Goal: Transaction & Acquisition: Purchase product/service

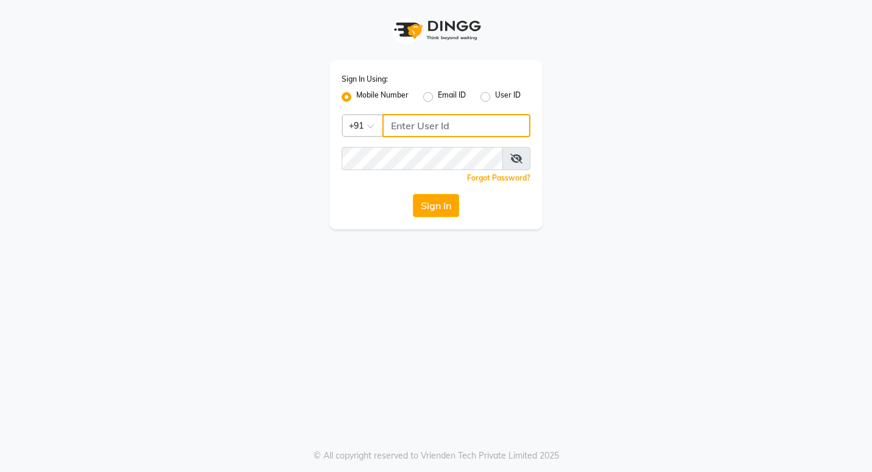
type input "7378698777"
click at [435, 205] on button "Sign In" at bounding box center [436, 205] width 46 height 23
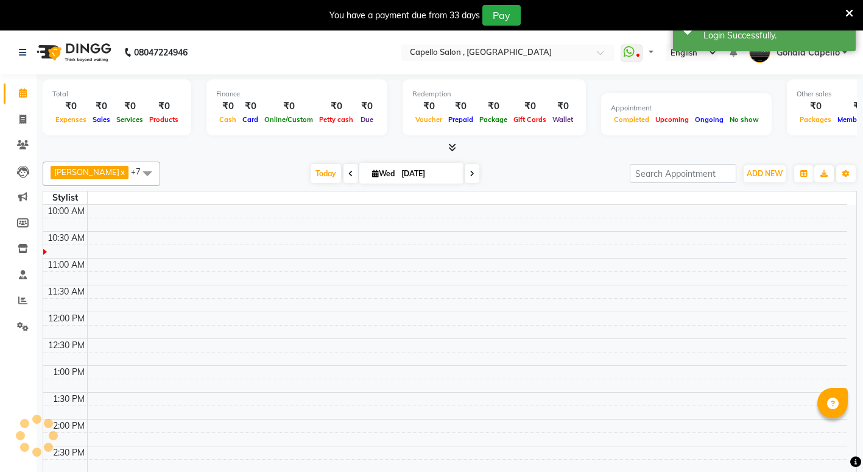
select select "en"
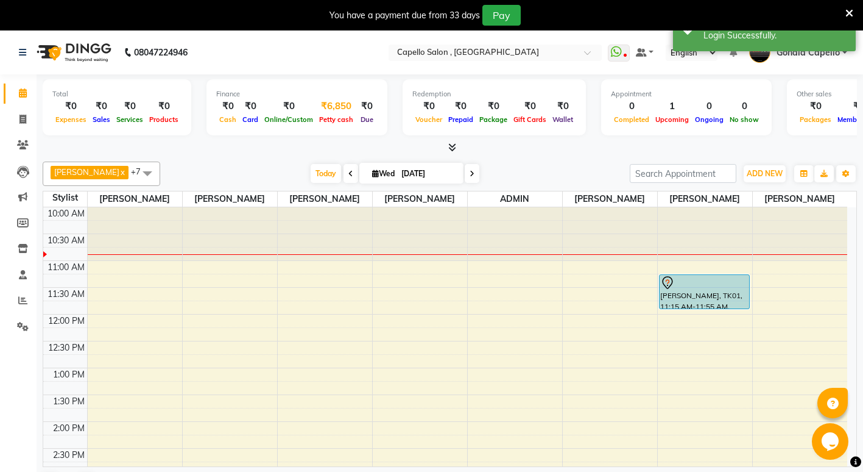
click at [337, 100] on div "₹6,850" at bounding box center [336, 106] width 40 height 14
select select "2488"
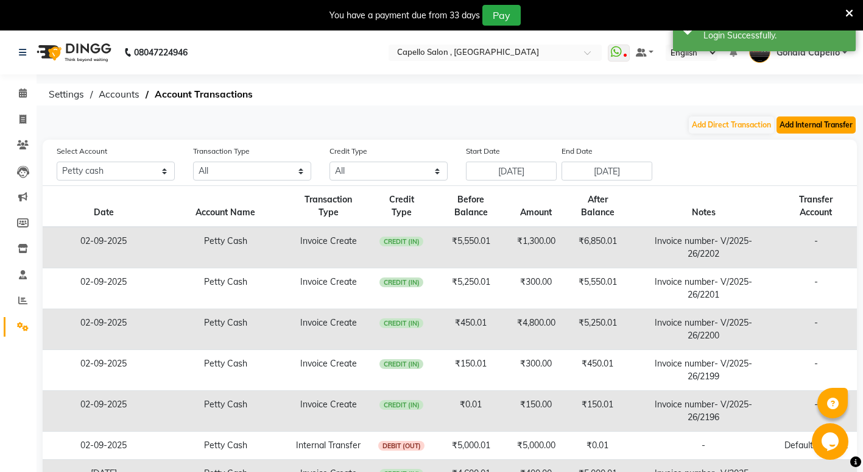
click at [823, 126] on button "Add Internal Transfer" at bounding box center [816, 124] width 79 height 17
select select "internal transfer"
select select "2488"
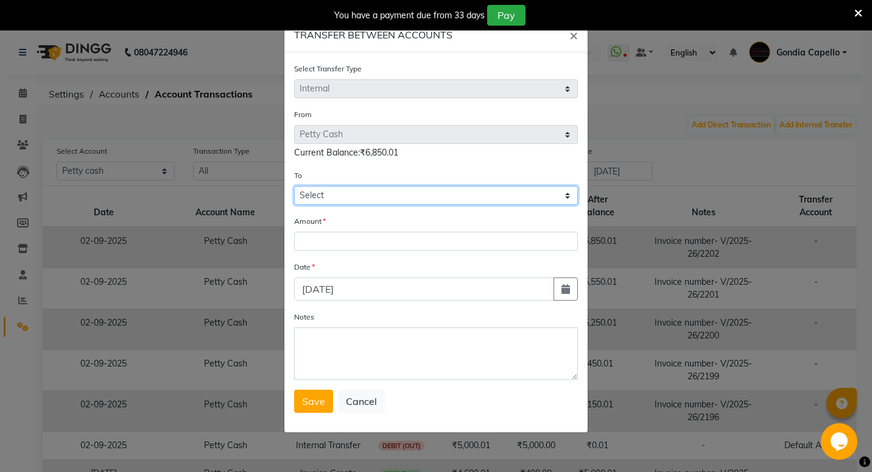
click at [319, 194] on select "Select Default Account Petty Cash" at bounding box center [436, 195] width 284 height 19
select select "881"
click at [294, 186] on select "Select Default Account Petty Cash" at bounding box center [436, 195] width 284 height 19
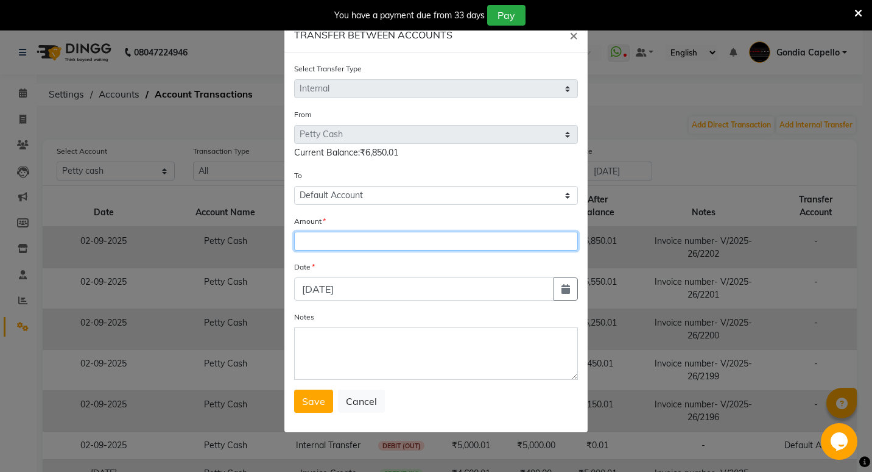
click at [336, 236] on input "number" at bounding box center [436, 241] width 284 height 19
type input "6850"
click at [305, 403] on span "Save" at bounding box center [313, 401] width 23 height 12
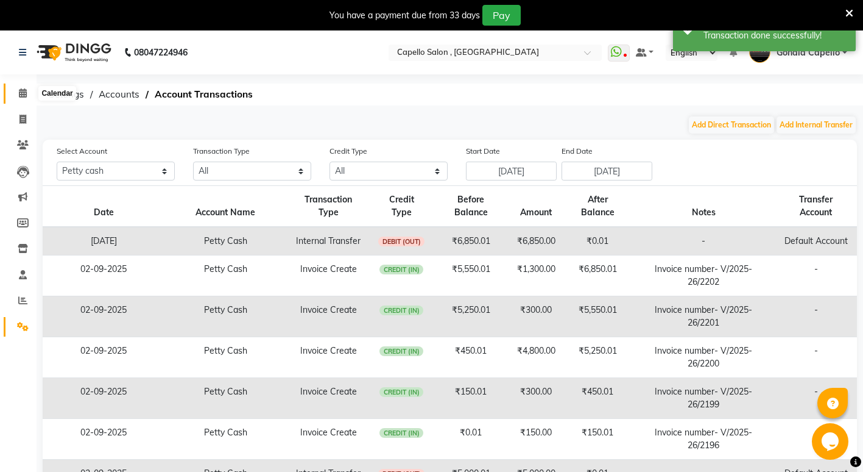
click at [19, 97] on icon at bounding box center [23, 92] width 8 height 9
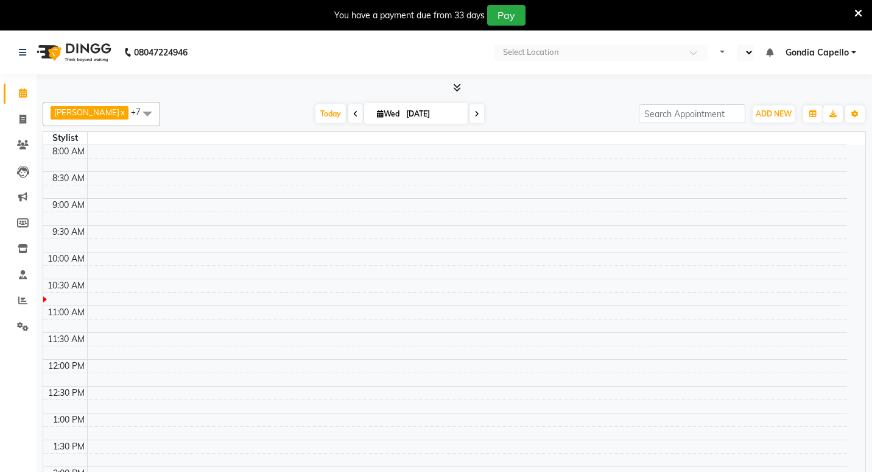
select select "en"
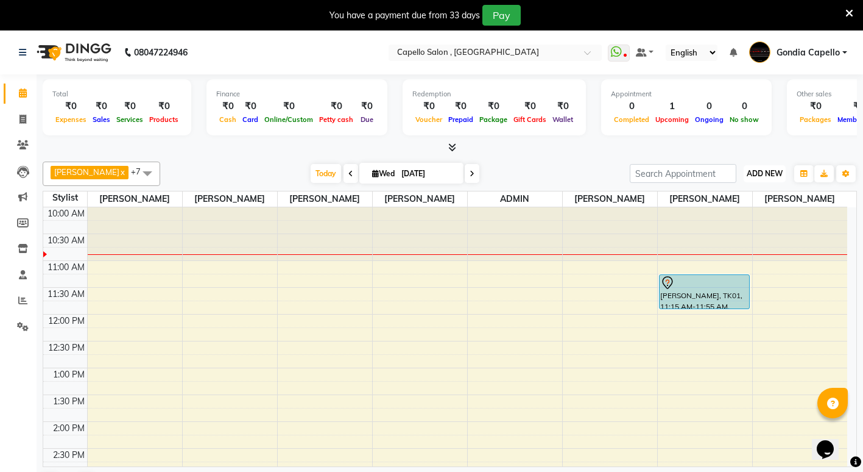
click at [764, 172] on span "ADD NEW" at bounding box center [765, 173] width 36 height 9
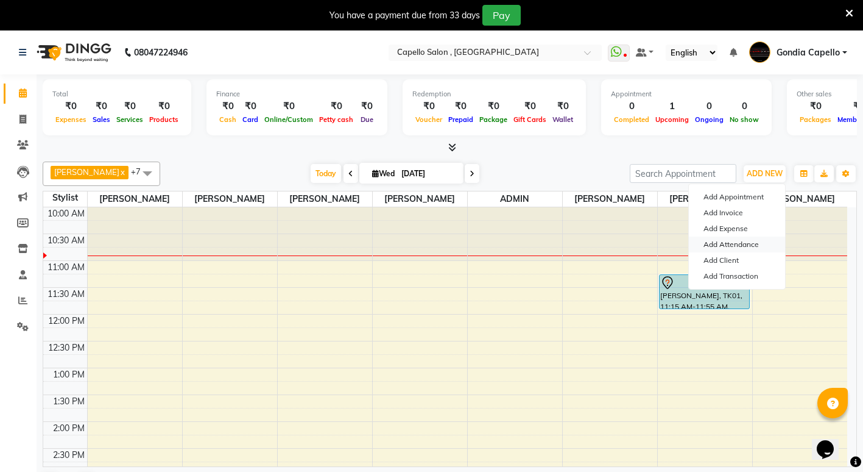
click at [755, 239] on link "Add Attendance" at bounding box center [737, 244] width 96 height 16
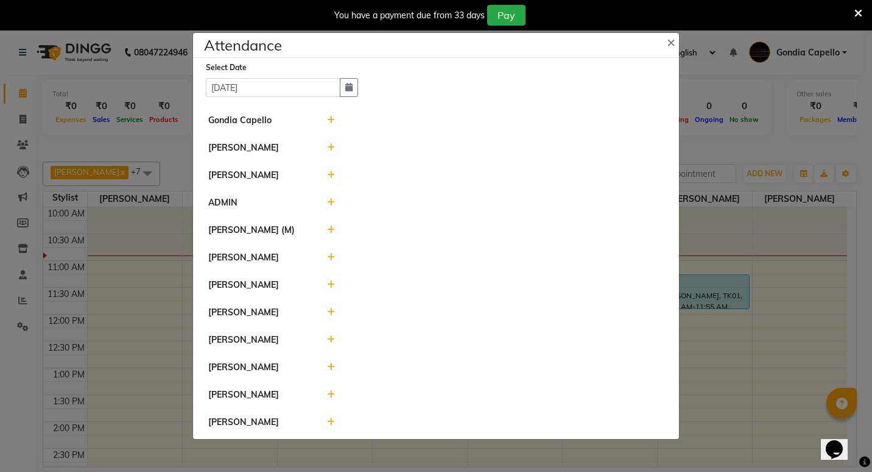
click at [330, 371] on icon at bounding box center [331, 367] width 8 height 9
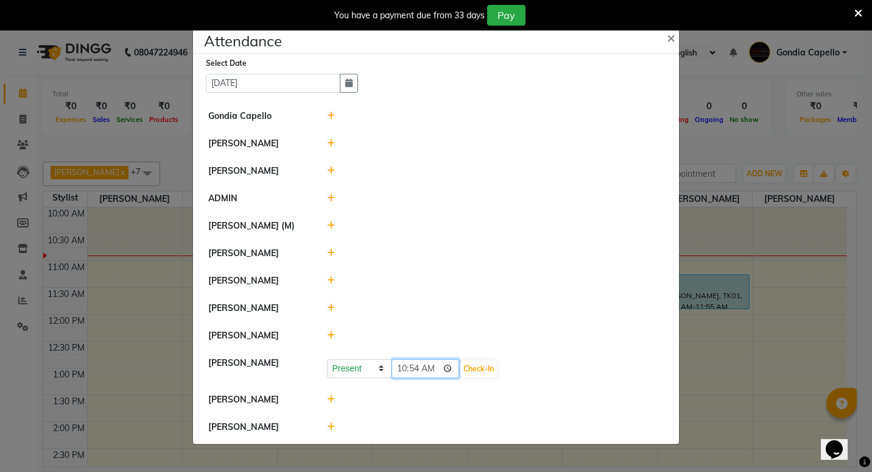
click at [416, 375] on input "10:54" at bounding box center [426, 368] width 68 height 19
type input "10:52"
drag, startPoint x: 486, startPoint y: 371, endPoint x: 479, endPoint y: 372, distance: 6.8
click at [484, 371] on button "Check-In" at bounding box center [479, 368] width 37 height 17
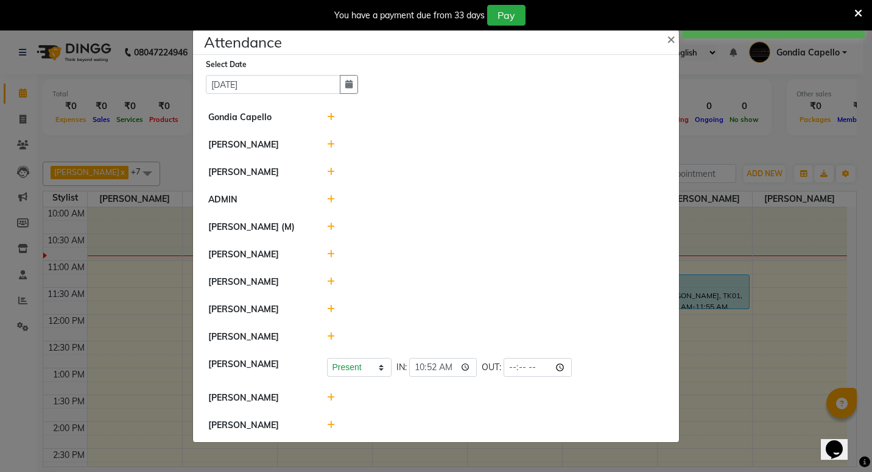
click at [331, 341] on icon at bounding box center [331, 336] width 8 height 9
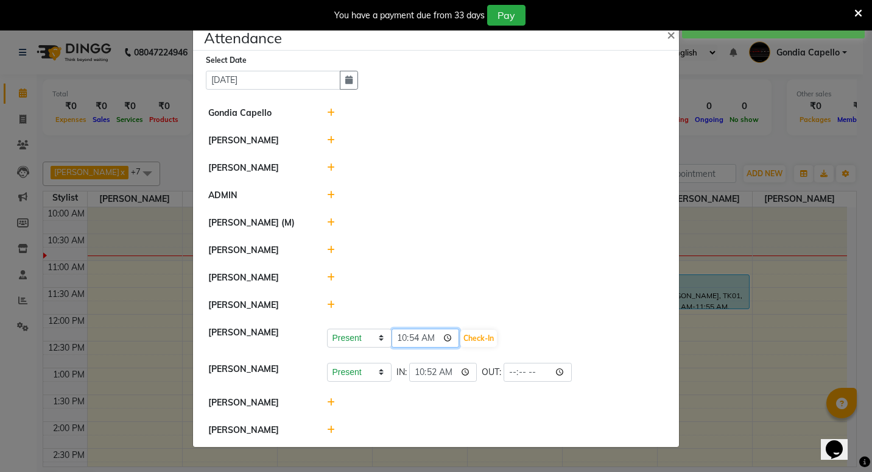
click at [416, 344] on input "10:54" at bounding box center [426, 337] width 68 height 19
type input "10:30"
click at [494, 344] on button "Check-In" at bounding box center [479, 338] width 37 height 17
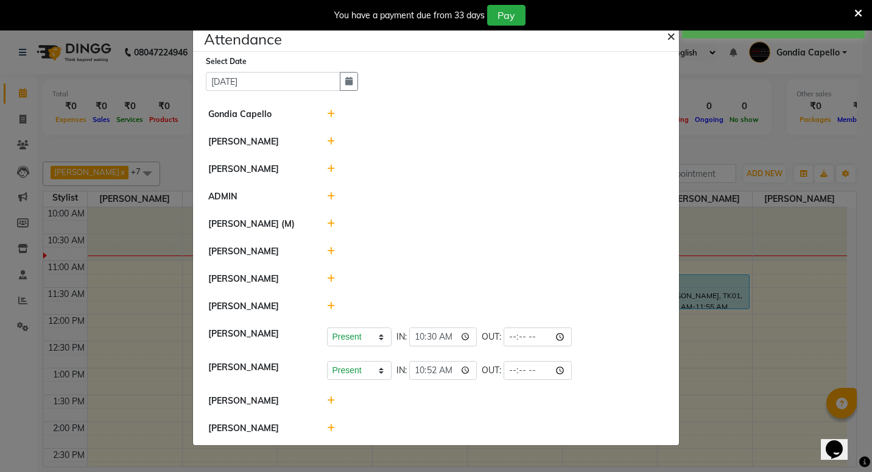
click at [670, 35] on span "×" at bounding box center [671, 35] width 9 height 18
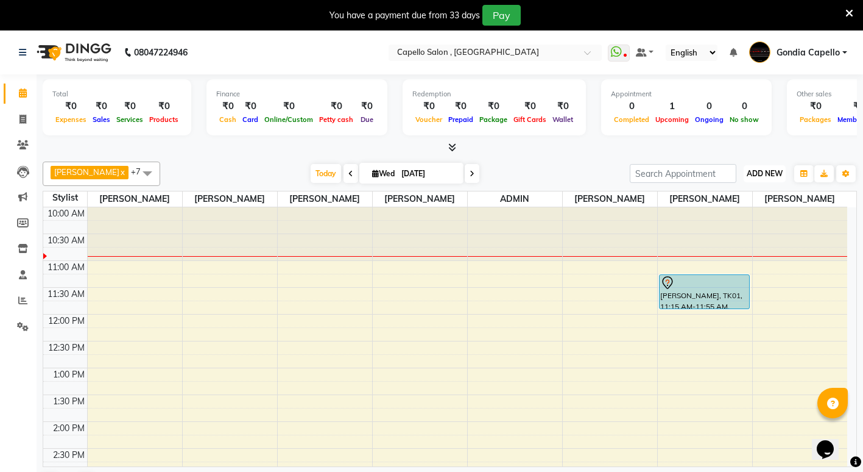
click at [778, 174] on span "ADD NEW" at bounding box center [765, 173] width 36 height 9
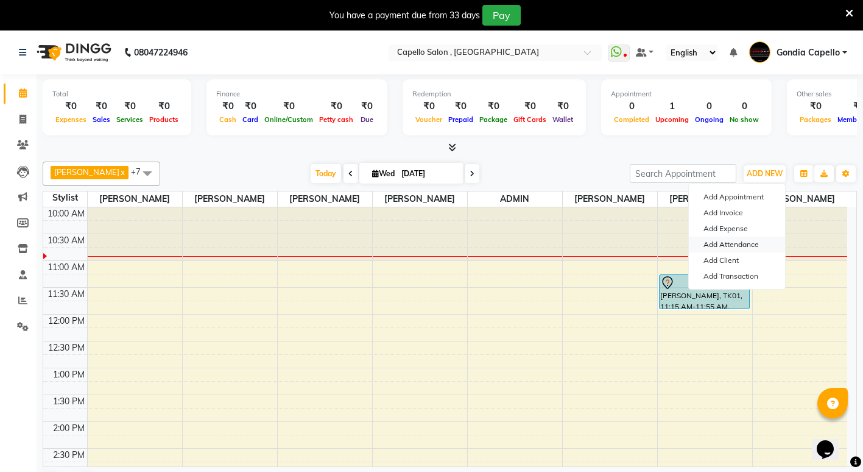
click at [739, 245] on link "Add Attendance" at bounding box center [737, 244] width 96 height 16
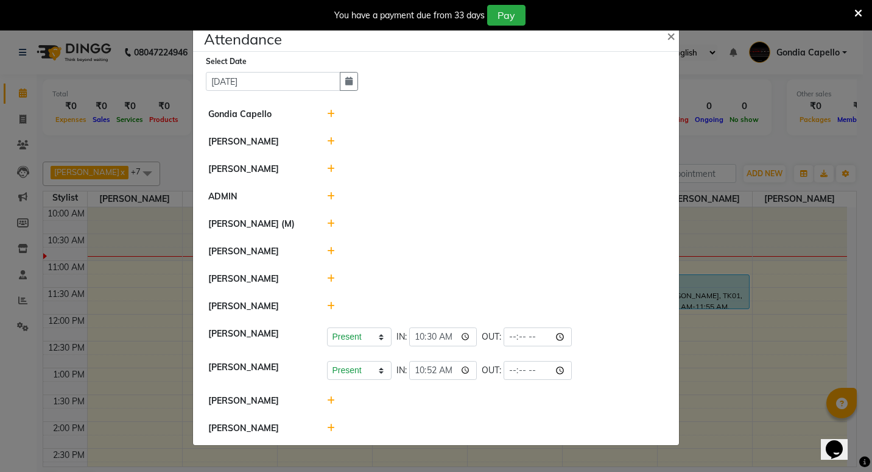
click at [330, 247] on icon at bounding box center [331, 251] width 8 height 9
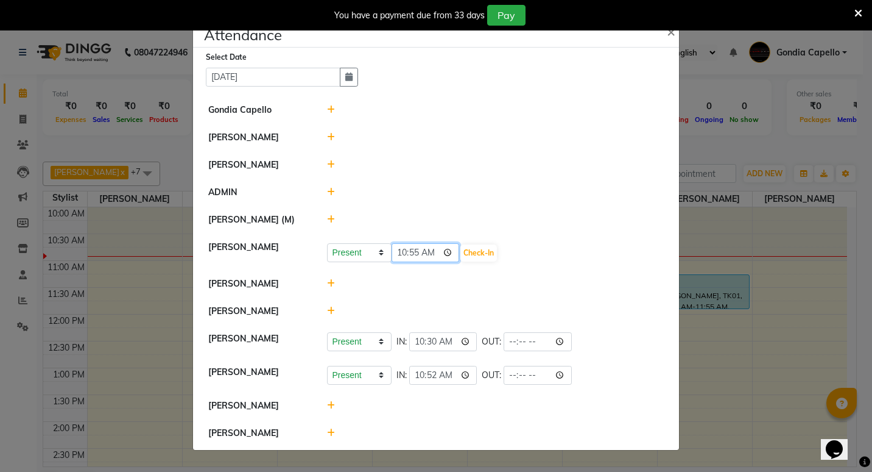
click at [410, 249] on input "10:55" at bounding box center [426, 252] width 68 height 19
type input "10:45"
click at [472, 244] on button "Check-In" at bounding box center [479, 252] width 37 height 17
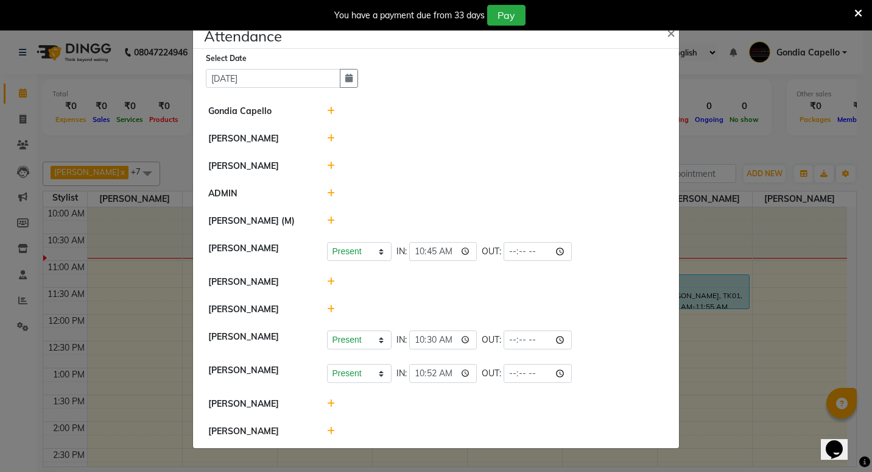
click at [327, 134] on icon at bounding box center [331, 138] width 8 height 9
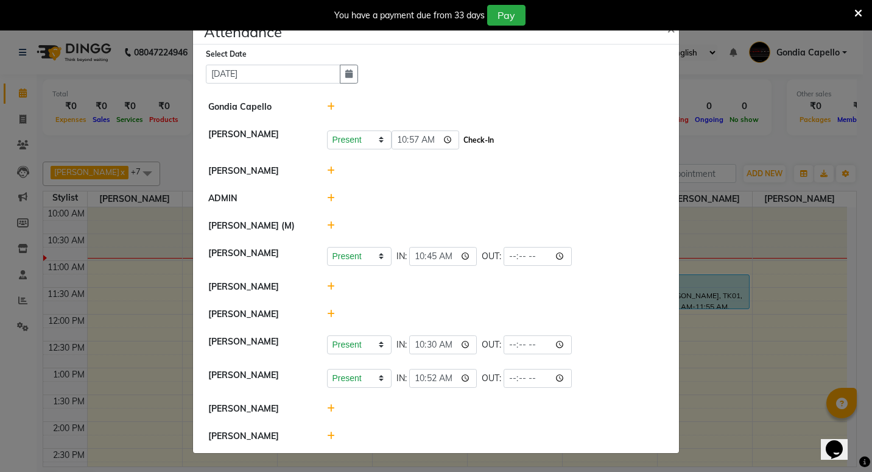
click at [486, 137] on button "Check-In" at bounding box center [479, 140] width 37 height 17
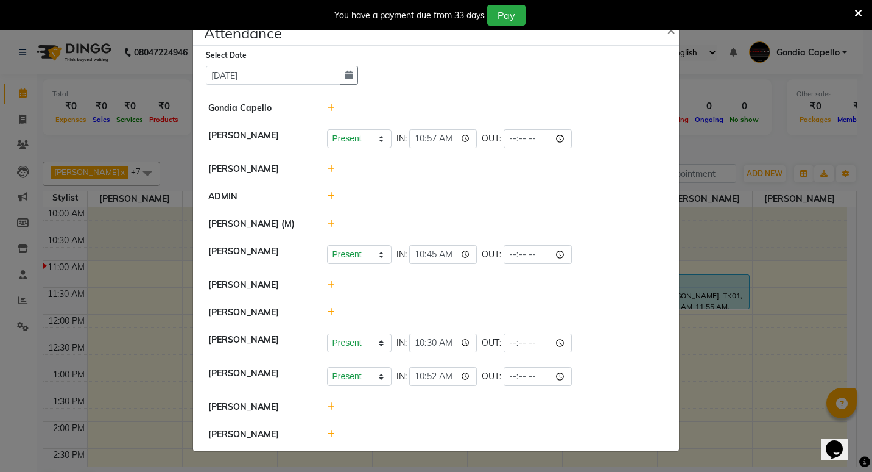
drag, startPoint x: 486, startPoint y: 137, endPoint x: 564, endPoint y: 58, distance: 110.3
drag, startPoint x: 564, startPoint y: 58, endPoint x: 737, endPoint y: 376, distance: 361.5
click at [737, 376] on ngb-modal-window "Attendance × Select Date 03-09-2025 Gondia Capello ANIKET BAGDE Present Absent …" at bounding box center [436, 236] width 872 height 472
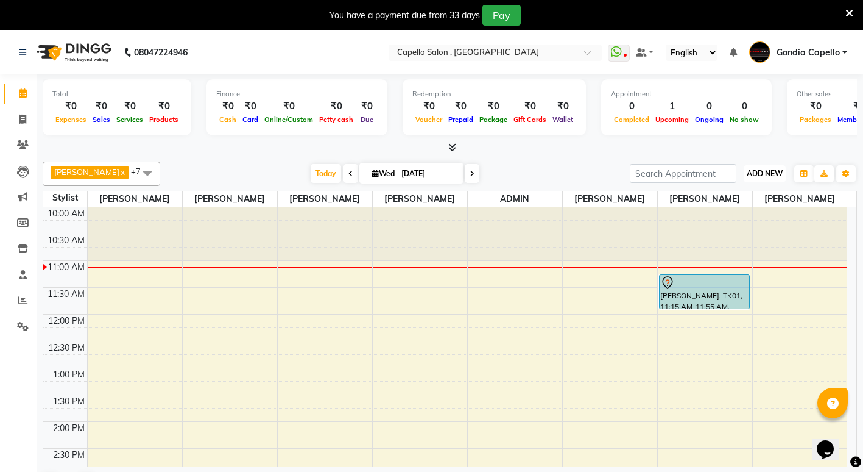
click at [760, 169] on span "ADD NEW" at bounding box center [765, 173] width 36 height 9
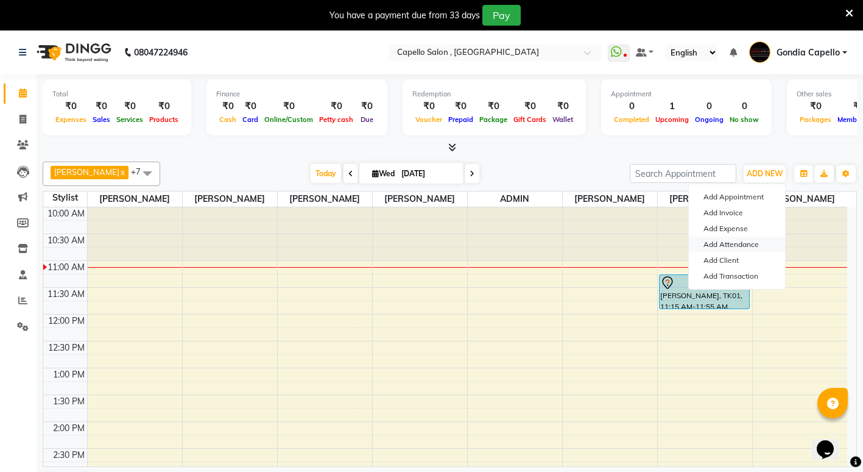
click at [746, 244] on link "Add Attendance" at bounding box center [737, 244] width 96 height 16
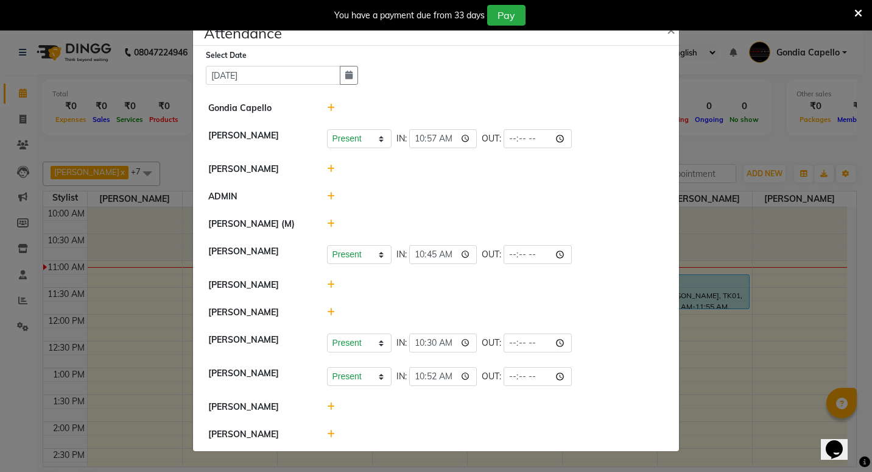
click at [327, 167] on icon at bounding box center [331, 169] width 8 height 9
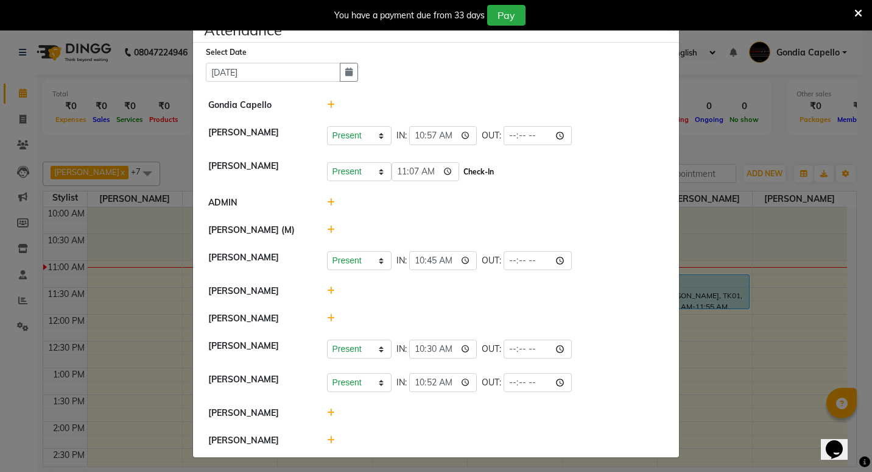
click at [484, 166] on button "Check-In" at bounding box center [479, 171] width 37 height 17
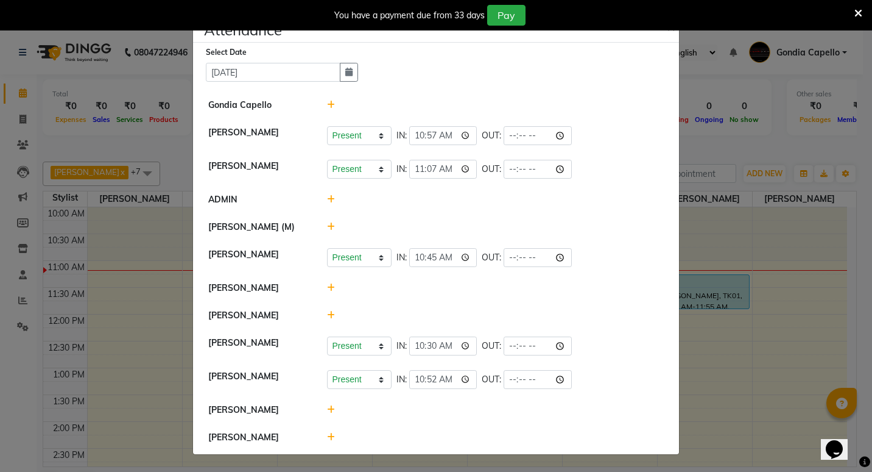
click at [328, 319] on icon at bounding box center [331, 315] width 8 height 9
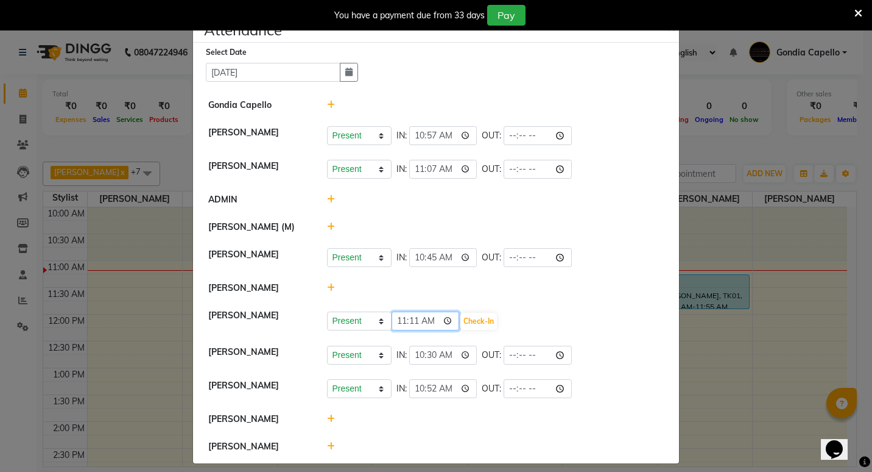
click at [412, 330] on input "11:11" at bounding box center [426, 320] width 68 height 19
type input "11:10"
click at [465, 330] on button "Check-In" at bounding box center [479, 321] width 37 height 17
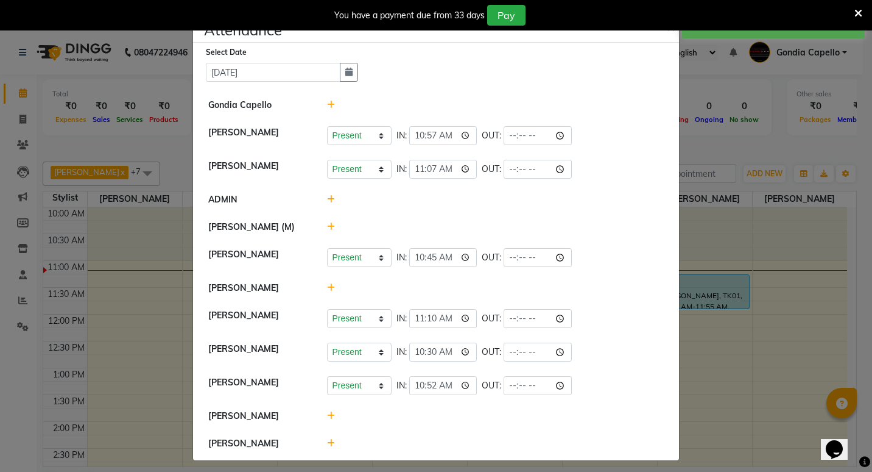
click at [857, 12] on icon at bounding box center [859, 13] width 8 height 11
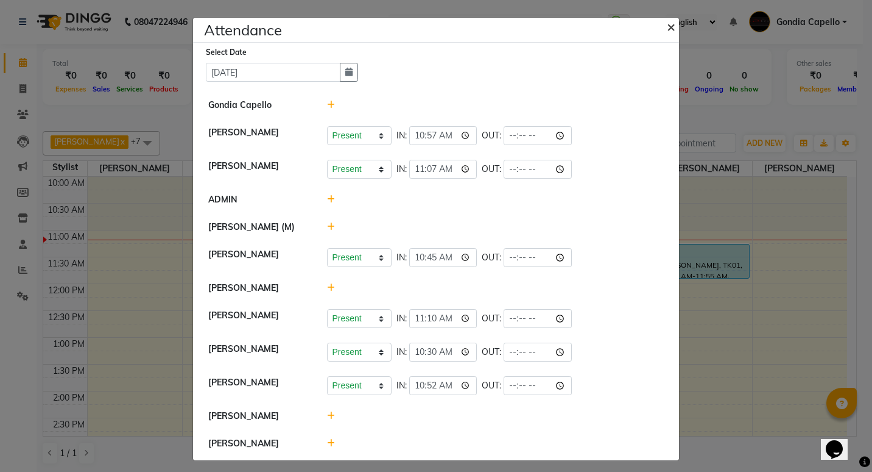
click at [667, 30] on span "×" at bounding box center [671, 26] width 9 height 18
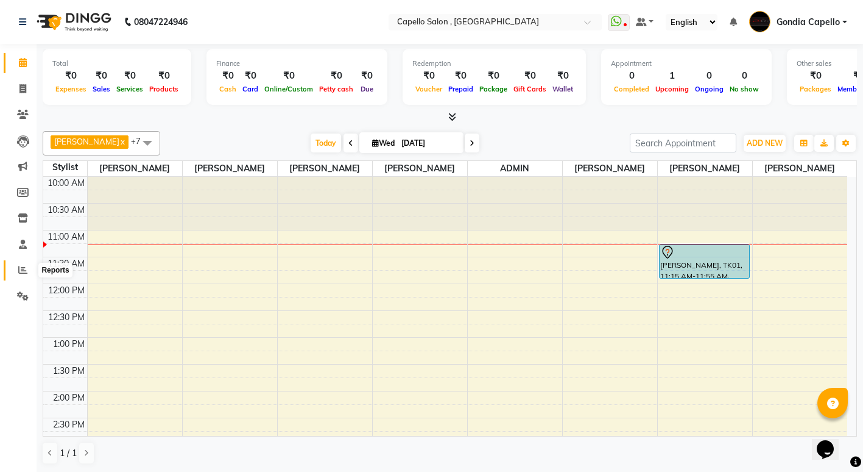
click at [29, 266] on span at bounding box center [22, 270] width 21 height 14
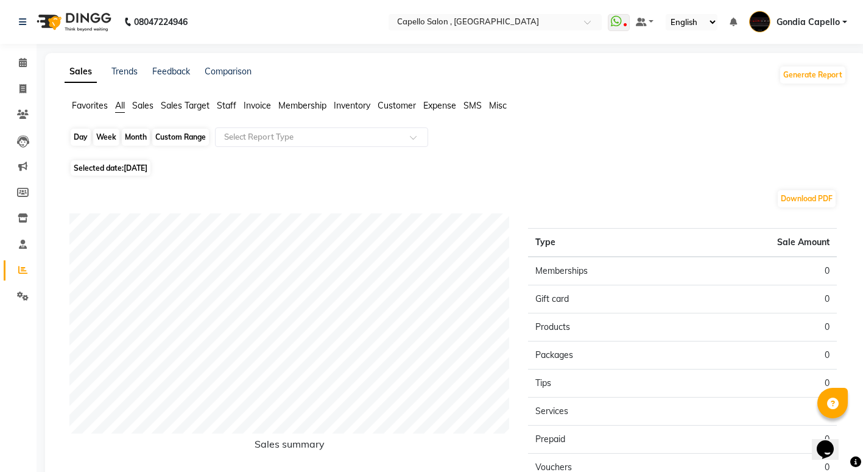
click at [82, 140] on div "Day" at bounding box center [81, 137] width 20 height 17
select select "9"
select select "2025"
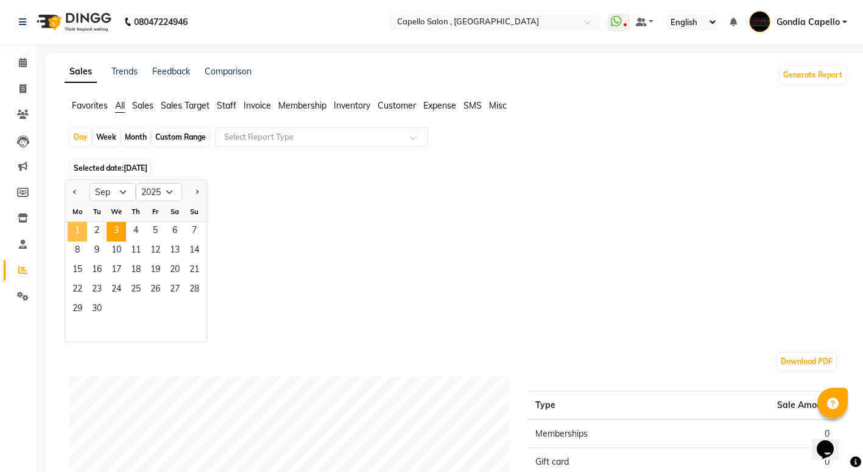
click at [85, 228] on span "1" at bounding box center [77, 231] width 19 height 19
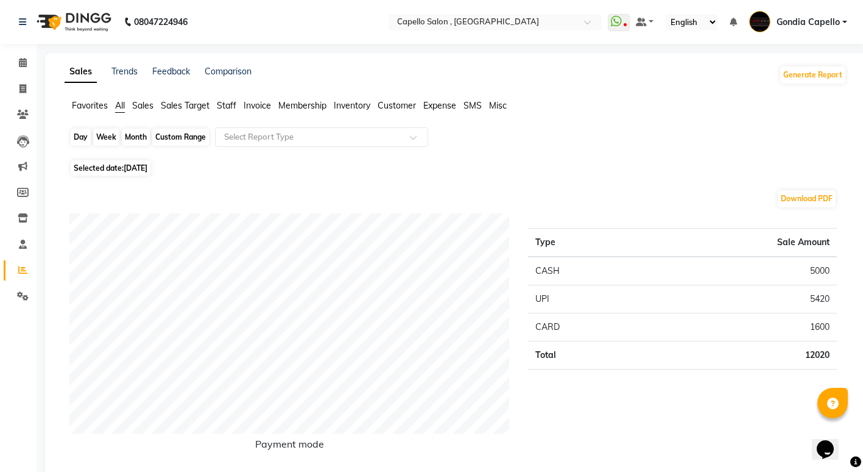
click at [88, 140] on div "Day" at bounding box center [81, 137] width 20 height 17
select select "9"
select select "2025"
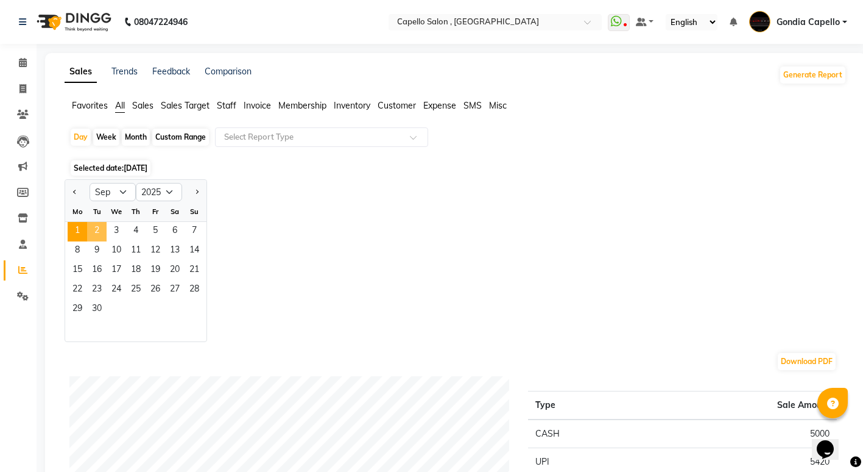
click at [97, 228] on span "2" at bounding box center [96, 231] width 19 height 19
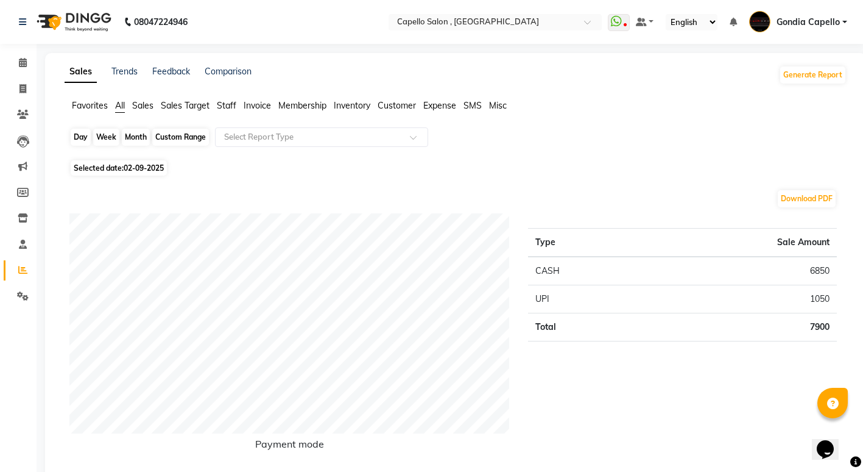
click at [83, 136] on div "Day" at bounding box center [81, 137] width 20 height 17
select select "9"
select select "2025"
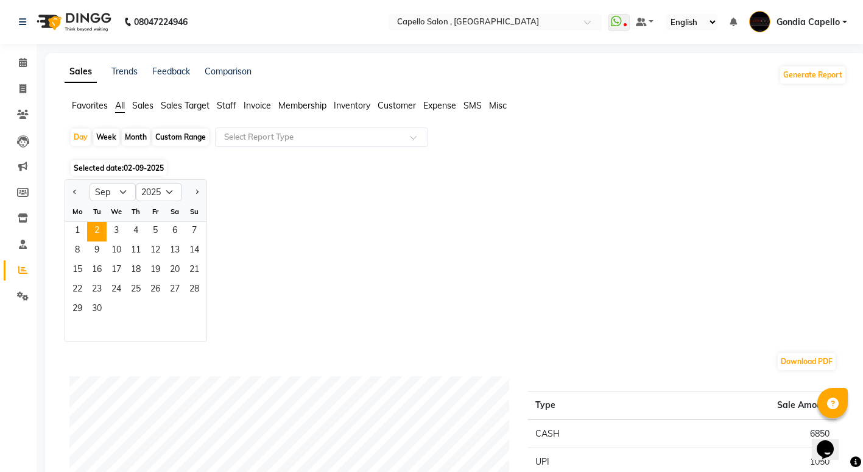
click at [141, 134] on div "Month" at bounding box center [136, 137] width 28 height 17
select select "9"
select select "2025"
click at [83, 222] on span "1" at bounding box center [77, 231] width 19 height 19
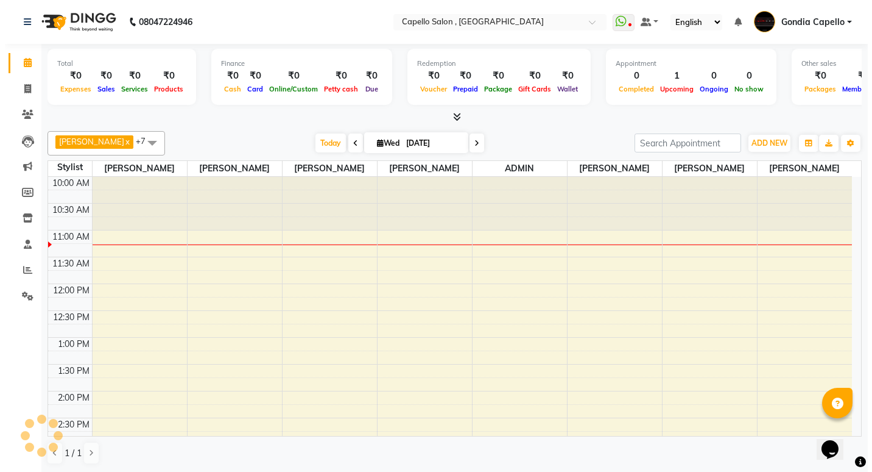
scroll to position [54, 0]
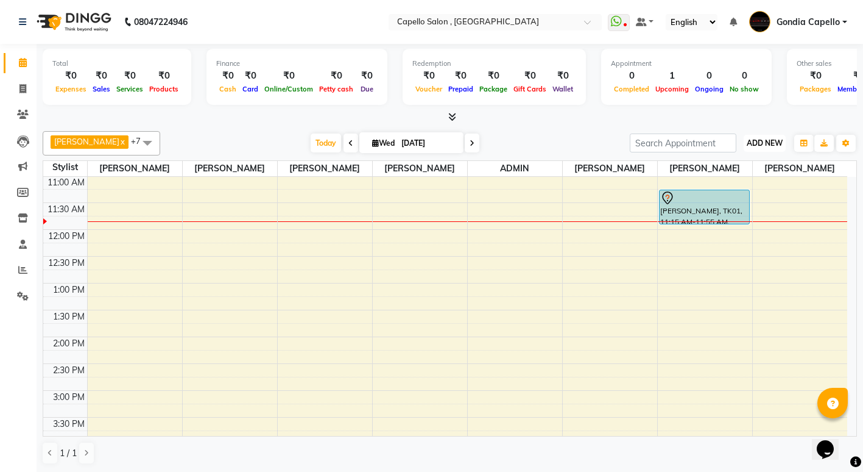
click at [762, 138] on span "ADD NEW" at bounding box center [765, 142] width 36 height 9
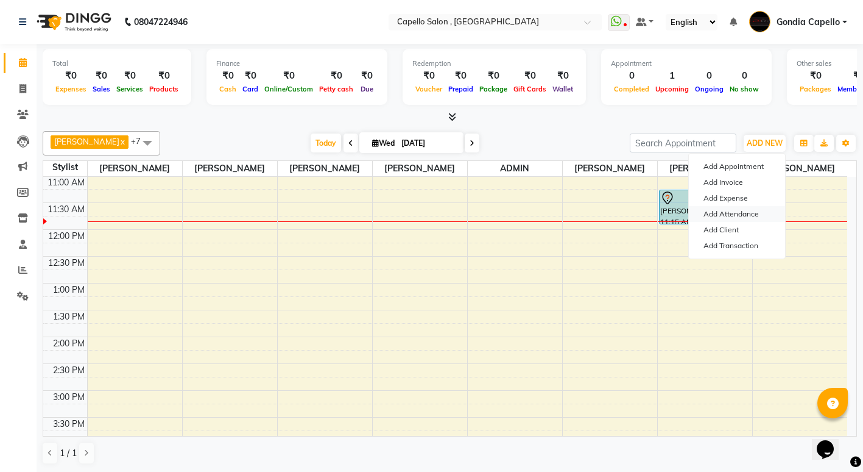
click at [740, 210] on link "Add Attendance" at bounding box center [737, 214] width 96 height 16
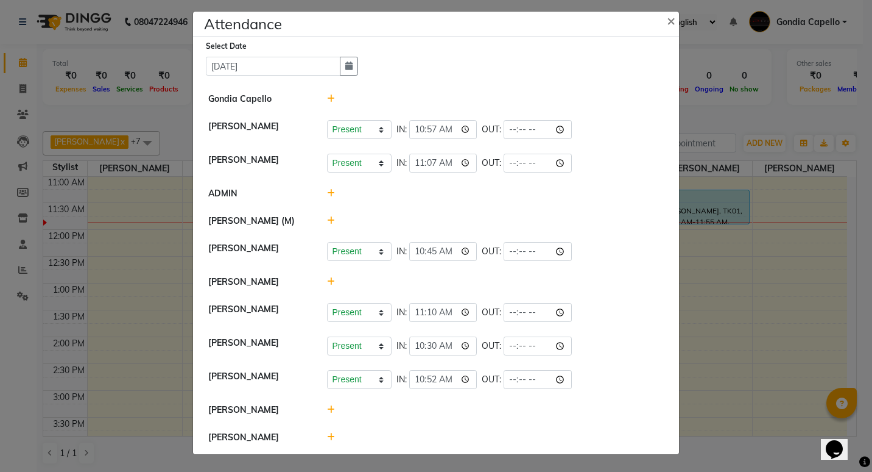
scroll to position [19, 0]
click at [667, 11] on span "×" at bounding box center [671, 20] width 9 height 18
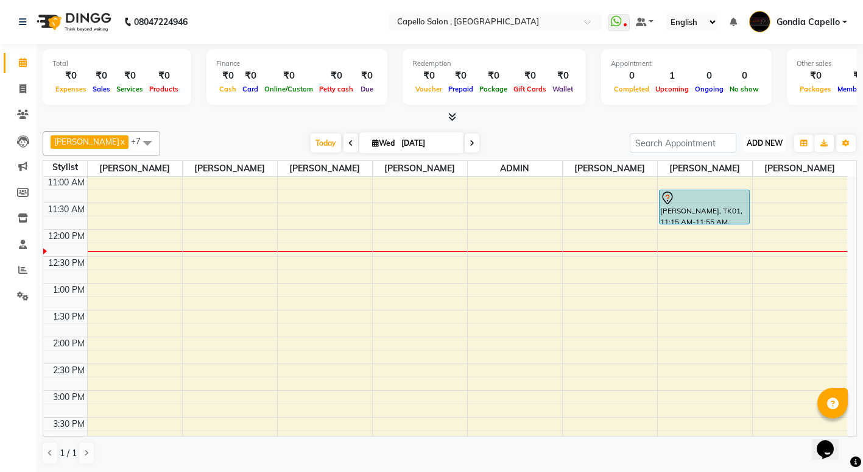
click at [776, 139] on span "ADD NEW" at bounding box center [765, 142] width 36 height 9
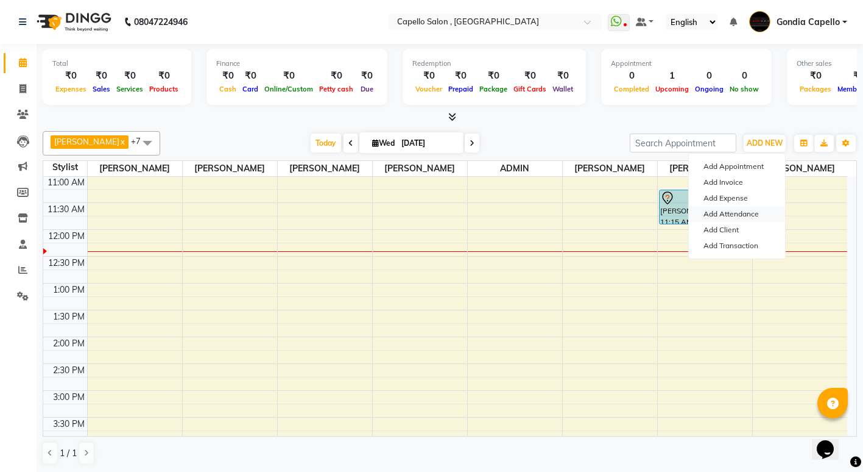
click at [751, 212] on link "Add Attendance" at bounding box center [737, 214] width 96 height 16
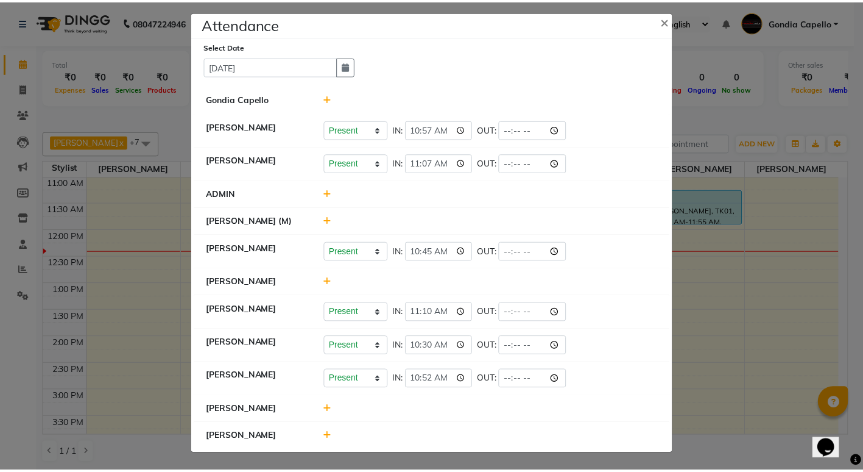
scroll to position [0, 0]
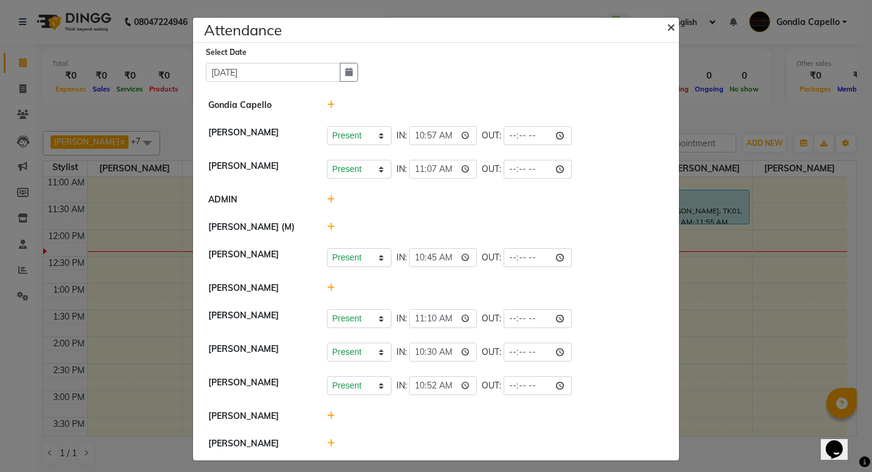
click at [667, 32] on span "×" at bounding box center [671, 26] width 9 height 18
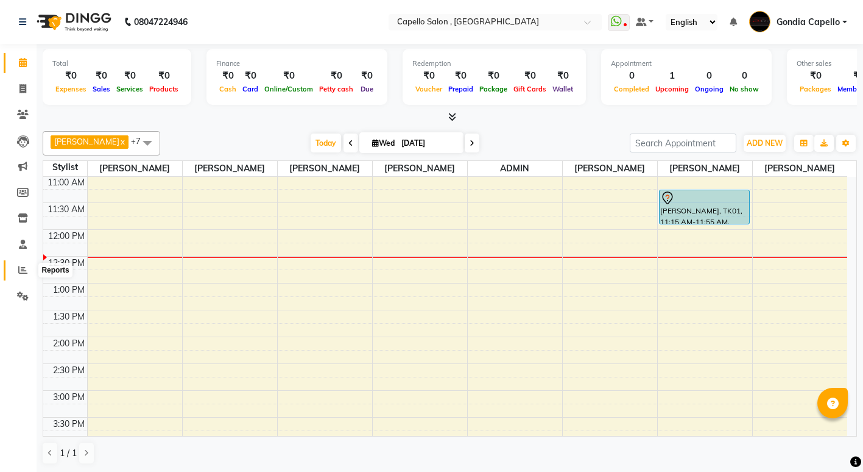
click at [23, 269] on icon at bounding box center [22, 269] width 9 height 9
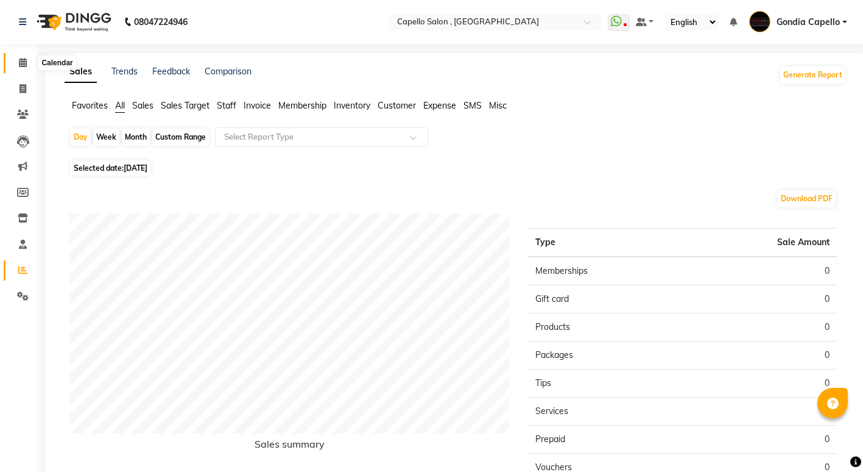
click at [26, 60] on icon at bounding box center [23, 62] width 8 height 9
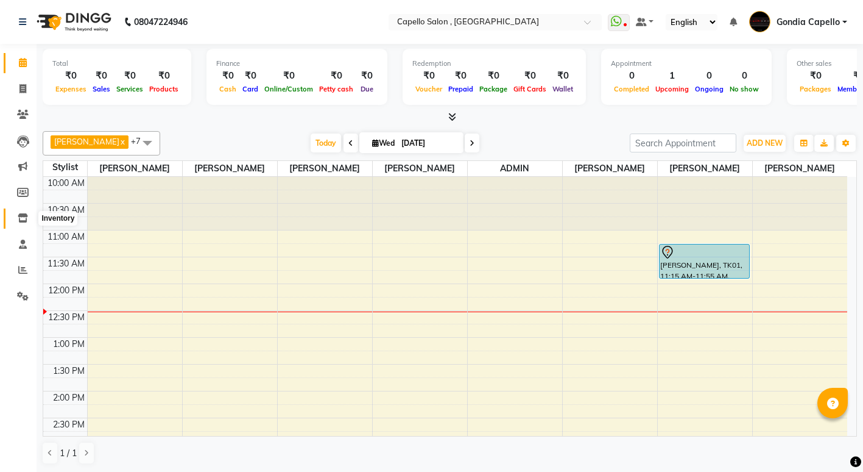
click at [24, 216] on icon at bounding box center [23, 217] width 10 height 9
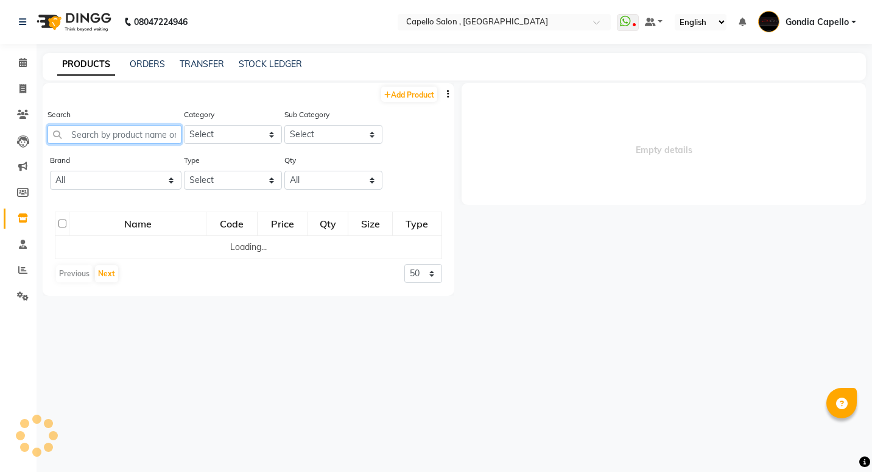
click at [116, 138] on input "text" at bounding box center [115, 134] width 134 height 19
select select
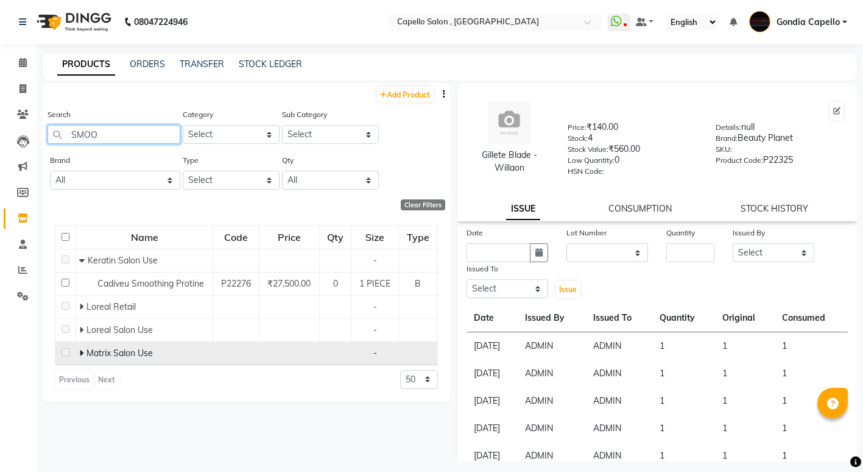
type input "SMOO"
click at [79, 349] on icon at bounding box center [81, 353] width 4 height 9
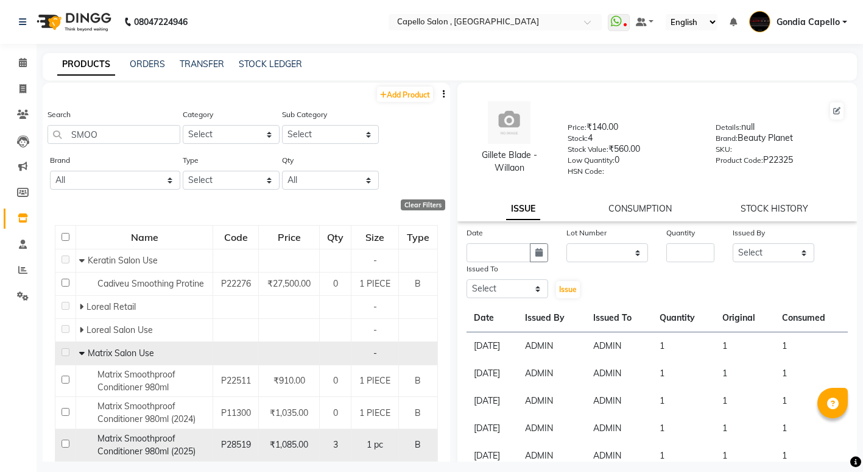
click at [62, 441] on input "checkbox" at bounding box center [66, 443] width 8 height 8
checkbox input "true"
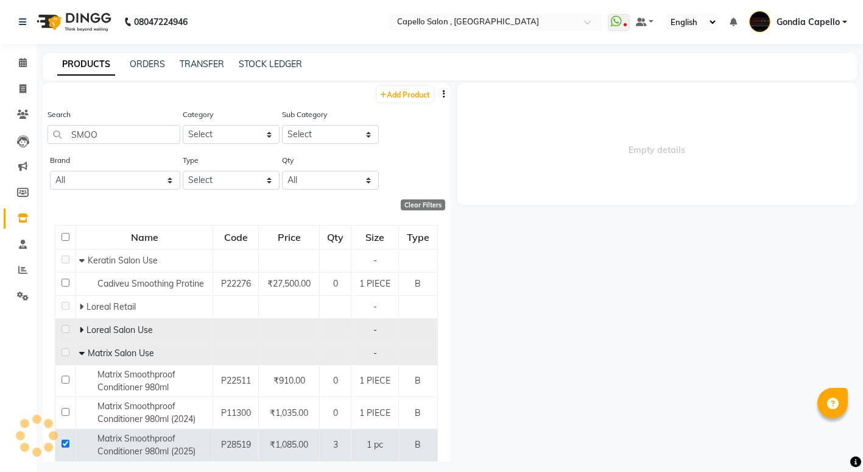
select select
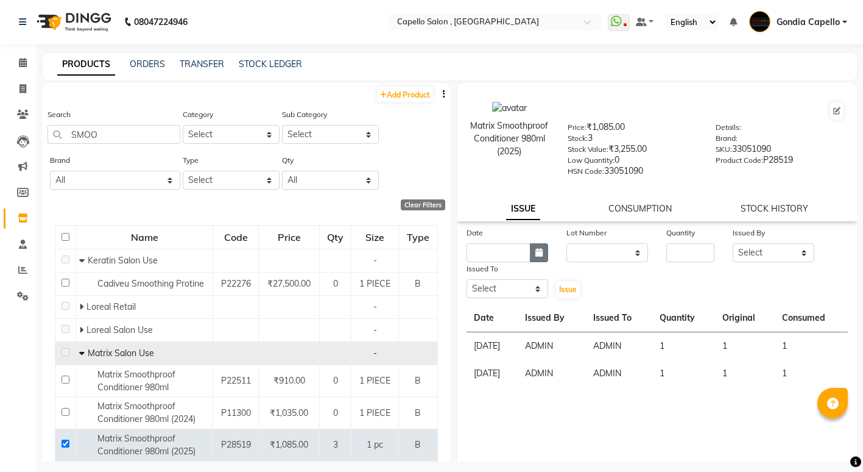
click at [542, 257] on button "button" at bounding box center [539, 252] width 18 height 19
select select "9"
select select "2025"
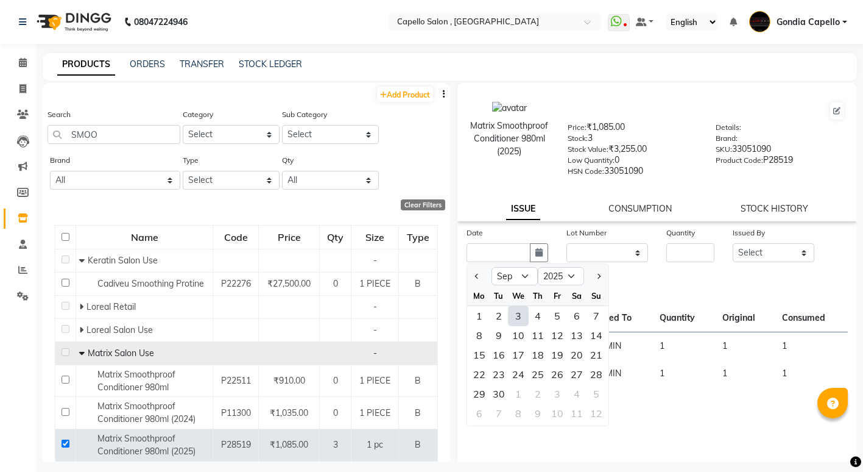
click at [517, 314] on div "3" at bounding box center [518, 315] width 19 height 19
type input "[DATE]"
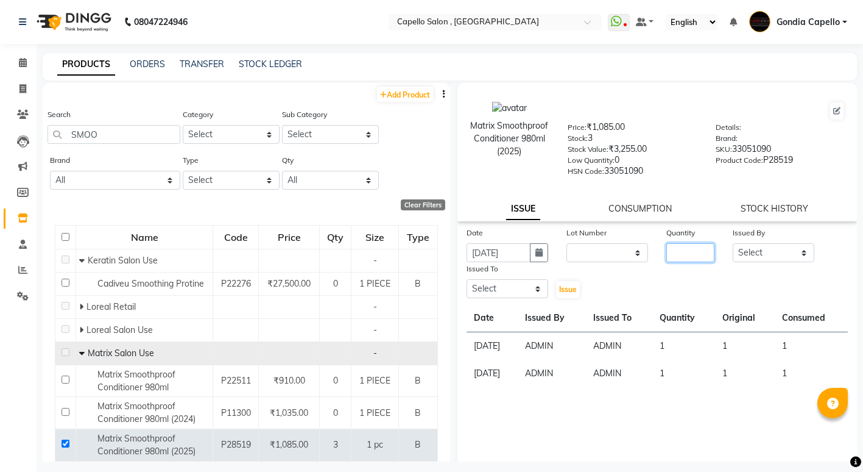
click at [667, 253] on input "number" at bounding box center [691, 252] width 48 height 19
click at [696, 257] on input "number" at bounding box center [691, 252] width 48 height 19
type input "1"
click at [770, 257] on select "Select ADMIN ANIKET BAGDE BHASKAR KAWDE GAURAV KHOBRAGADE Gondia Capello NIKHIL…" at bounding box center [774, 252] width 82 height 19
select select "14667"
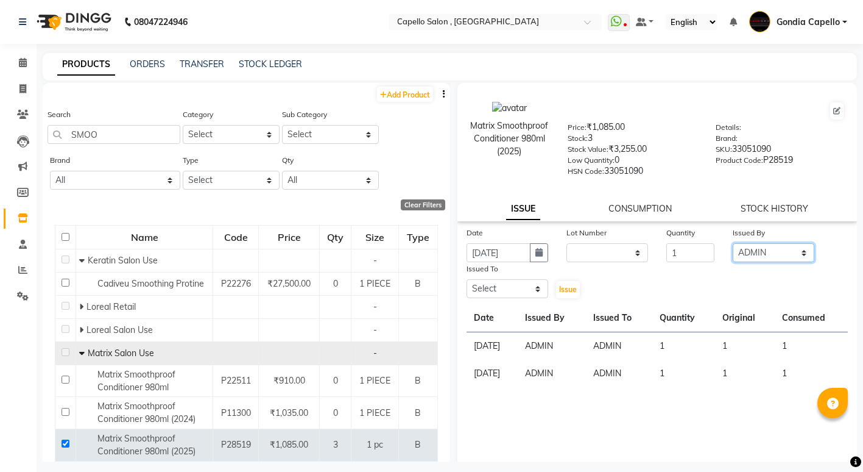
click at [733, 243] on select "Select ADMIN ANIKET BAGDE BHASKAR KAWDE GAURAV KHOBRAGADE Gondia Capello NIKHIL…" at bounding box center [774, 252] width 82 height 19
click at [487, 288] on select "Select ADMIN ANIKET BAGDE BHASKAR KAWDE GAURAV KHOBRAGADE Gondia Capello NIKHIL…" at bounding box center [508, 288] width 82 height 19
select select "14667"
click at [467, 279] on select "Select ADMIN ANIKET BAGDE BHASKAR KAWDE GAURAV KHOBRAGADE Gondia Capello NIKHIL…" at bounding box center [508, 288] width 82 height 19
click at [559, 289] on span "Issue" at bounding box center [568, 289] width 18 height 9
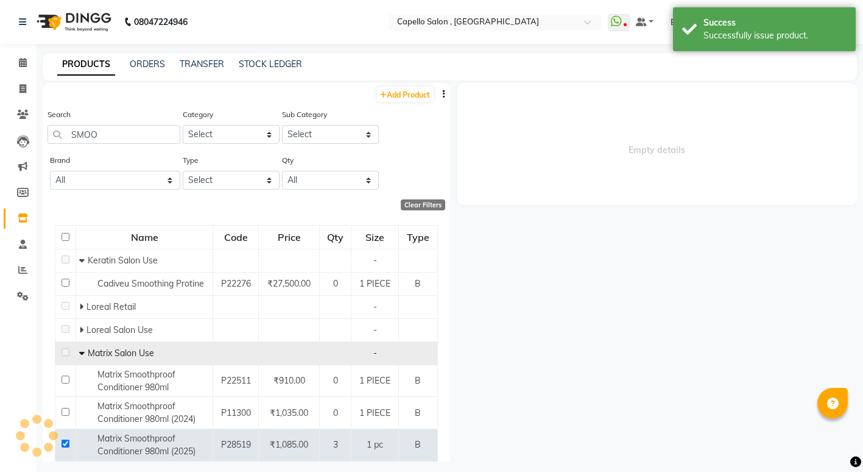
select select
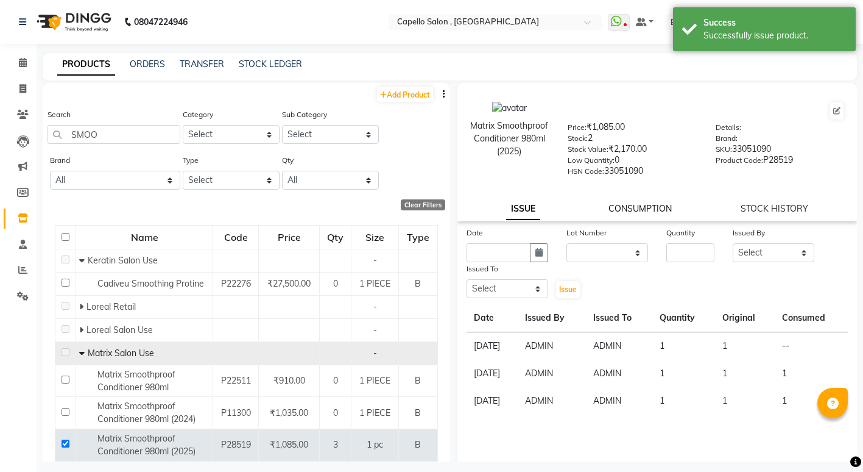
click at [629, 204] on link "CONSUMPTION" at bounding box center [640, 208] width 63 height 11
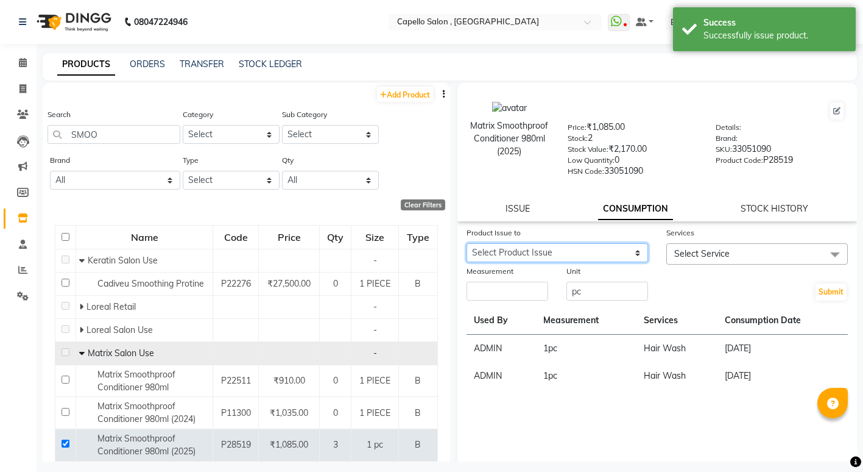
click at [556, 247] on select "Select Product Issue 2025-09-03, Issued to: ADMIN, Balance: 1" at bounding box center [558, 252] width 182 height 19
select select "1201647"
click at [467, 243] on select "Select Product Issue 2025-09-03, Issued to: ADMIN, Balance: 1" at bounding box center [558, 252] width 182 height 19
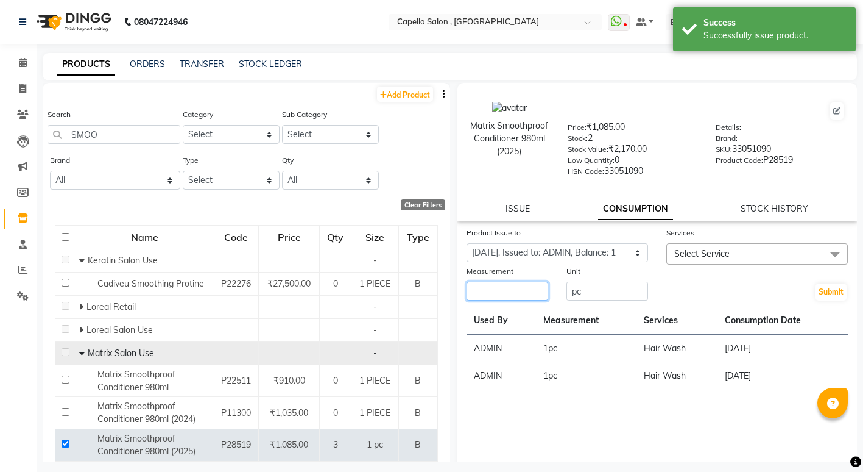
click at [515, 289] on input "number" at bounding box center [508, 290] width 82 height 19
type input "1"
click at [689, 249] on span "Select Service" at bounding box center [701, 253] width 55 height 11
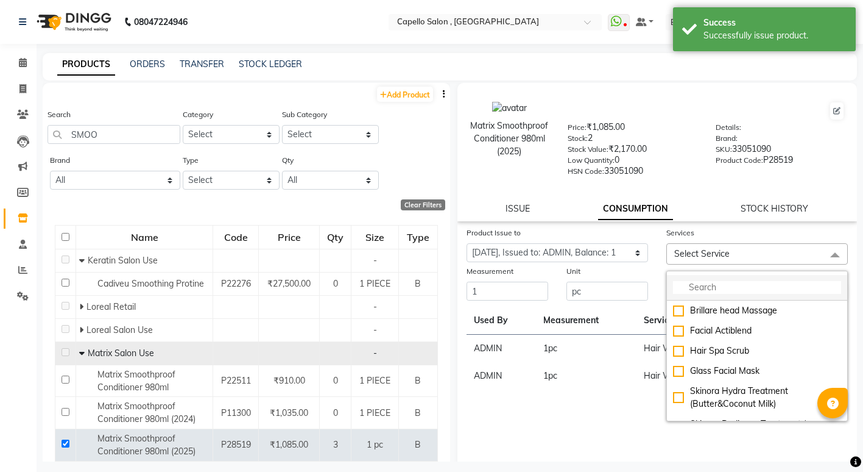
click at [688, 281] on input "multiselect-search" at bounding box center [757, 287] width 168 height 13
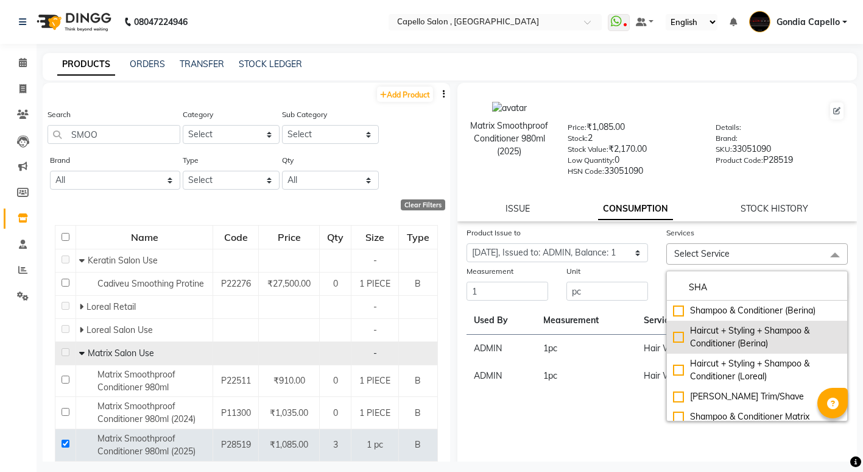
scroll to position [59, 0]
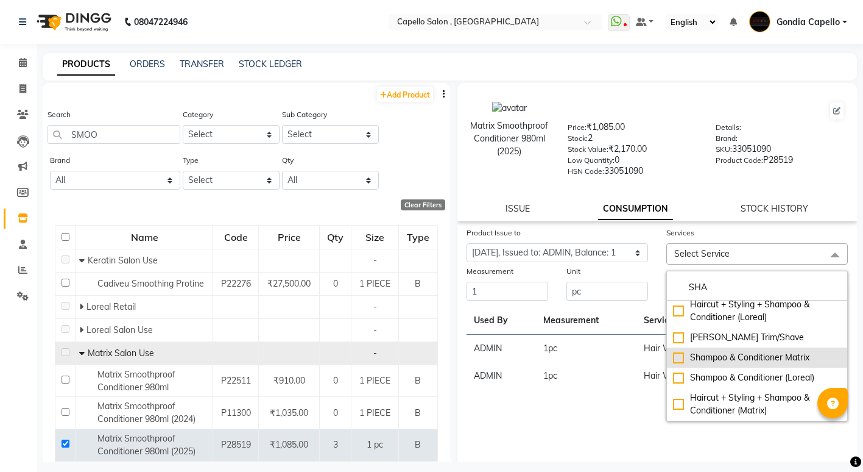
type input "SHA"
click at [673, 356] on div "Shampoo & Conditioner Matrix" at bounding box center [757, 357] width 168 height 13
checkbox input "true"
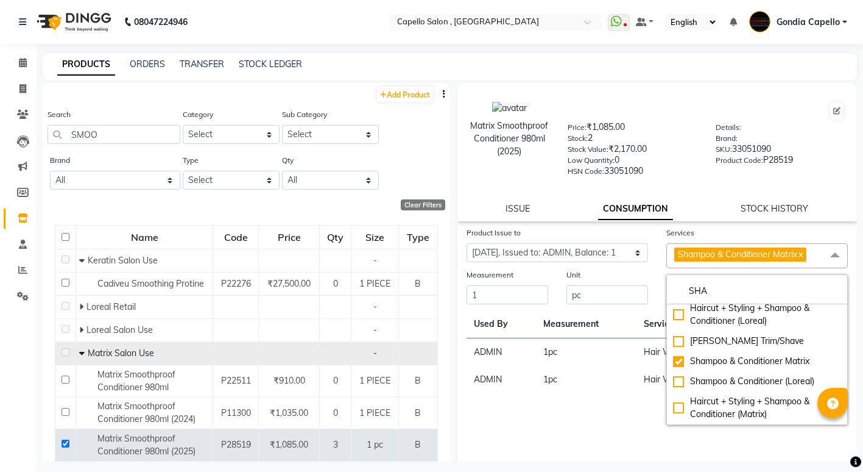
click at [582, 411] on div "Product Issue to Select Product Issue 2025-09-03, Issued to: ADMIN, Balance: 1 …" at bounding box center [658, 348] width 400 height 244
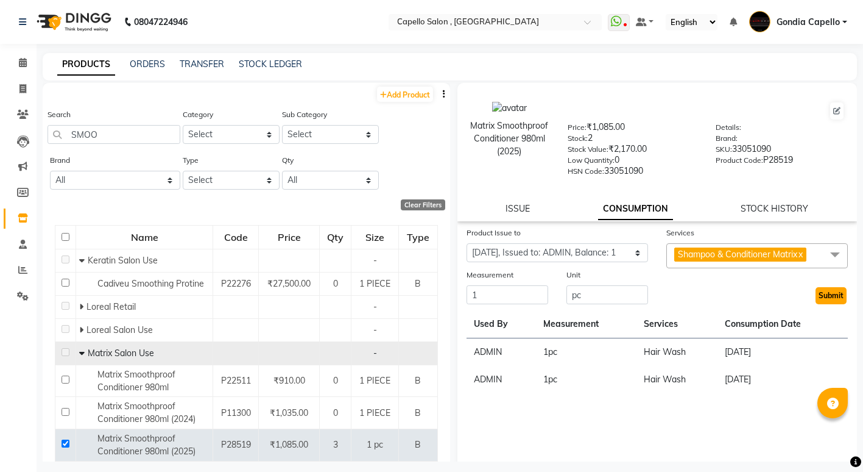
click at [818, 294] on button "Submit" at bounding box center [831, 295] width 31 height 17
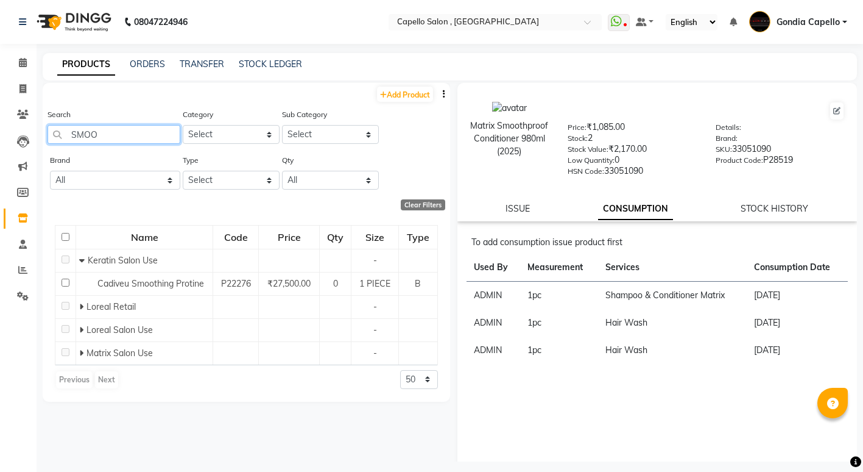
click at [132, 130] on input "SMOO" at bounding box center [114, 134] width 133 height 19
type input "S"
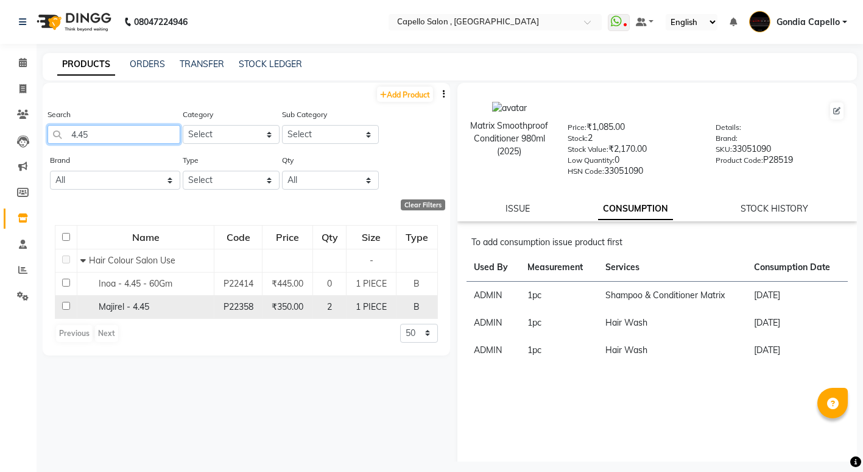
type input "4.45"
click at [65, 306] on input "checkbox" at bounding box center [66, 306] width 8 height 8
checkbox input "true"
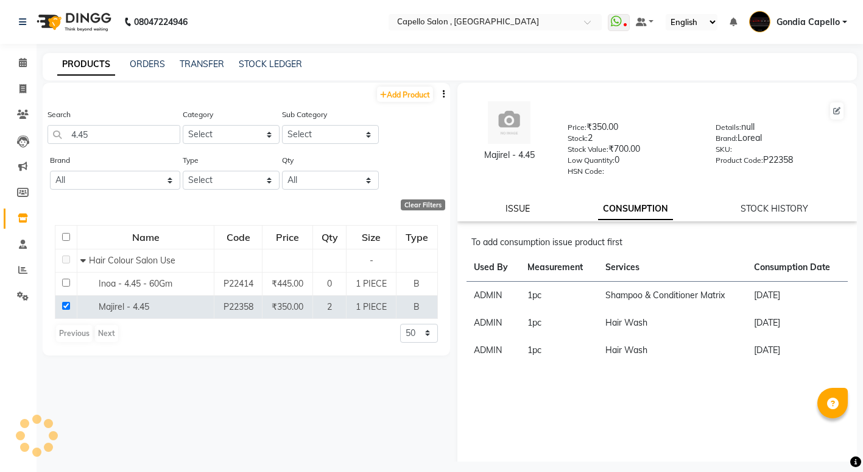
click at [506, 203] on link "ISSUE" at bounding box center [518, 208] width 24 height 11
select select
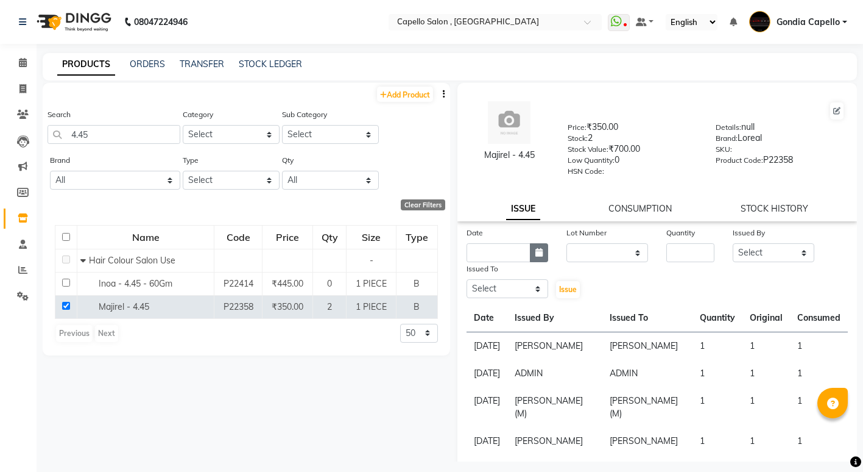
click at [541, 250] on button "button" at bounding box center [539, 252] width 18 height 19
select select "9"
select select "2025"
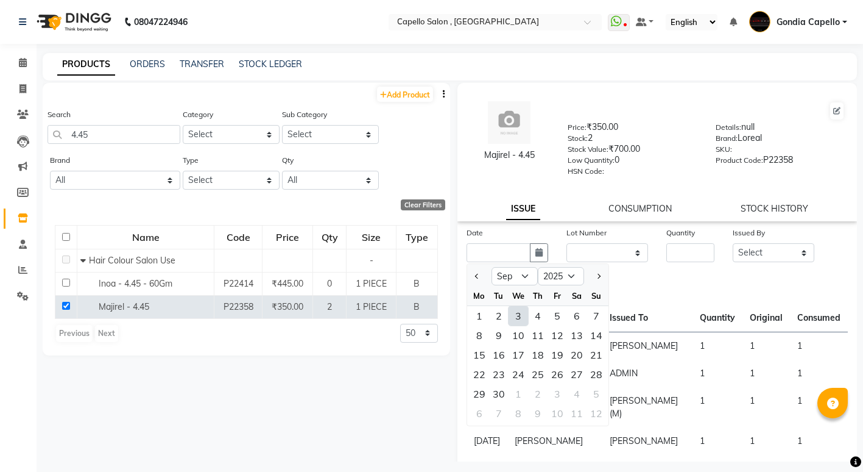
click at [510, 315] on div "3" at bounding box center [518, 315] width 19 height 19
type input "[DATE]"
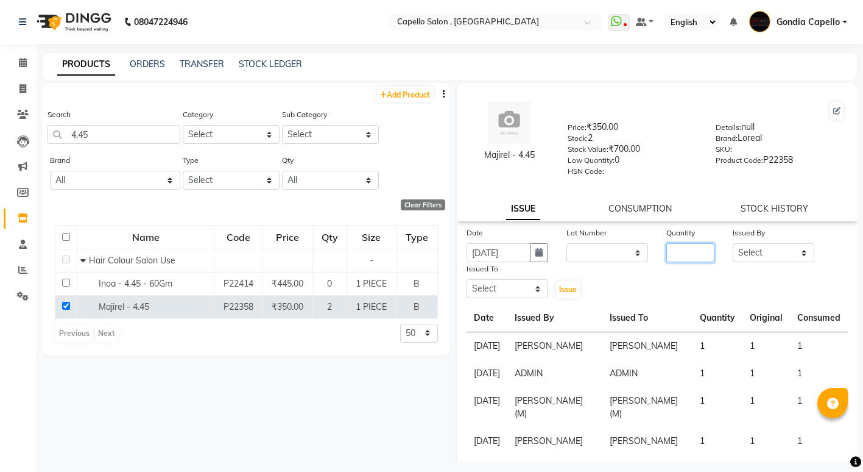
click at [669, 253] on input "number" at bounding box center [691, 252] width 48 height 19
type input "1"
click at [760, 257] on select "Select ADMIN ANIKET BAGDE BHASKAR KAWDE GAURAV KHOBRAGADE Gondia Capello NIKHIL…" at bounding box center [774, 252] width 82 height 19
select select "14667"
click at [733, 243] on select "Select ADMIN ANIKET BAGDE BHASKAR KAWDE GAURAV KHOBRAGADE Gondia Capello NIKHIL…" at bounding box center [774, 252] width 82 height 19
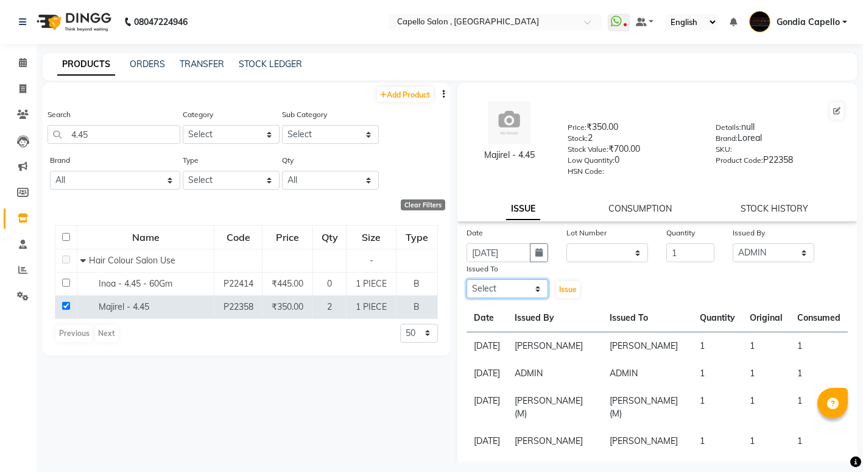
click at [484, 288] on select "Select ADMIN ANIKET BAGDE BHASKAR KAWDE GAURAV KHOBRAGADE Gondia Capello NIKHIL…" at bounding box center [508, 288] width 82 height 19
select select "14667"
click at [467, 279] on select "Select ADMIN ANIKET BAGDE BHASKAR KAWDE GAURAV KHOBRAGADE Gondia Capello NIKHIL…" at bounding box center [508, 288] width 82 height 19
click at [566, 283] on button "Issue" at bounding box center [568, 289] width 24 height 17
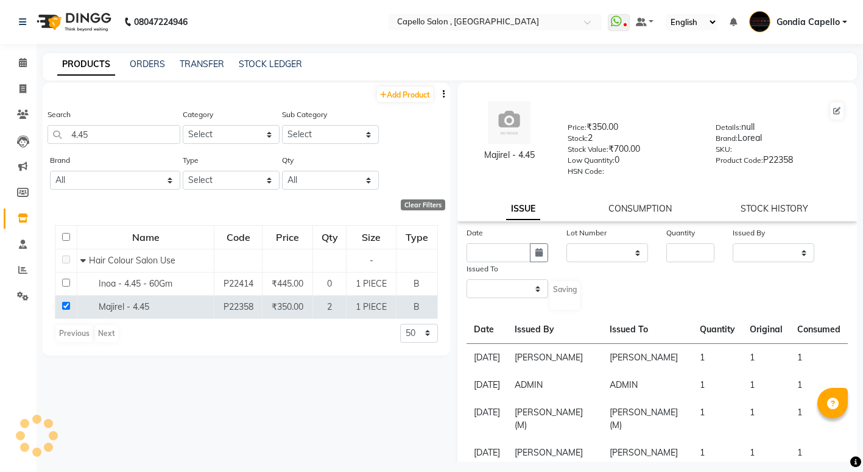
select select
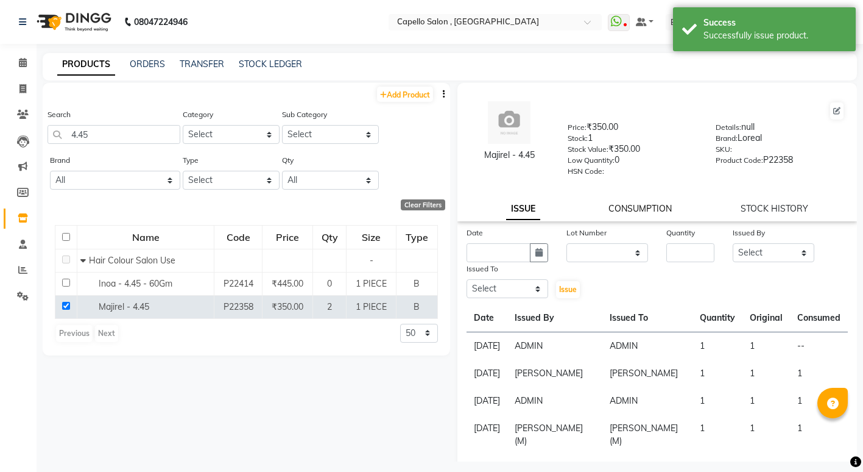
click at [625, 208] on link "CONSUMPTION" at bounding box center [640, 208] width 63 height 11
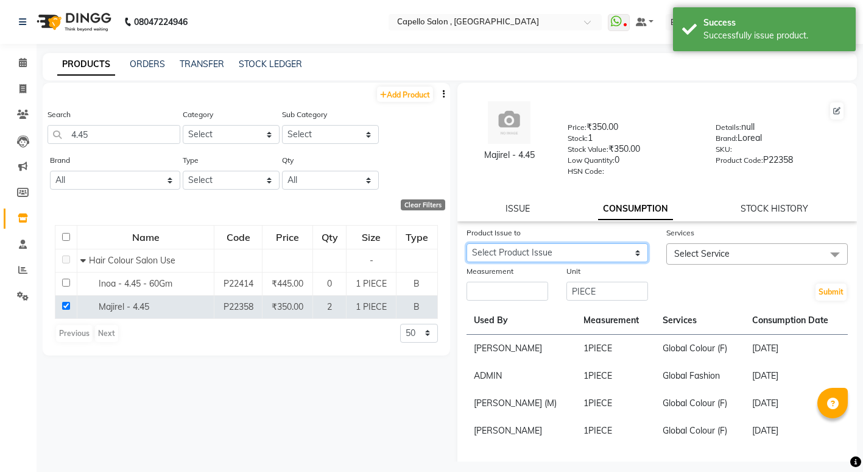
click at [540, 251] on select "Select Product Issue 2025-09-03, Issued to: ADMIN, Balance: 1" at bounding box center [558, 252] width 182 height 19
select select "1201648"
click at [467, 243] on select "Select Product Issue 2025-09-03, Issued to: ADMIN, Balance: 1" at bounding box center [558, 252] width 182 height 19
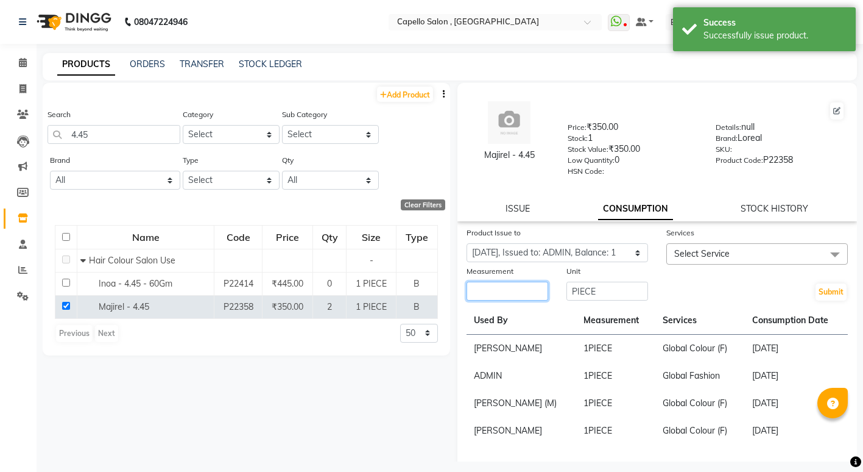
click at [495, 285] on input "number" at bounding box center [508, 290] width 82 height 19
type input "1"
click at [696, 258] on span "Select Service" at bounding box center [701, 253] width 55 height 11
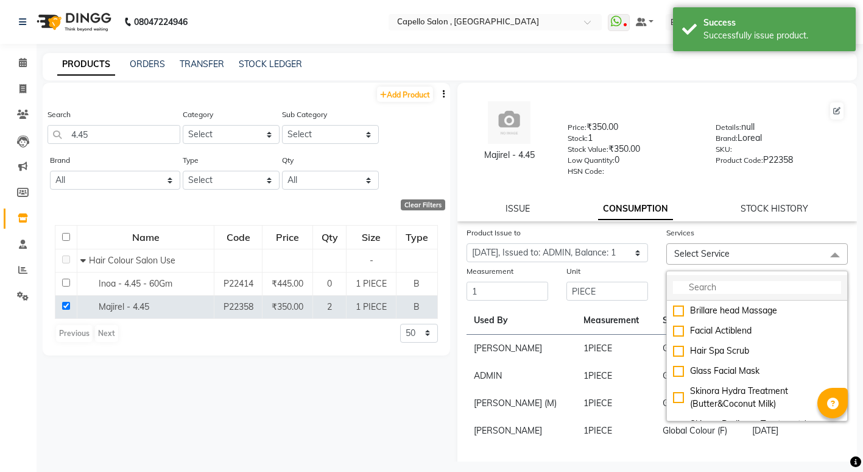
click at [713, 288] on input "multiselect-search" at bounding box center [757, 287] width 168 height 13
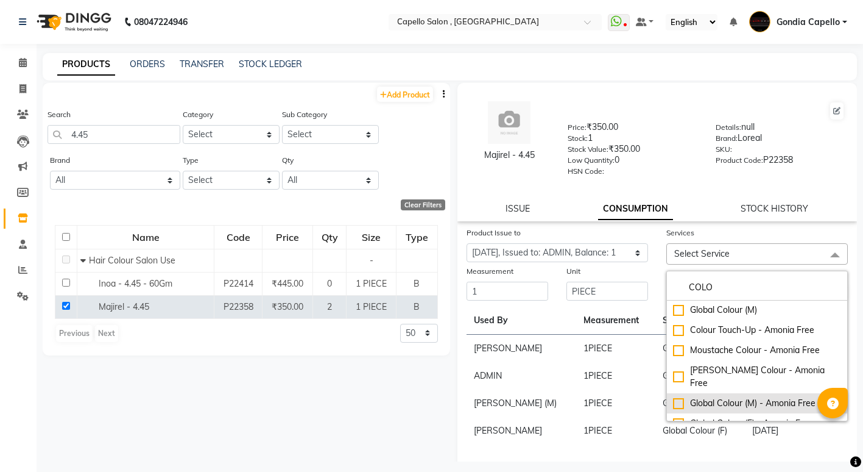
scroll to position [9, 0]
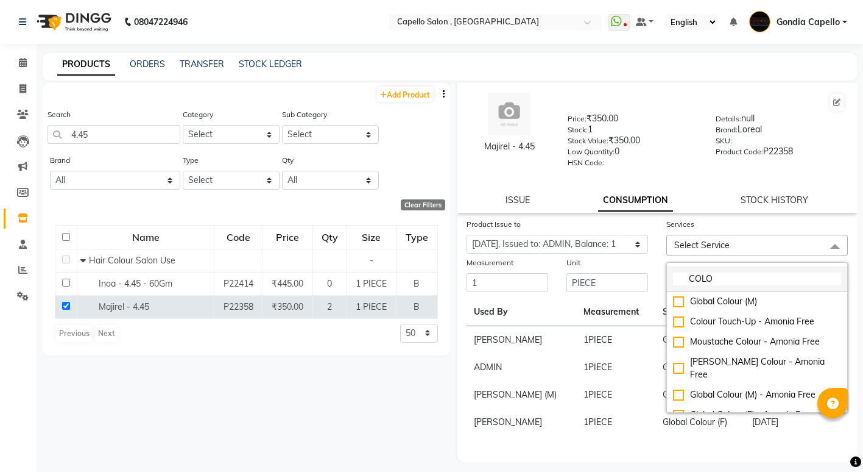
click at [718, 275] on input "COLO" at bounding box center [757, 278] width 168 height 13
type input "C"
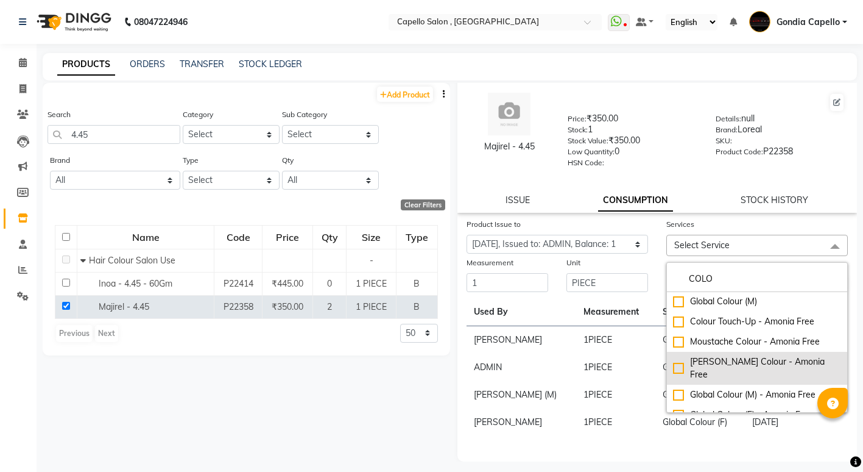
scroll to position [8, 0]
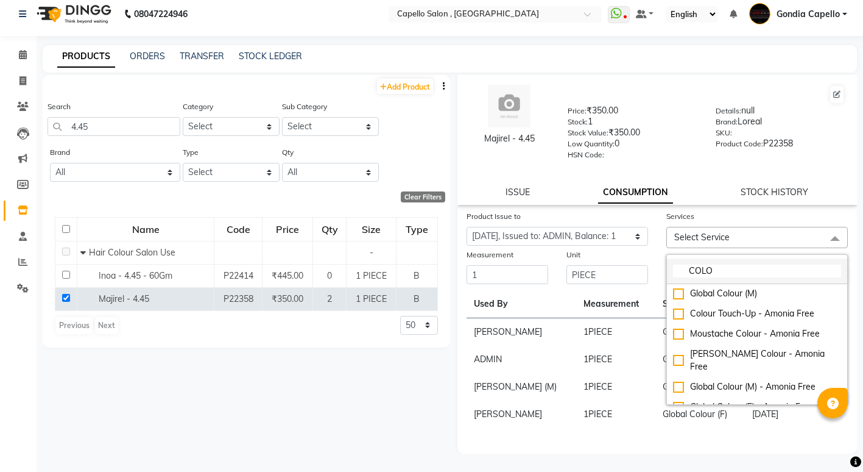
click at [725, 266] on input "COLO" at bounding box center [757, 270] width 168 height 13
type input "C"
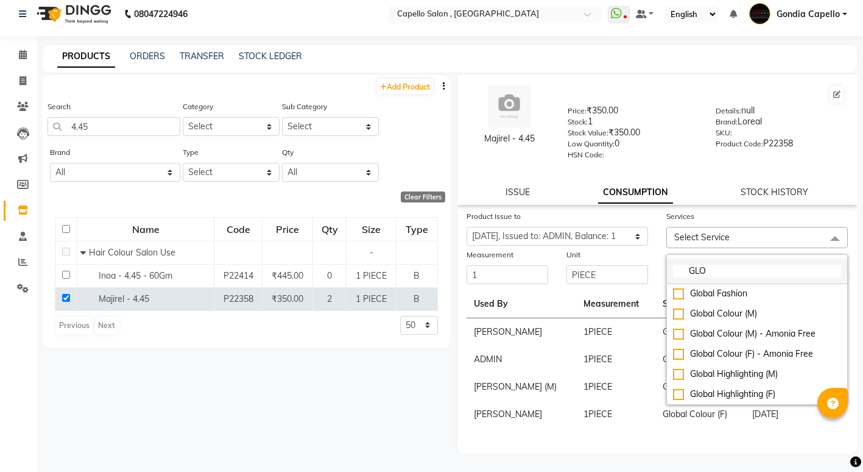
scroll to position [21, 0]
type input "GLO"
click at [675, 293] on div "Global Fashion" at bounding box center [757, 293] width 168 height 13
checkbox input "true"
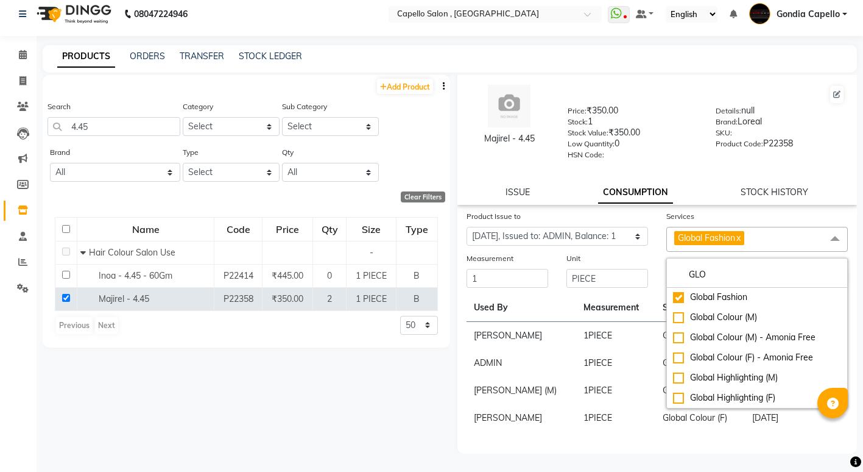
click at [258, 364] on div "Add Product Search 4.45 Category Select Keramelon Skin Makeup Personal Care App…" at bounding box center [247, 264] width 408 height 378
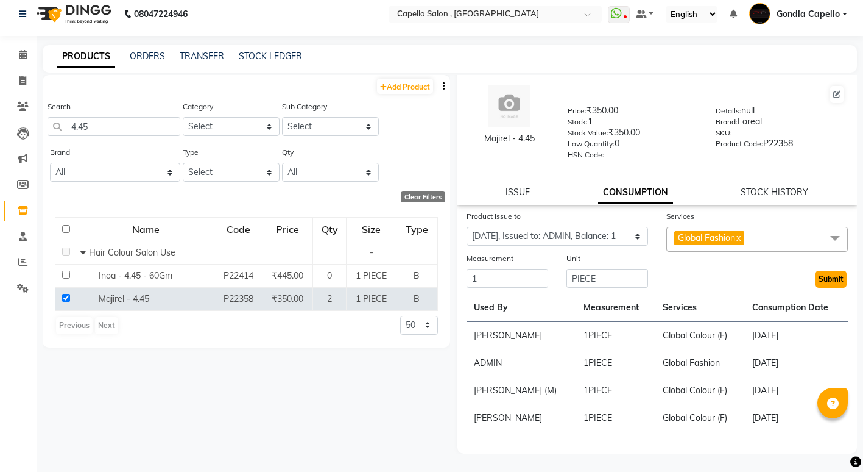
click at [816, 278] on button "Submit" at bounding box center [831, 279] width 31 height 17
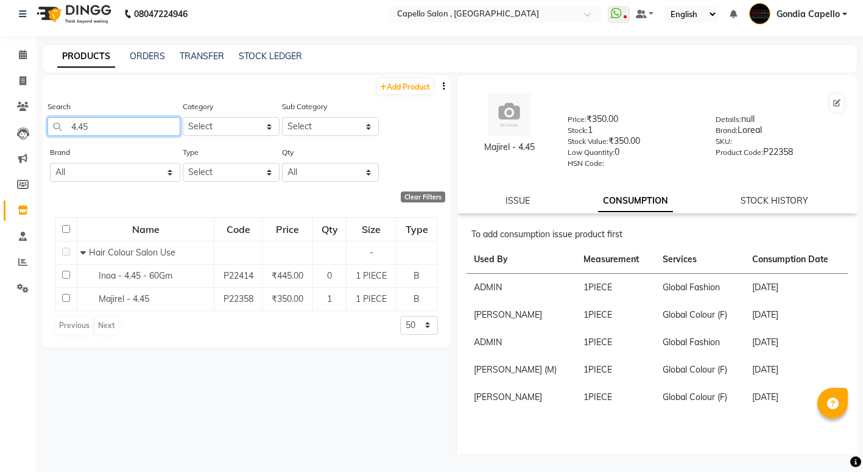
click at [111, 121] on input "4.45" at bounding box center [114, 126] width 133 height 19
type input "4"
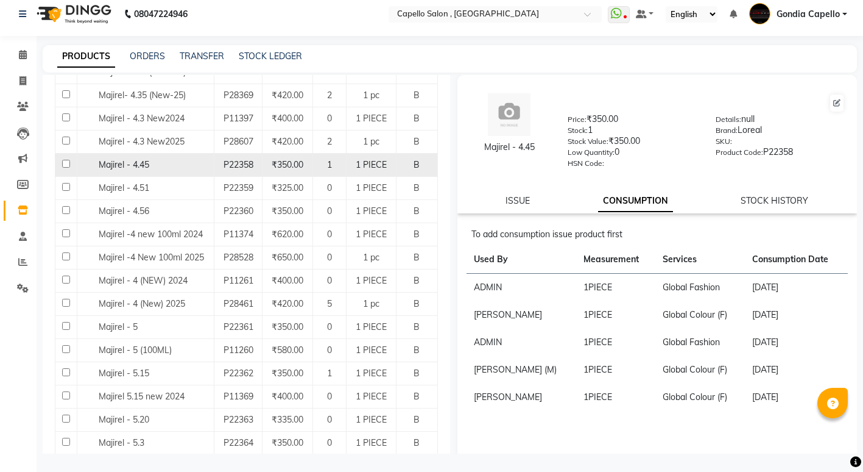
scroll to position [853, 0]
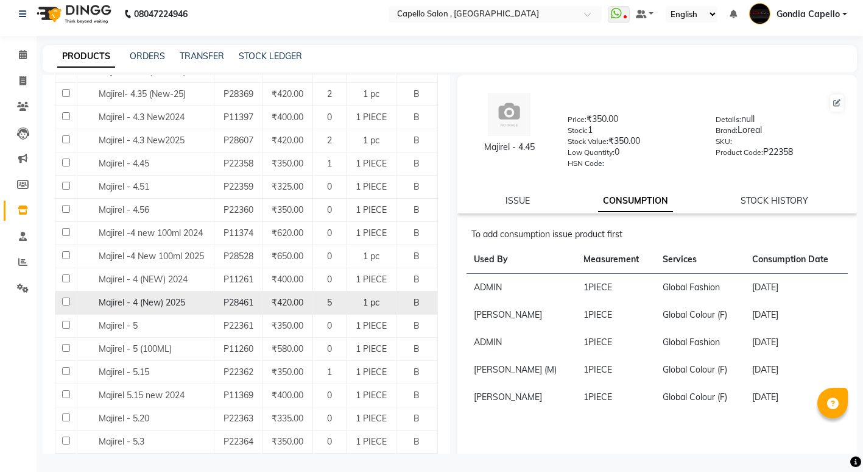
type input "MAJ"
click at [67, 301] on input "checkbox" at bounding box center [66, 301] width 8 height 8
checkbox input "true"
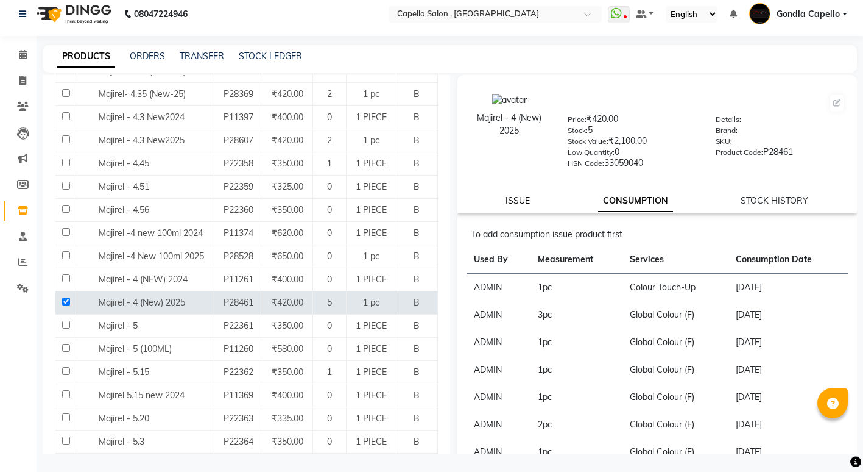
click at [517, 199] on link "ISSUE" at bounding box center [518, 200] width 24 height 11
select select
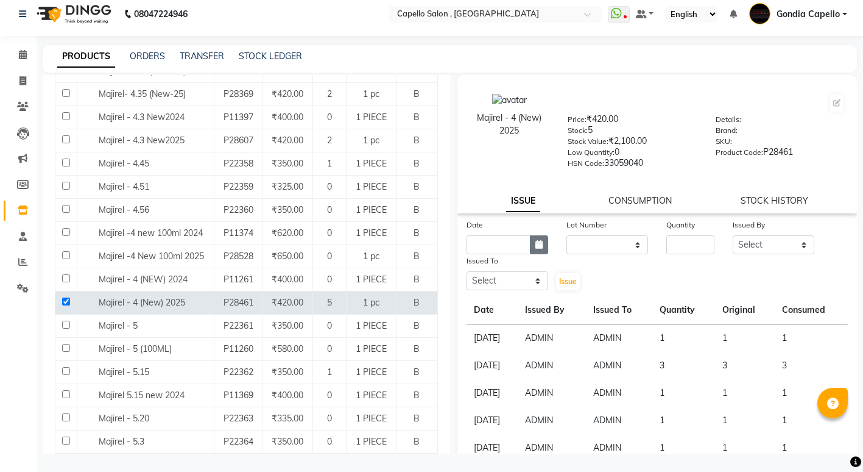
click at [532, 248] on button "button" at bounding box center [539, 244] width 18 height 19
select select "9"
select select "2025"
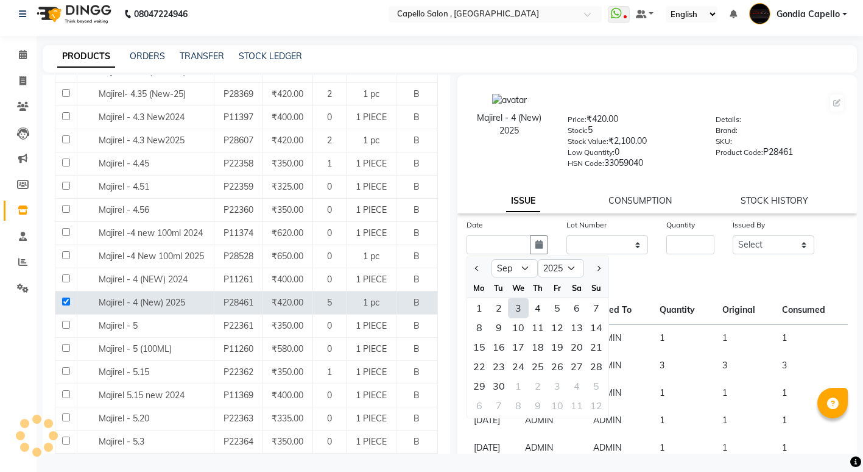
click at [522, 308] on div "3" at bounding box center [518, 307] width 19 height 19
type input "[DATE]"
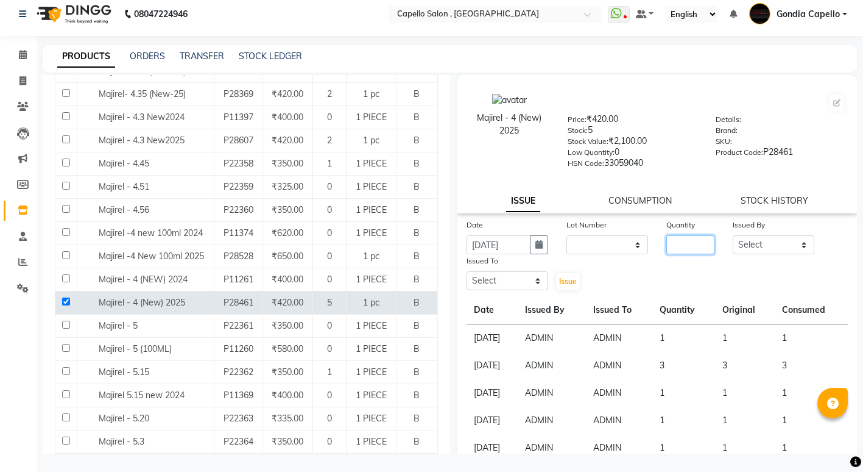
click at [678, 249] on input "number" at bounding box center [691, 244] width 48 height 19
type input "1"
click at [733, 241] on select "Select ADMIN ANIKET BAGDE BHASKAR KAWDE GAURAV KHOBRAGADE Gondia Capello NIKHIL…" at bounding box center [774, 244] width 82 height 19
select select "14667"
click at [733, 235] on select "Select ADMIN ANIKET BAGDE BHASKAR KAWDE GAURAV KHOBRAGADE Gondia Capello NIKHIL…" at bounding box center [774, 244] width 82 height 19
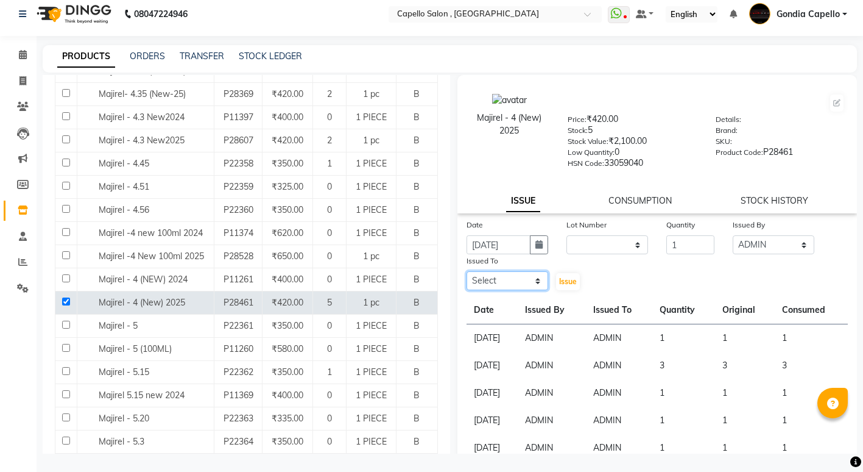
click at [498, 280] on select "Select ADMIN ANIKET BAGDE BHASKAR KAWDE GAURAV KHOBRAGADE Gondia Capello NIKHIL…" at bounding box center [508, 280] width 82 height 19
select select "14667"
click at [467, 271] on select "Select ADMIN ANIKET BAGDE BHASKAR KAWDE GAURAV KHOBRAGADE Gondia Capello NIKHIL…" at bounding box center [508, 280] width 82 height 19
click at [565, 281] on span "Issue" at bounding box center [568, 281] width 18 height 9
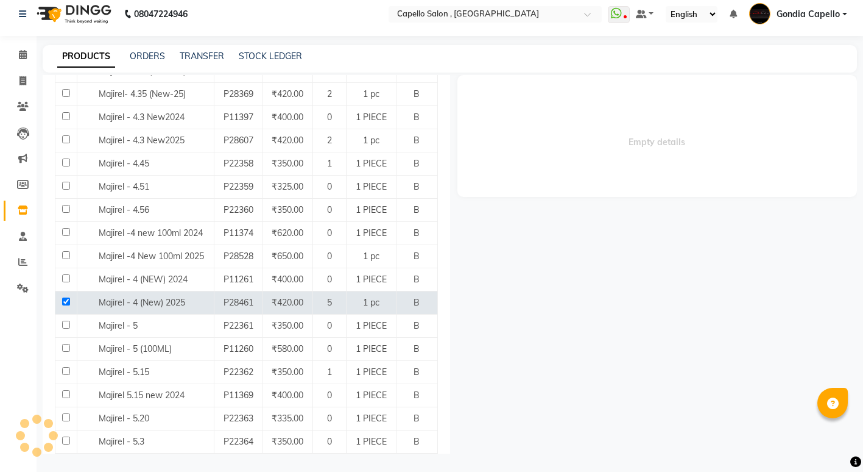
select select
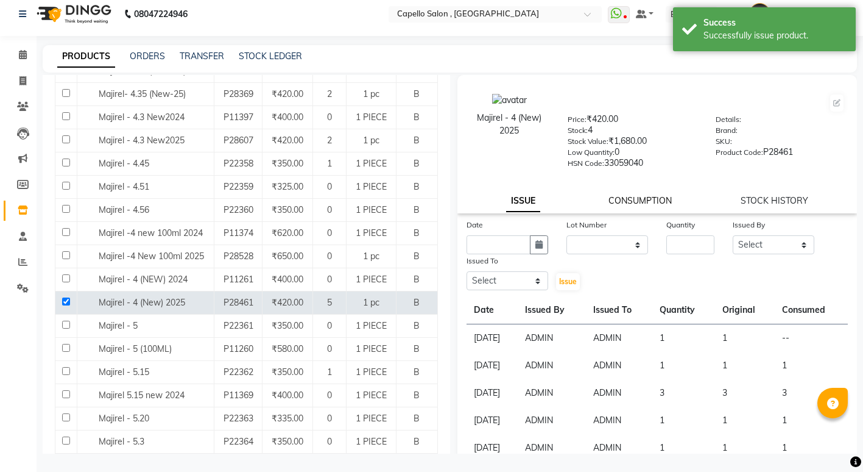
click at [629, 202] on link "CONSUMPTION" at bounding box center [640, 200] width 63 height 11
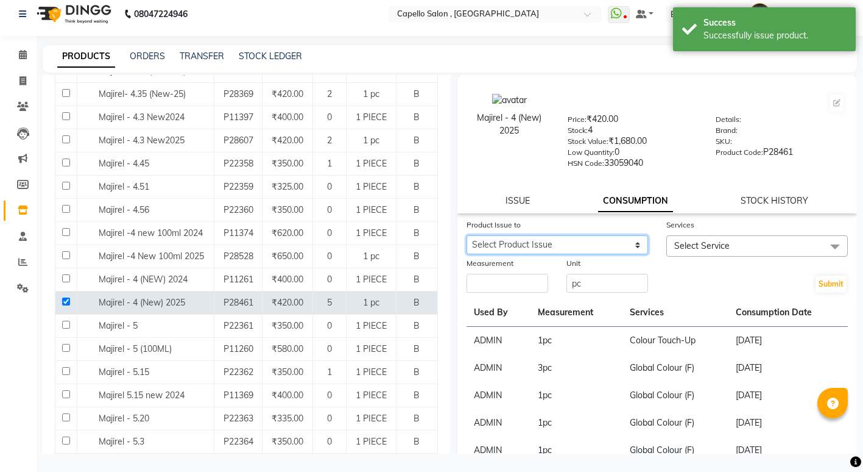
click at [562, 238] on select "Select Product Issue 2025-09-03, Issued to: ADMIN, Balance: 1" at bounding box center [558, 244] width 182 height 19
select select "1201653"
click at [467, 235] on select "Select Product Issue 2025-09-03, Issued to: ADMIN, Balance: 1" at bounding box center [558, 244] width 182 height 19
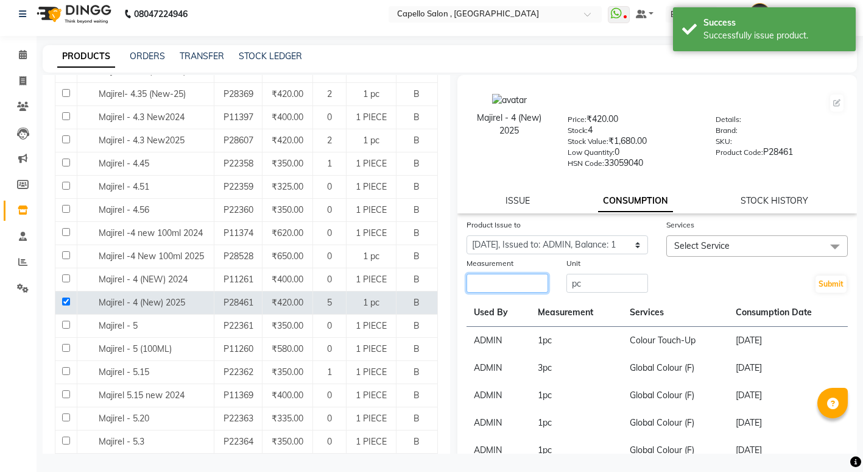
click at [519, 285] on input "number" at bounding box center [508, 283] width 82 height 19
type input "1"
click at [723, 240] on span "Select Service" at bounding box center [701, 245] width 55 height 11
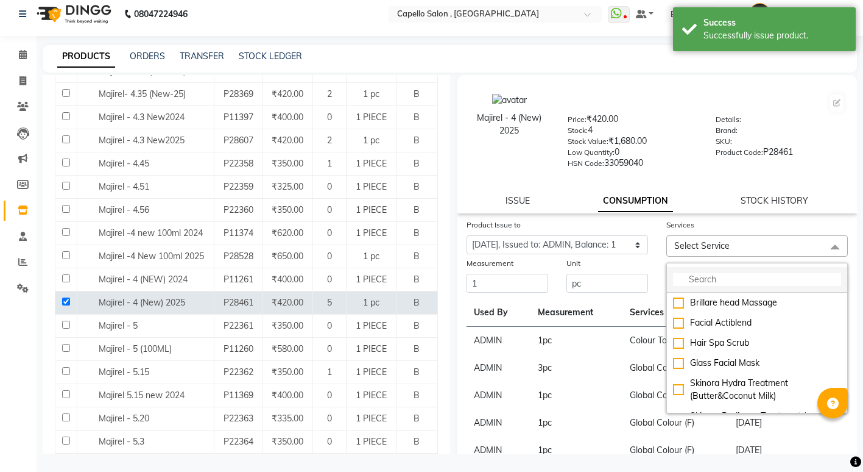
click at [715, 279] on input "multiselect-search" at bounding box center [757, 279] width 168 height 13
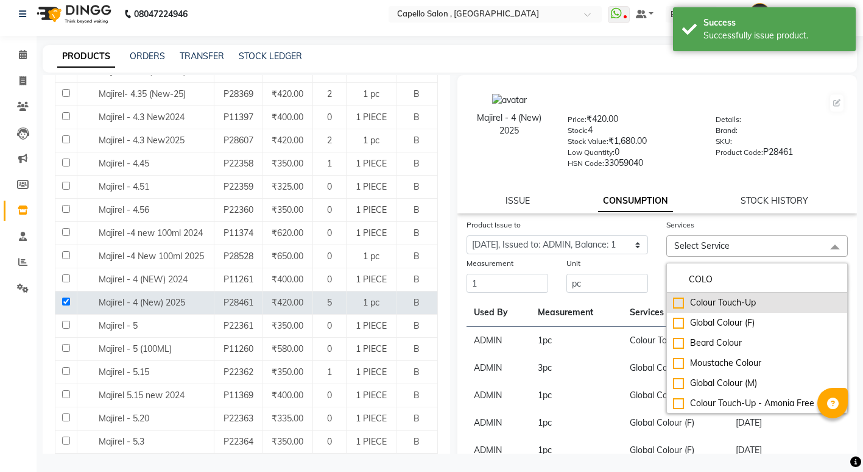
type input "COLO"
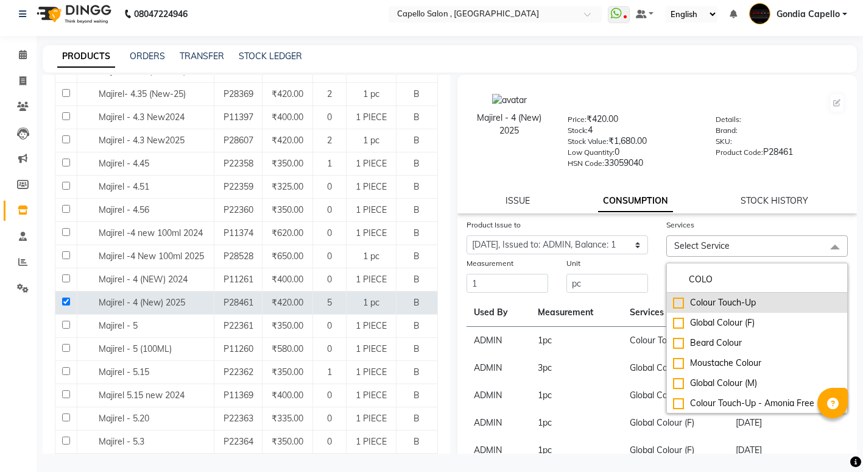
click at [673, 303] on div "Colour Touch-Up" at bounding box center [757, 302] width 168 height 13
checkbox input "true"
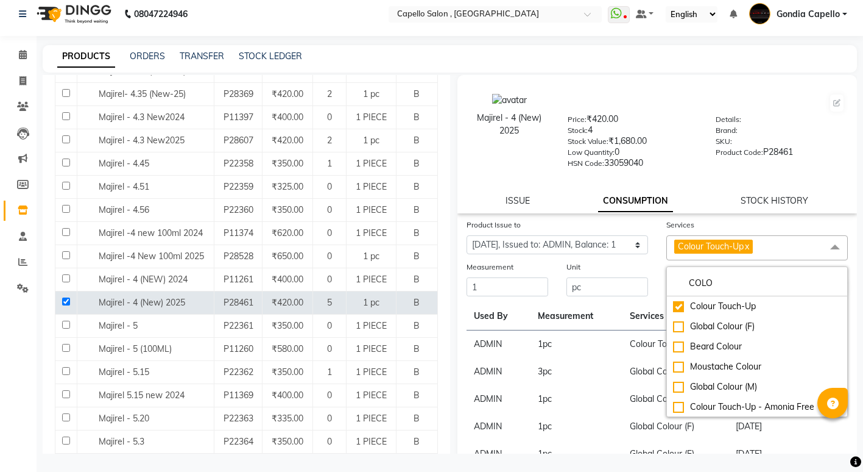
click at [671, 146] on div "Low Quantity: 0" at bounding box center [632, 154] width 129 height 17
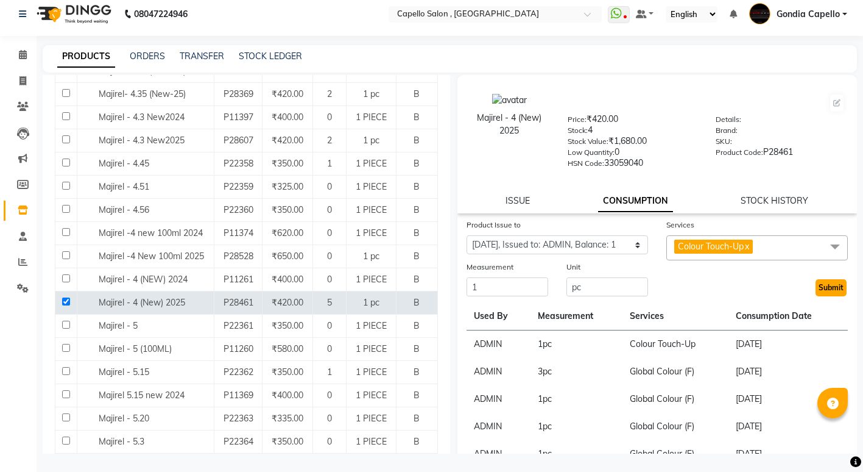
click at [829, 285] on button "Submit" at bounding box center [831, 287] width 31 height 17
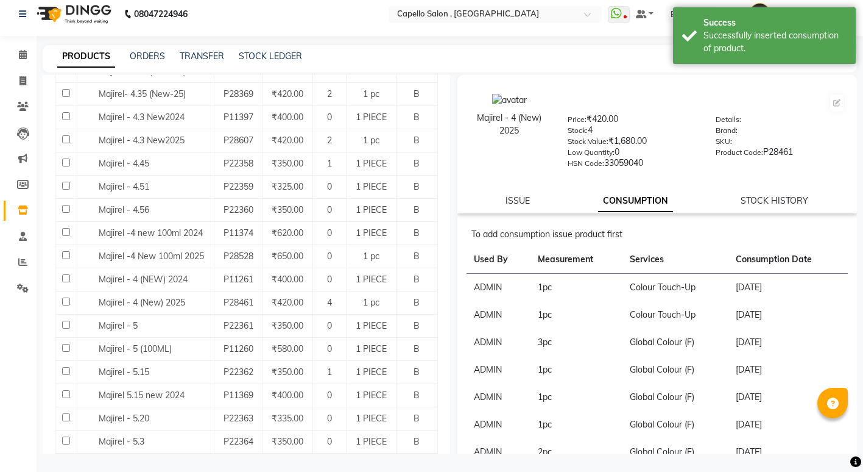
scroll to position [0, 0]
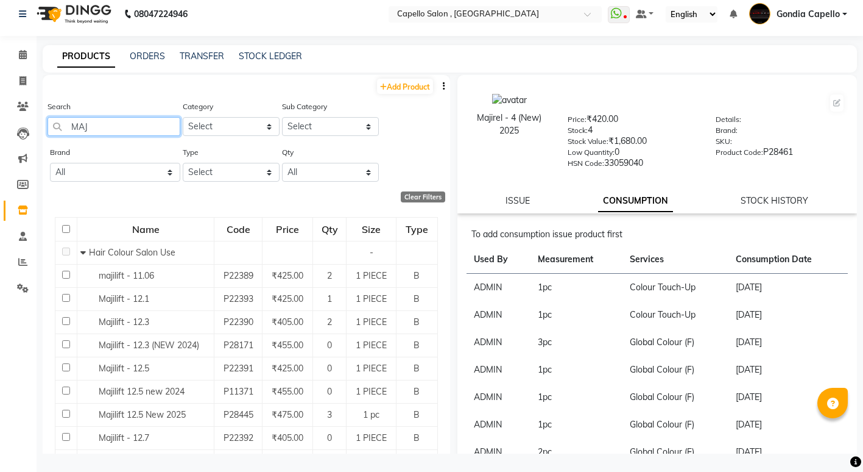
drag, startPoint x: 118, startPoint y: 124, endPoint x: 142, endPoint y: 136, distance: 26.7
click at [121, 125] on input "MAJ" at bounding box center [114, 126] width 133 height 19
type input "M"
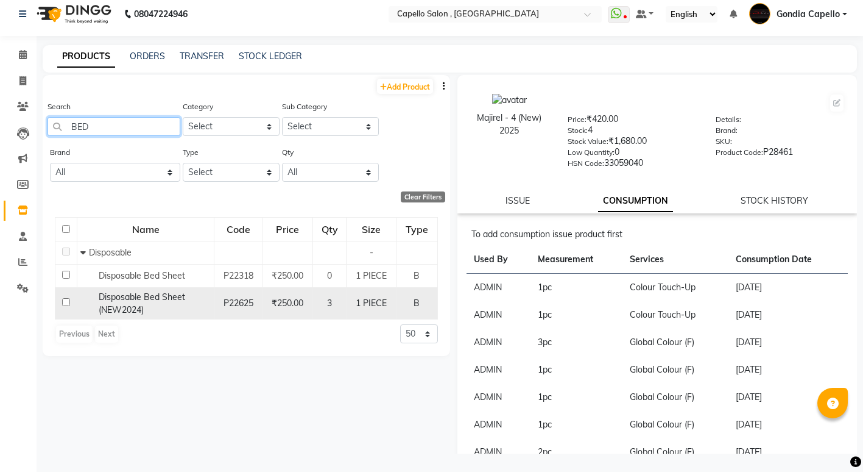
type input "BED"
click at [69, 303] on input "checkbox" at bounding box center [66, 302] width 8 height 8
checkbox input "true"
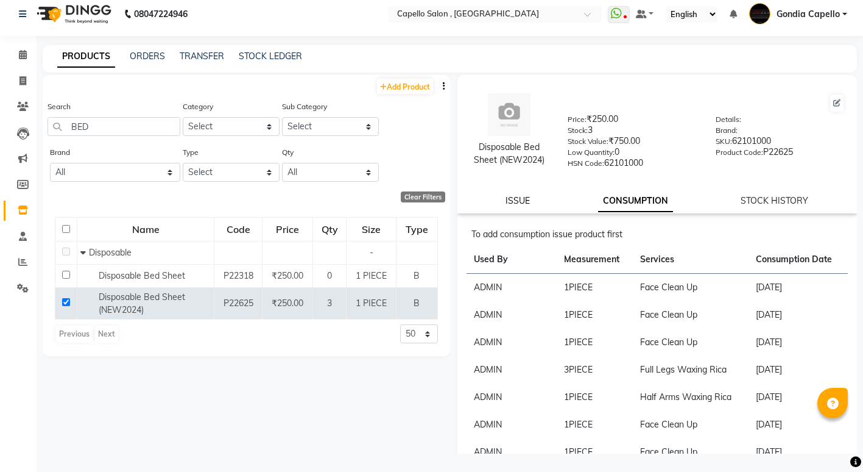
click at [514, 202] on link "ISSUE" at bounding box center [518, 200] width 24 height 11
select select
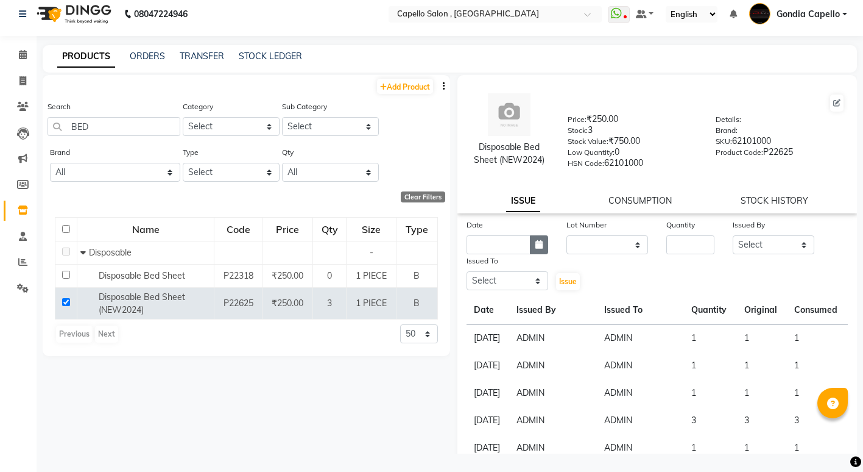
click at [531, 242] on button "button" at bounding box center [539, 244] width 18 height 19
select select "9"
select select "2025"
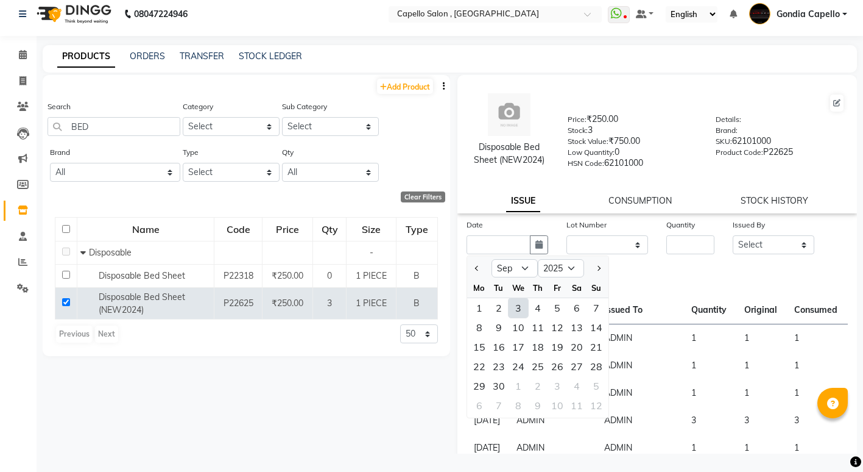
click at [516, 308] on div "3" at bounding box center [518, 307] width 19 height 19
type input "[DATE]"
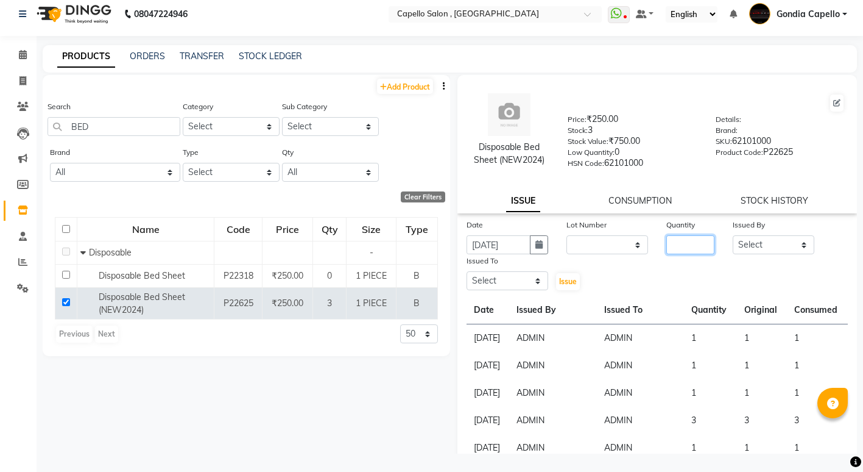
click at [689, 250] on input "number" at bounding box center [691, 244] width 48 height 19
type input "1"
click at [752, 248] on select "Select ADMIN ANIKET BAGDE BHASKAR KAWDE GAURAV KHOBRAGADE Gondia Capello NIKHIL…" at bounding box center [774, 244] width 82 height 19
select select "14667"
click at [733, 235] on select "Select ADMIN ANIKET BAGDE BHASKAR KAWDE GAURAV KHOBRAGADE Gondia Capello NIKHIL…" at bounding box center [774, 244] width 82 height 19
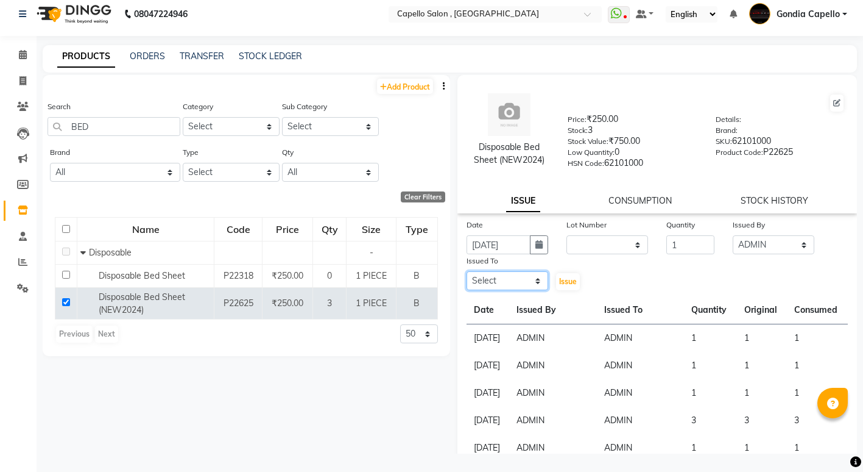
click at [520, 285] on select "Select ADMIN ANIKET BAGDE BHASKAR KAWDE GAURAV KHOBRAGADE Gondia Capello NIKHIL…" at bounding box center [508, 280] width 82 height 19
select select "14667"
click at [467, 271] on select "Select ADMIN ANIKET BAGDE BHASKAR KAWDE GAURAV KHOBRAGADE Gondia Capello NIKHIL…" at bounding box center [508, 280] width 82 height 19
click at [564, 285] on span "Issue" at bounding box center [568, 281] width 18 height 9
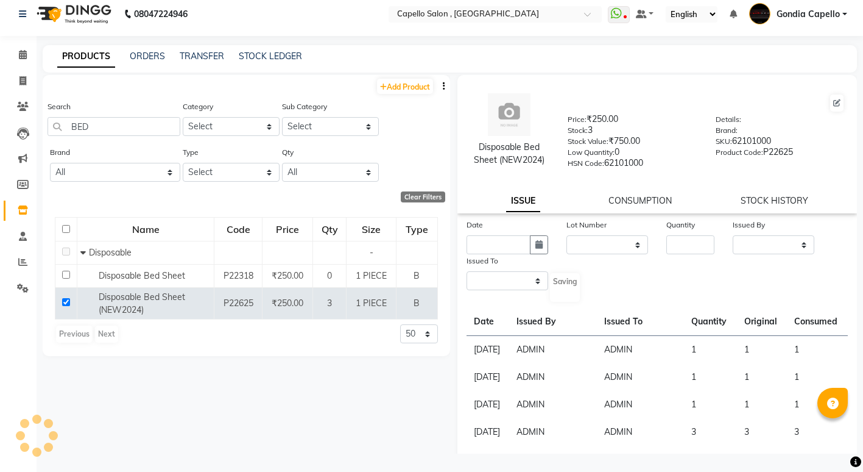
select select
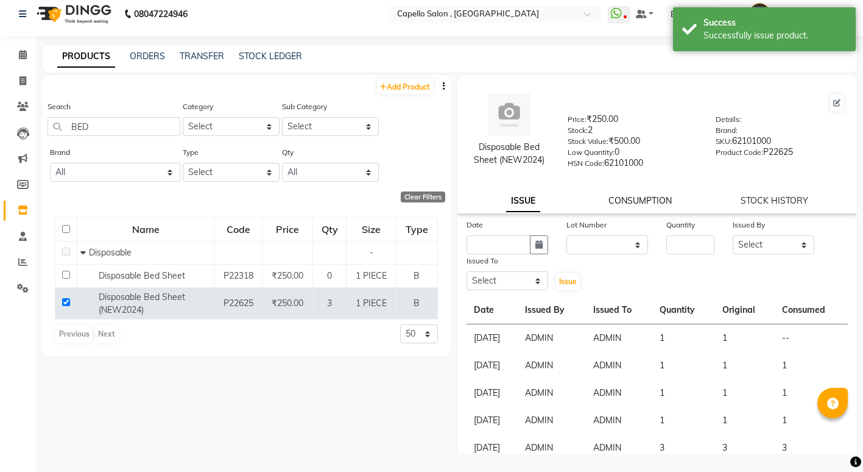
click at [657, 198] on link "CONSUMPTION" at bounding box center [640, 200] width 63 height 11
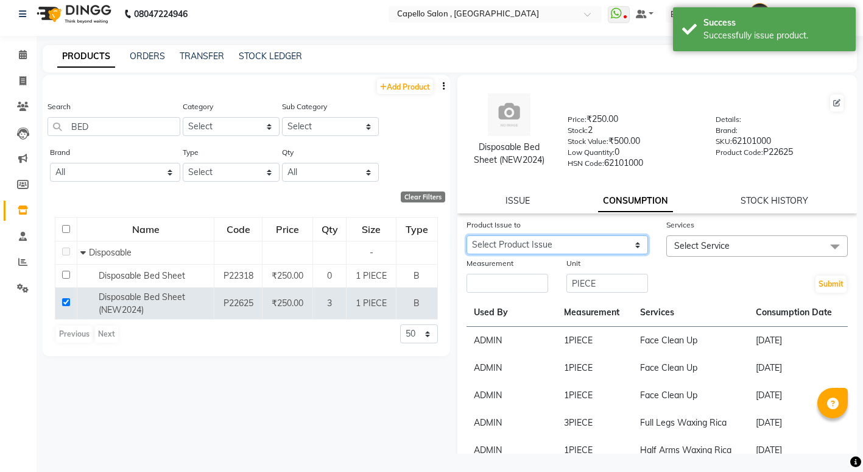
click at [504, 250] on select "Select Product Issue 2025-09-03, Issued to: ADMIN, Balance: 1" at bounding box center [558, 244] width 182 height 19
select select "1201656"
click at [467, 235] on select "Select Product Issue 2025-09-03, Issued to: ADMIN, Balance: 1" at bounding box center [558, 244] width 182 height 19
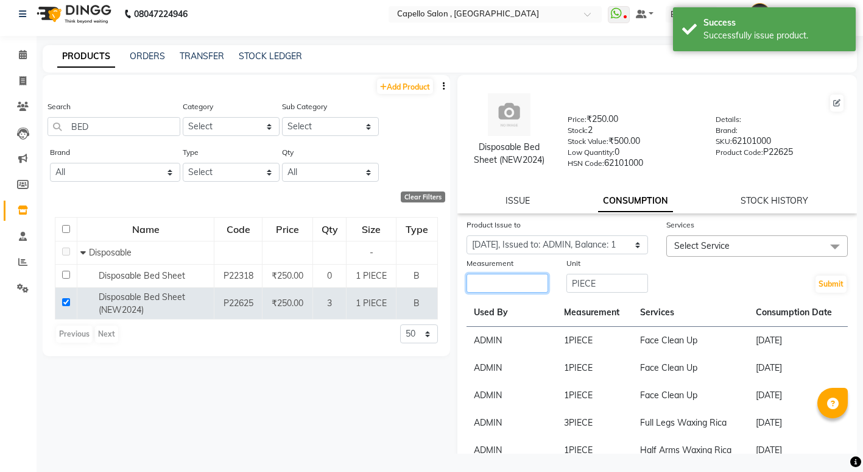
click at [504, 289] on input "number" at bounding box center [508, 283] width 82 height 19
type input "1"
click at [708, 242] on span "Select Service" at bounding box center [701, 245] width 55 height 11
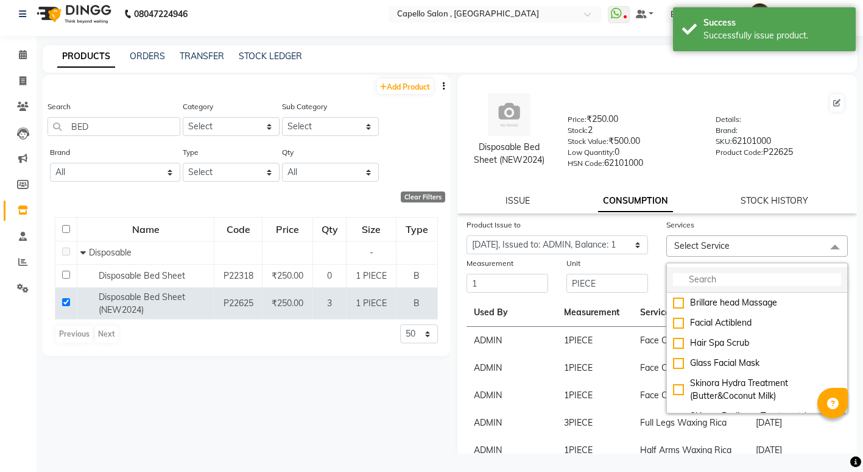
drag, startPoint x: 709, startPoint y: 242, endPoint x: 699, endPoint y: 276, distance: 34.7
click at [699, 276] on input "multiselect-search" at bounding box center [757, 279] width 168 height 13
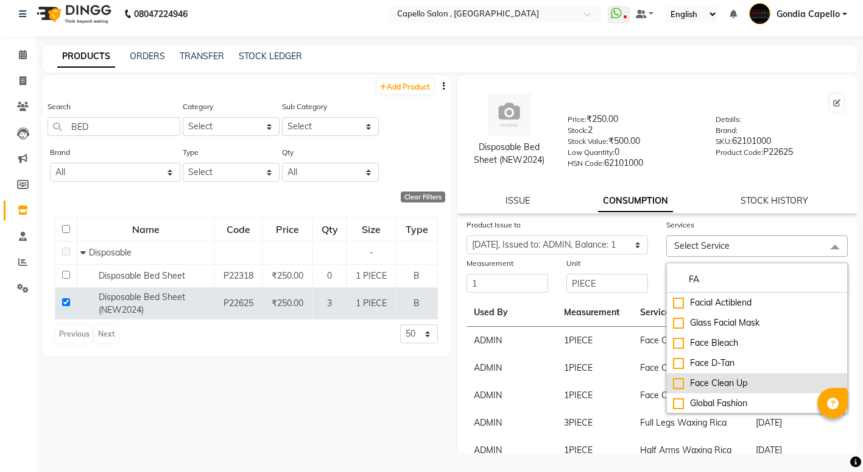
type input "FA"
click at [676, 388] on div "Face Clean Up" at bounding box center [757, 383] width 168 height 13
checkbox input "true"
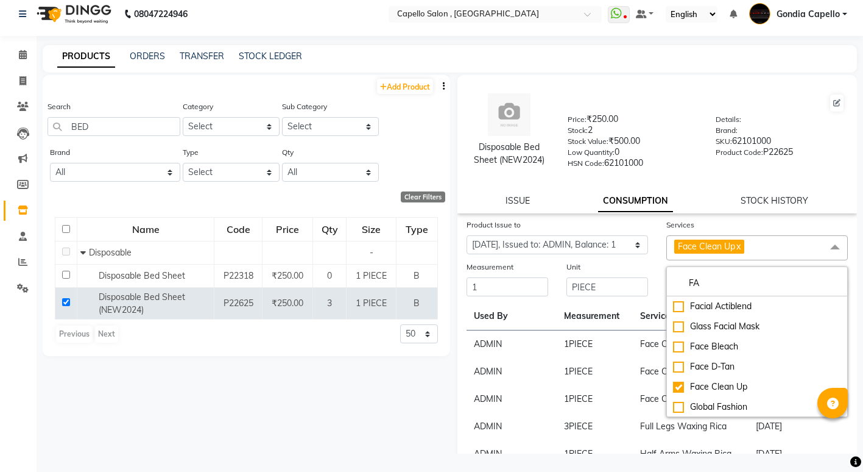
drag, startPoint x: 367, startPoint y: 379, endPoint x: 772, endPoint y: 310, distance: 410.5
click at [398, 364] on div "Add Product Search BED Category Select Keramelon Skin Makeup Personal Care Appl…" at bounding box center [247, 264] width 408 height 378
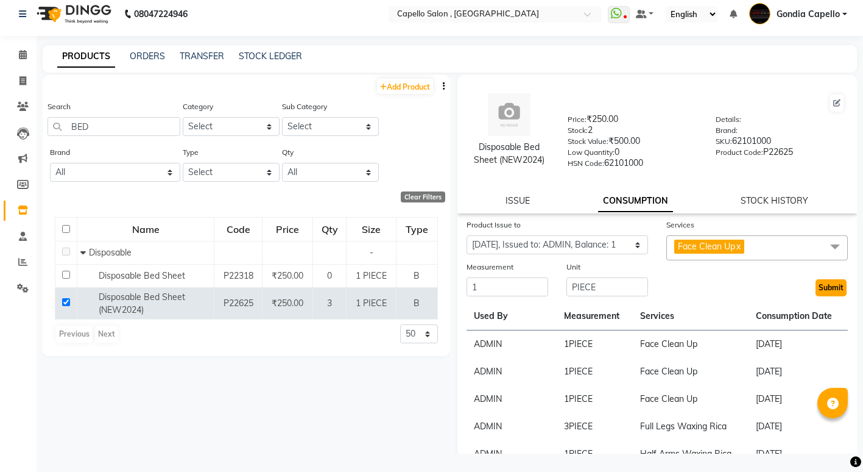
click at [823, 291] on button "Submit" at bounding box center [831, 287] width 31 height 17
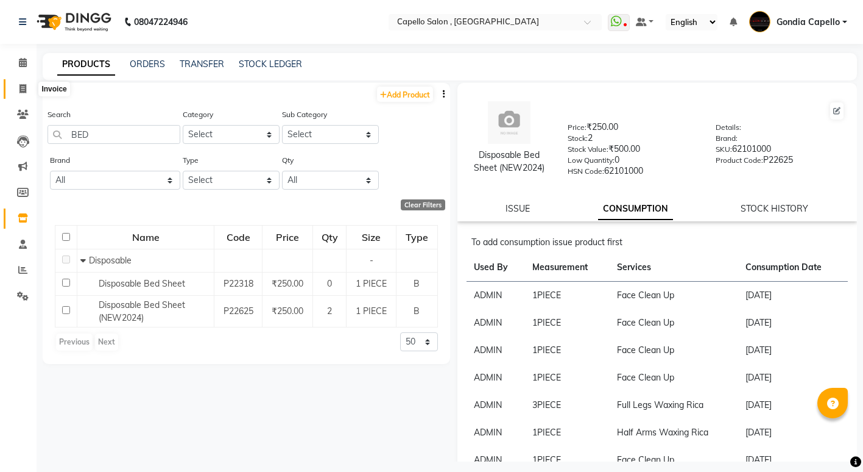
click at [20, 93] on icon at bounding box center [22, 88] width 7 height 9
select select "service"
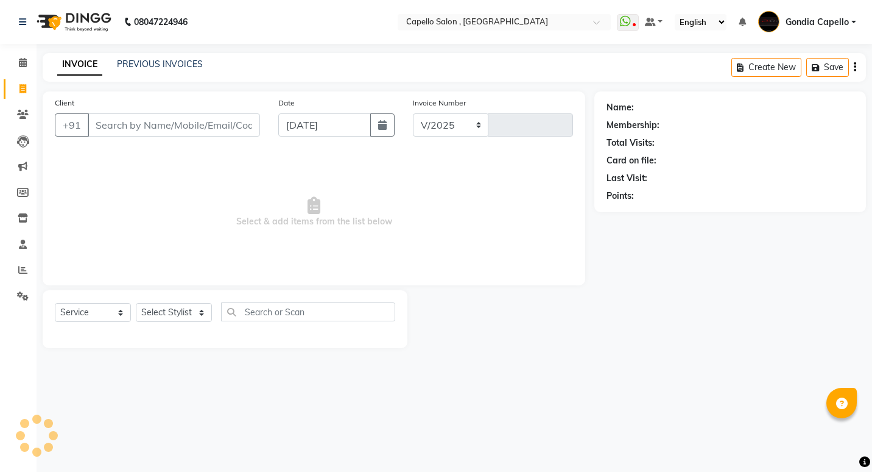
select select "853"
type input "2203"
click at [28, 57] on span at bounding box center [22, 63] width 21 height 14
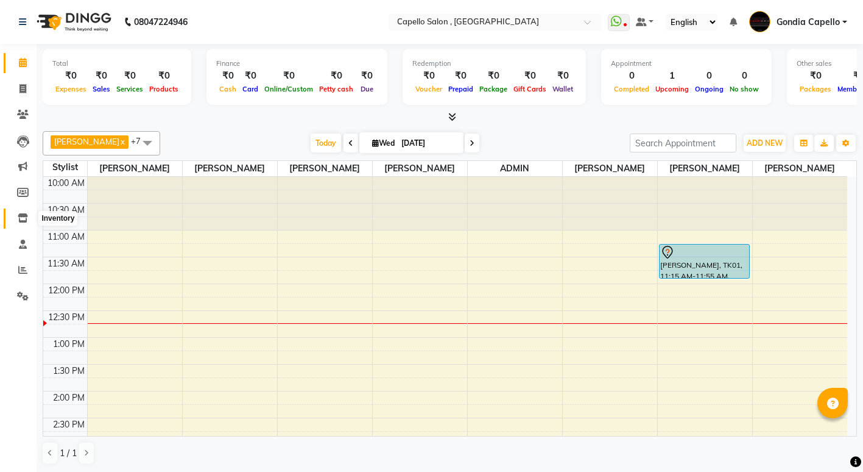
click at [23, 215] on icon at bounding box center [23, 217] width 10 height 9
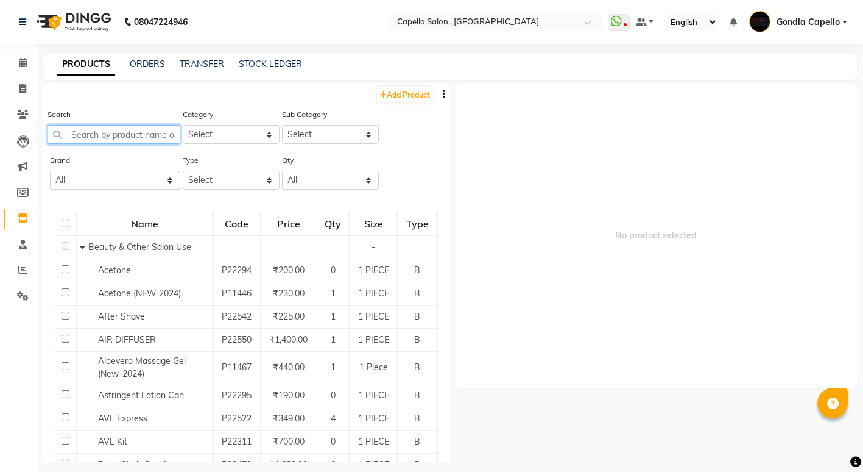
click at [101, 138] on input "text" at bounding box center [114, 134] width 133 height 19
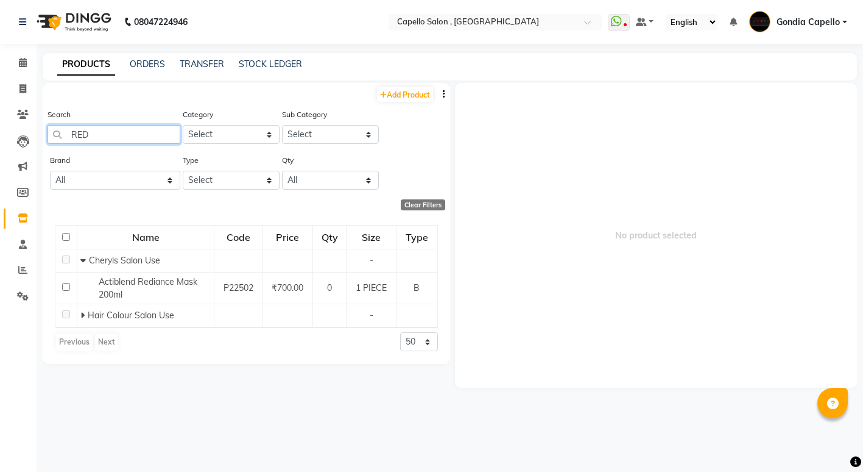
click at [99, 129] on input "RED" at bounding box center [114, 134] width 133 height 19
type input "R"
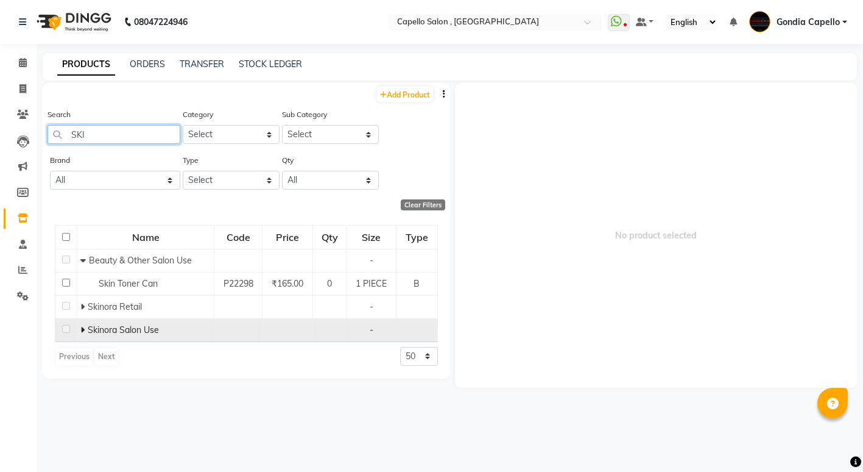
type input "SKI"
click at [80, 330] on icon at bounding box center [82, 329] width 4 height 9
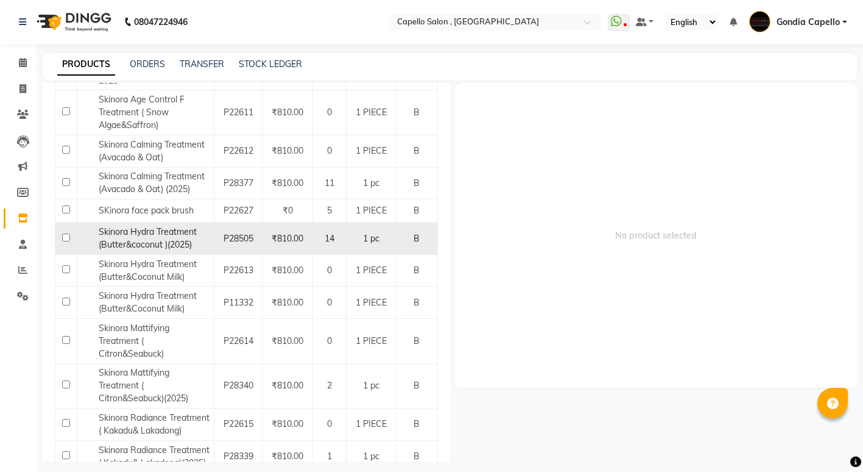
scroll to position [305, 0]
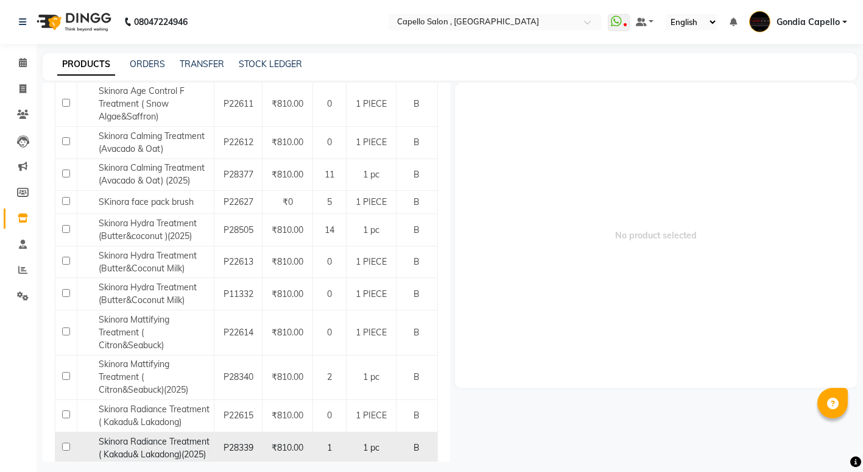
click at [65, 443] on input "checkbox" at bounding box center [66, 446] width 8 height 8
checkbox input "true"
select select
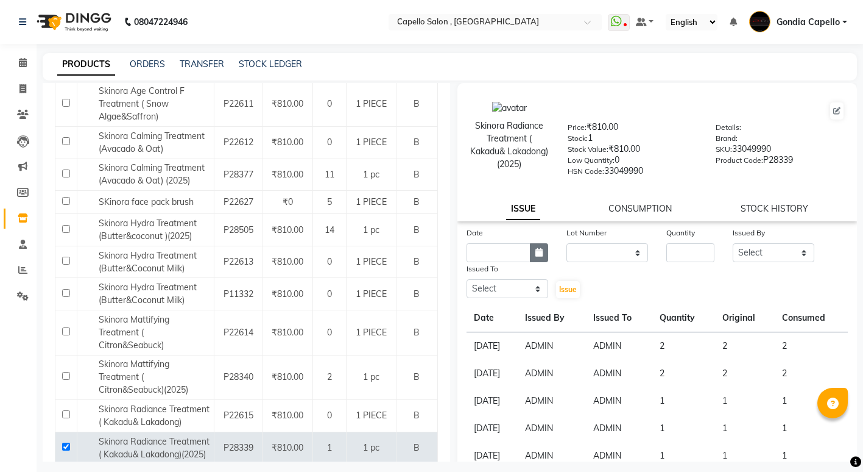
click at [536, 255] on icon "button" at bounding box center [539, 252] width 7 height 9
select select "9"
select select "2025"
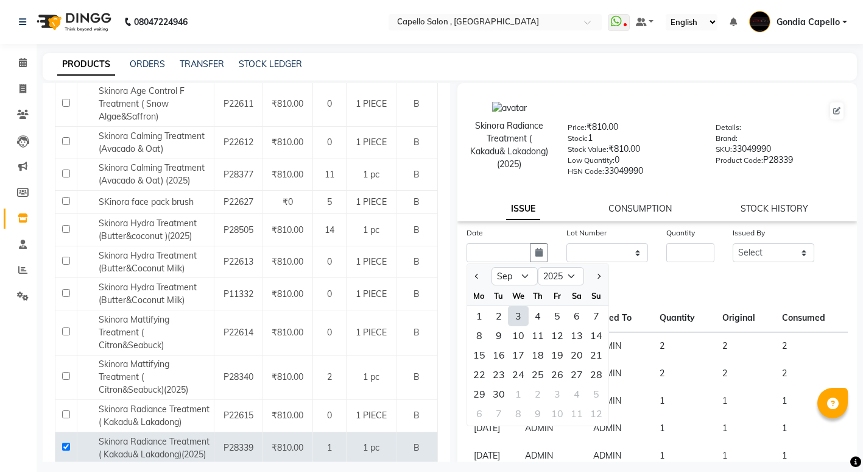
click at [519, 313] on div "3" at bounding box center [518, 315] width 19 height 19
type input "[DATE]"
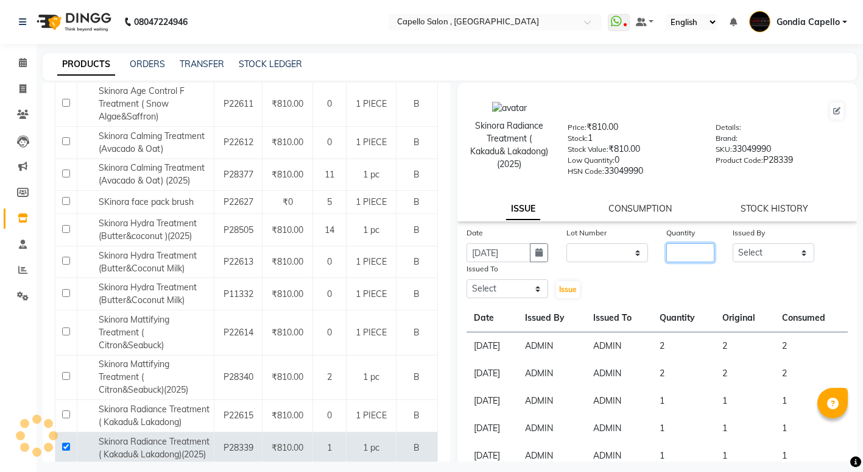
click at [685, 253] on input "number" at bounding box center [691, 252] width 48 height 19
type input "1"
click at [736, 244] on select "Select ADMIN ANIKET BAGDE BHASKAR KAWDE GAURAV KHOBRAGADE Gondia Capello NIKHIL…" at bounding box center [774, 252] width 82 height 19
select select "14667"
click at [733, 243] on select "Select ADMIN ANIKET BAGDE BHASKAR KAWDE GAURAV KHOBRAGADE Gondia Capello NIKHIL…" at bounding box center [774, 252] width 82 height 19
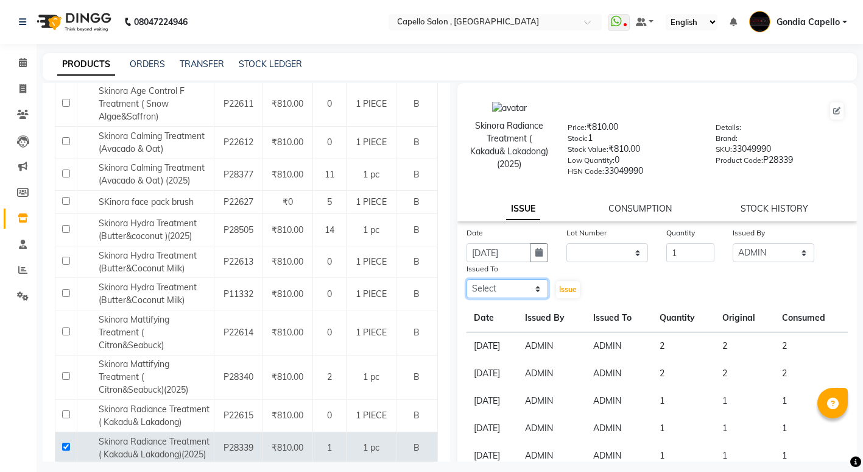
click at [501, 292] on select "Select ADMIN ANIKET BAGDE BHASKAR KAWDE GAURAV KHOBRAGADE Gondia Capello NIKHIL…" at bounding box center [508, 288] width 82 height 19
select select "14667"
click at [467, 279] on select "Select ADMIN ANIKET BAGDE BHASKAR KAWDE GAURAV KHOBRAGADE Gondia Capello NIKHIL…" at bounding box center [508, 288] width 82 height 19
click at [559, 286] on span "Issue" at bounding box center [568, 289] width 18 height 9
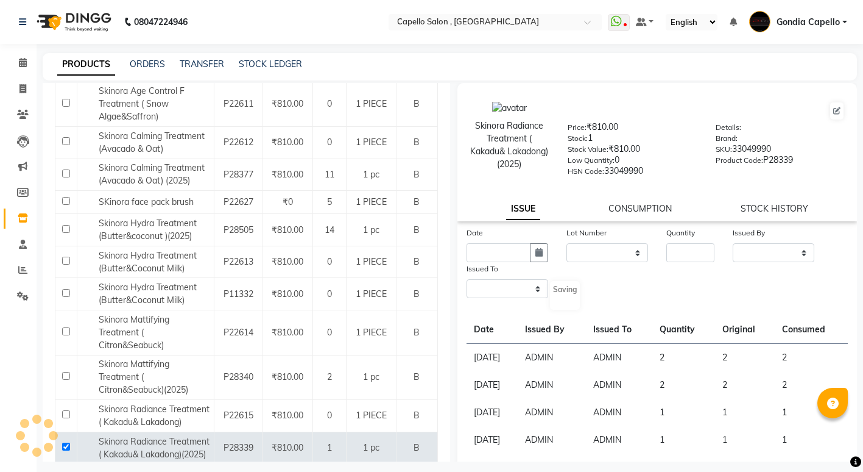
select select
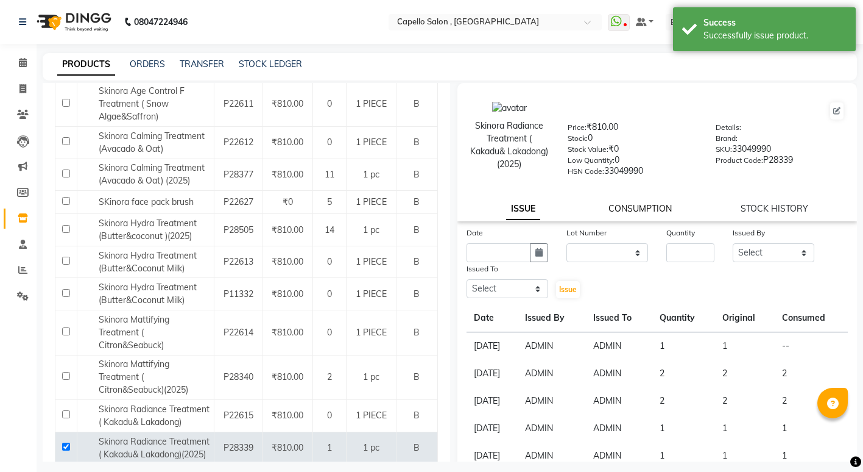
click at [621, 204] on link "CONSUMPTION" at bounding box center [640, 208] width 63 height 11
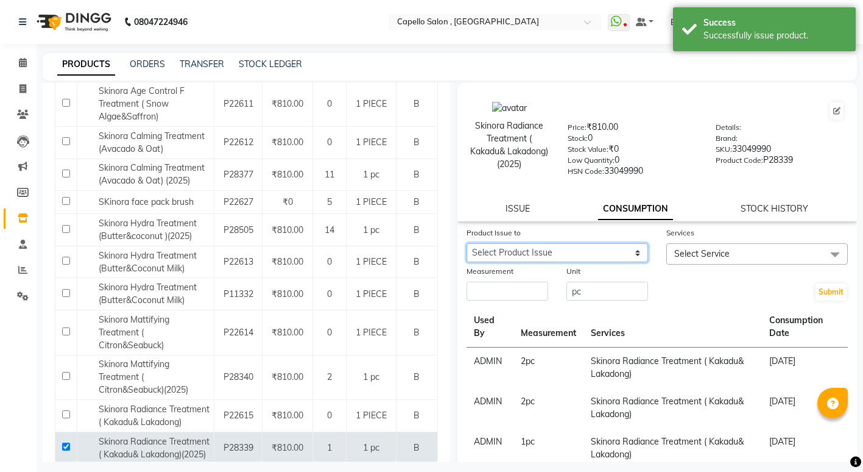
click at [520, 251] on select "Select Product Issue 2025-09-03, Issued to: ADMIN, Balance: 1" at bounding box center [558, 252] width 182 height 19
select select "1201688"
click at [467, 243] on select "Select Product Issue 2025-09-03, Issued to: ADMIN, Balance: 1" at bounding box center [558, 252] width 182 height 19
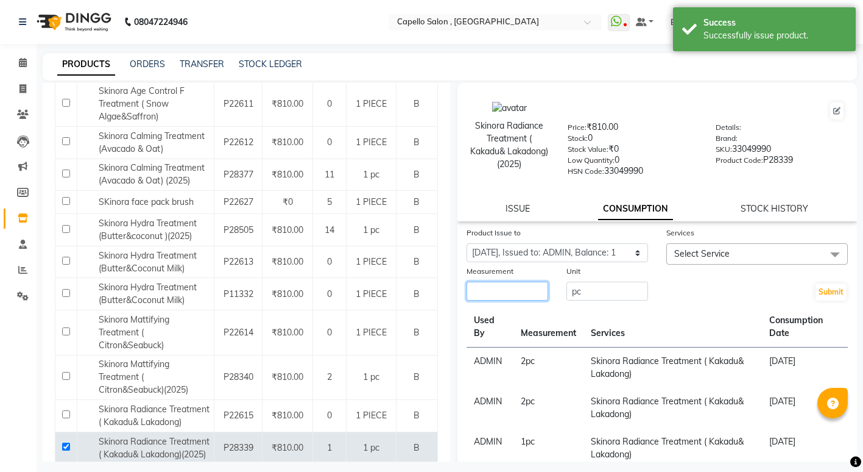
click at [490, 291] on input "number" at bounding box center [508, 290] width 82 height 19
type input "1"
click at [727, 259] on span "Select Service" at bounding box center [758, 253] width 182 height 21
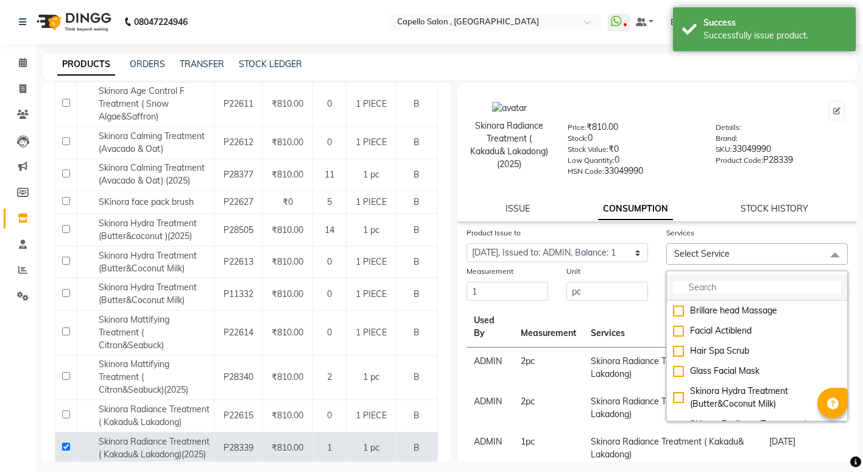
click at [704, 294] on input "multiselect-search" at bounding box center [757, 287] width 168 height 13
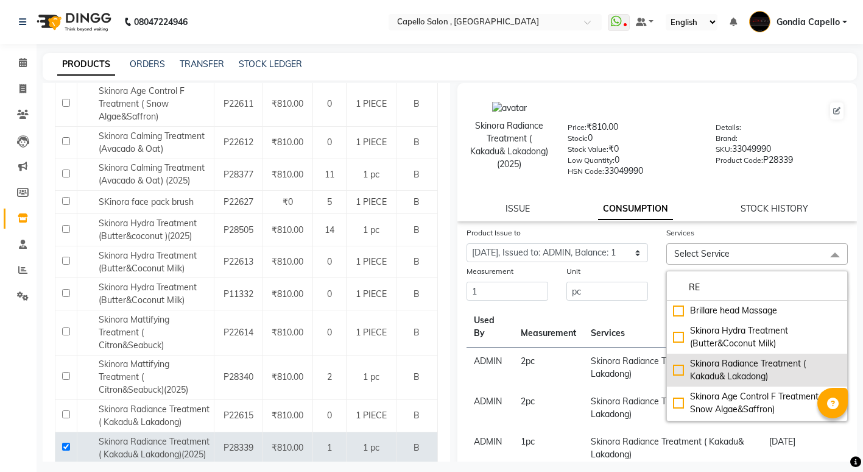
type input "RE"
click at [673, 370] on div "Skinora Radiance Treatment ( Kakadu& Lakadong)" at bounding box center [757, 370] width 168 height 26
checkbox input "true"
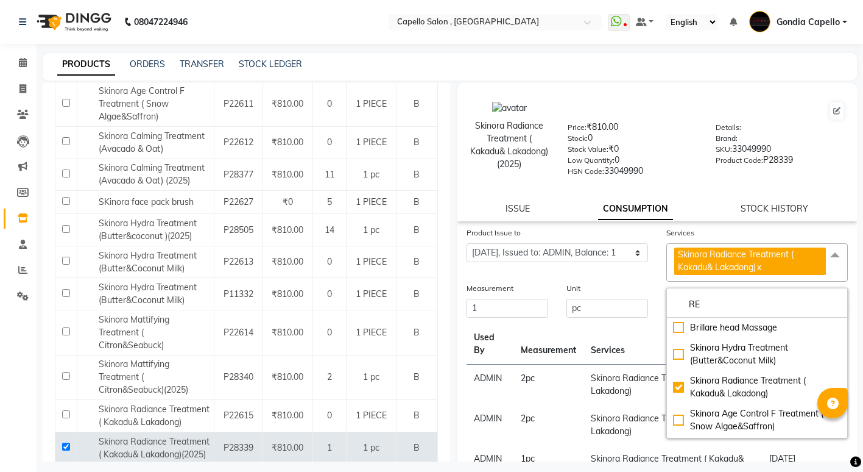
click at [696, 166] on div "Price: ₹810.00 Stock: 0 Stock Value: ₹0 Low Quantity: 0 HSN Code: 33049990" at bounding box center [632, 148] width 147 height 55
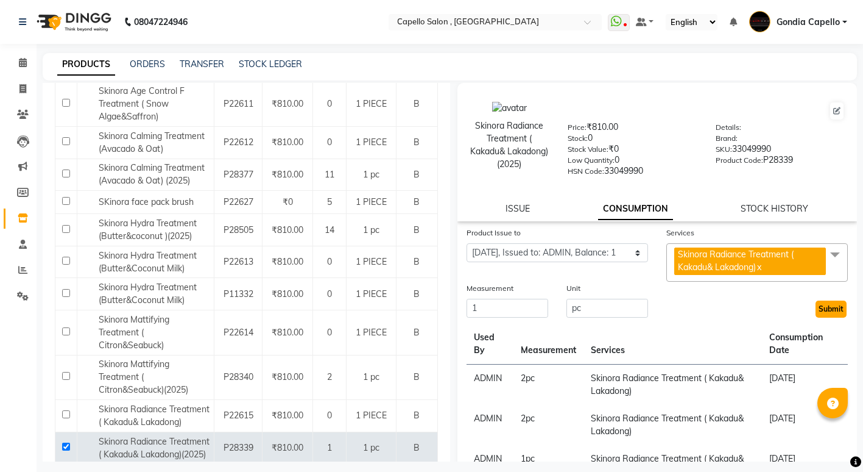
click at [824, 314] on button "Submit" at bounding box center [831, 308] width 31 height 17
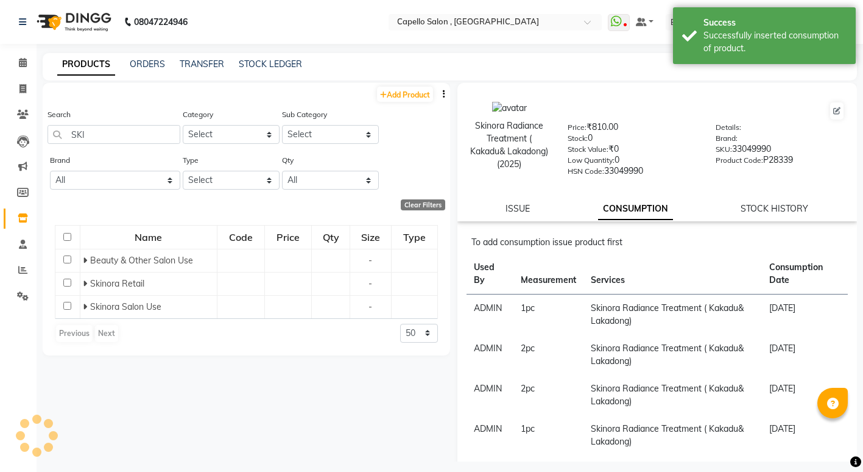
scroll to position [0, 0]
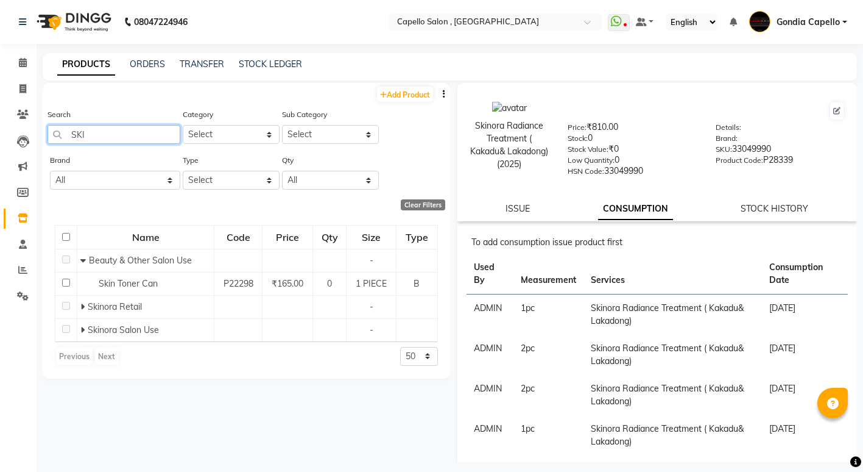
click at [133, 132] on input "SKI" at bounding box center [114, 134] width 133 height 19
type input "S"
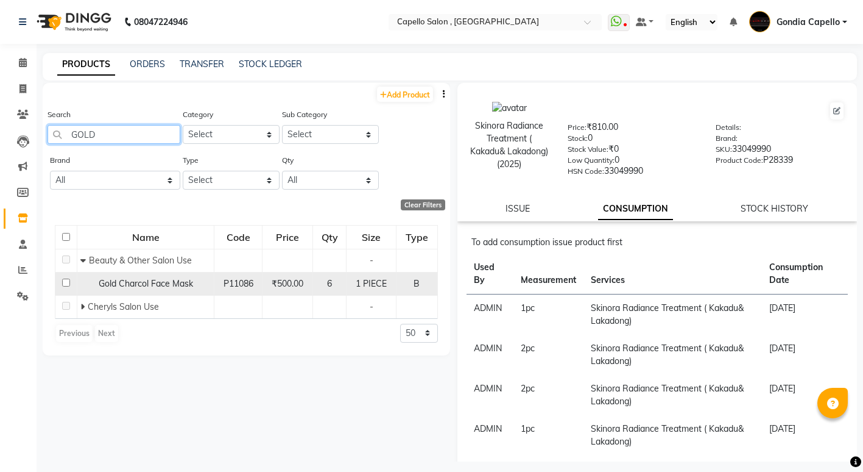
type input "GOLD"
click at [66, 283] on input "checkbox" at bounding box center [66, 282] width 8 height 8
checkbox input "true"
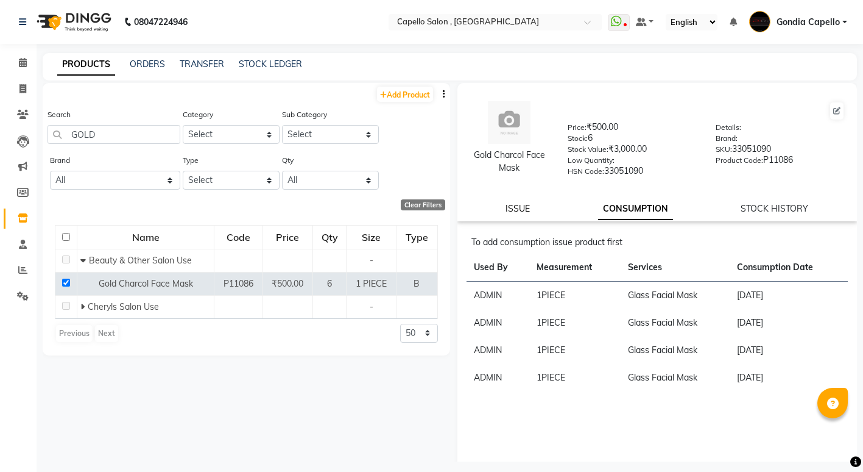
click at [508, 208] on link "ISSUE" at bounding box center [518, 208] width 24 height 11
select select
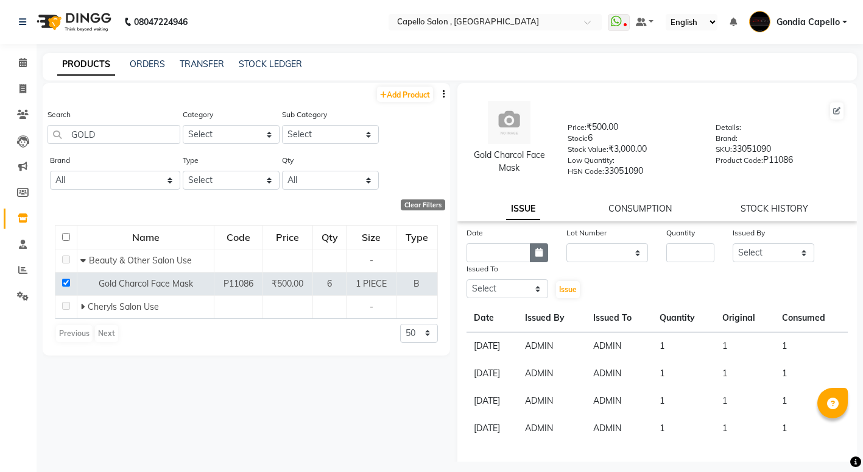
click at [536, 251] on icon "button" at bounding box center [539, 252] width 7 height 9
select select "9"
select select "2025"
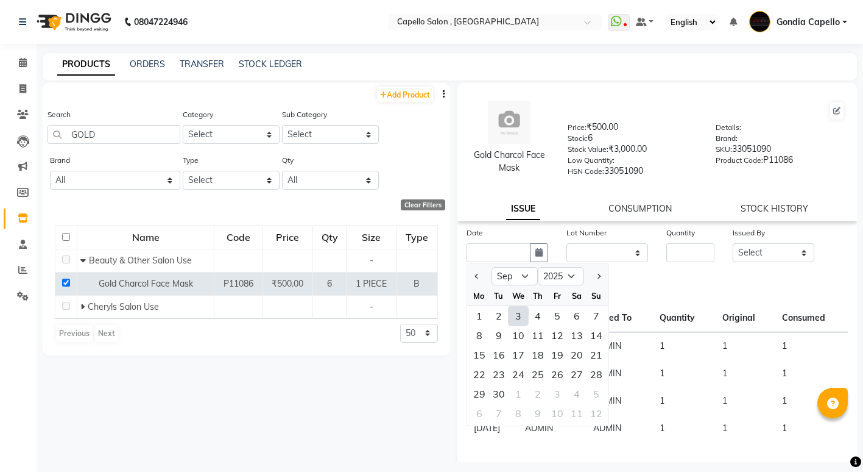
drag, startPoint x: 513, startPoint y: 316, endPoint x: 619, endPoint y: 267, distance: 116.4
click at [515, 316] on div "3" at bounding box center [518, 315] width 19 height 19
type input "[DATE]"
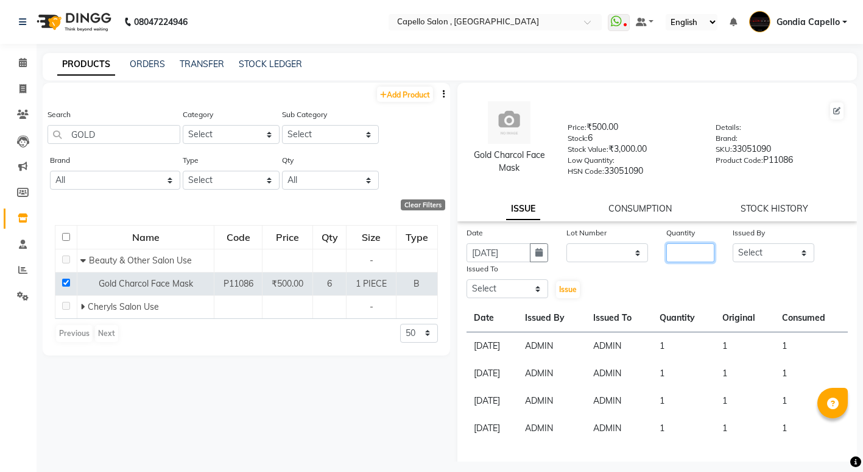
click at [669, 248] on input "number" at bounding box center [691, 252] width 48 height 19
type input "1"
click at [752, 258] on select "Select ADMIN ANIKET BAGDE BHASKAR KAWDE GAURAV KHOBRAGADE Gondia Capello NIKHIL…" at bounding box center [774, 252] width 82 height 19
select select "14667"
click at [733, 243] on select "Select ADMIN ANIKET BAGDE BHASKAR KAWDE GAURAV KHOBRAGADE Gondia Capello NIKHIL…" at bounding box center [774, 252] width 82 height 19
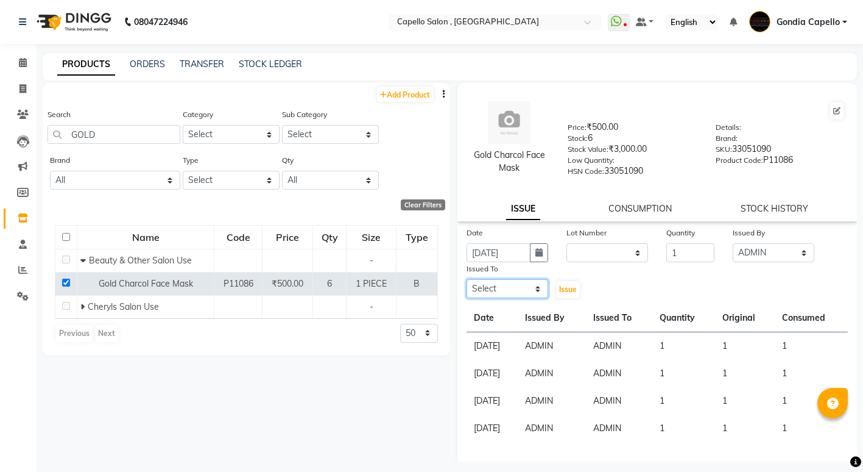
drag, startPoint x: 498, startPoint y: 290, endPoint x: 503, endPoint y: 282, distance: 9.6
click at [498, 290] on select "Select ADMIN ANIKET BAGDE BHASKAR KAWDE GAURAV KHOBRAGADE Gondia Capello NIKHIL…" at bounding box center [508, 288] width 82 height 19
select select "14667"
click at [467, 279] on select "Select ADMIN ANIKET BAGDE BHASKAR KAWDE GAURAV KHOBRAGADE Gondia Capello NIKHIL…" at bounding box center [508, 288] width 82 height 19
click at [565, 288] on span "Issue" at bounding box center [568, 289] width 18 height 9
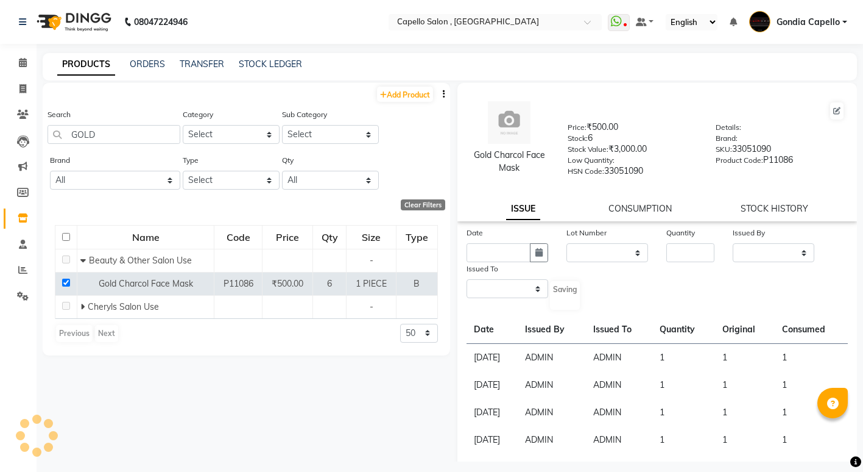
select select
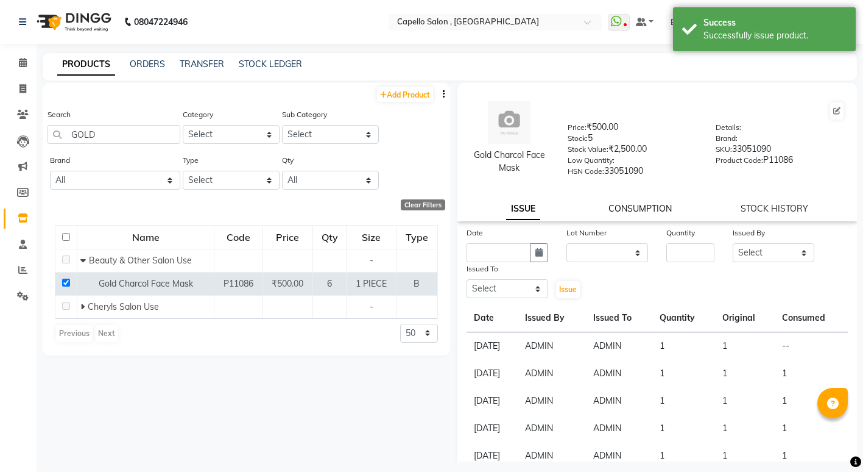
click at [626, 210] on link "CONSUMPTION" at bounding box center [640, 208] width 63 height 11
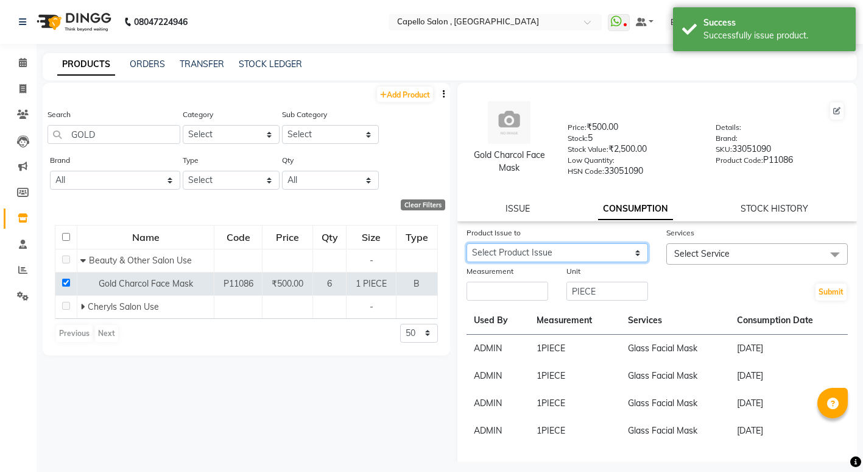
click at [553, 255] on select "Select Product Issue 2025-09-03, Issued to: ADMIN, Balance: 1" at bounding box center [558, 252] width 182 height 19
select select "1201691"
click at [467, 243] on select "Select Product Issue 2025-09-03, Issued to: ADMIN, Balance: 1" at bounding box center [558, 252] width 182 height 19
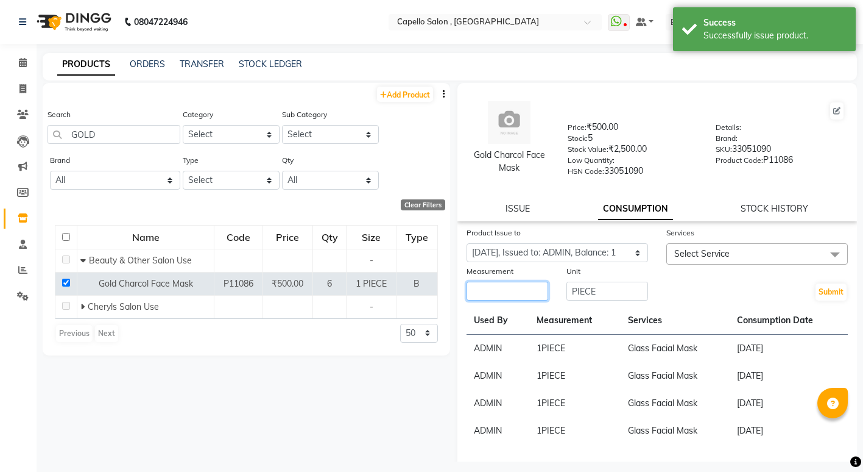
click at [510, 289] on input "number" at bounding box center [508, 290] width 82 height 19
type input "1"
click at [703, 244] on span "Select Service" at bounding box center [758, 253] width 182 height 21
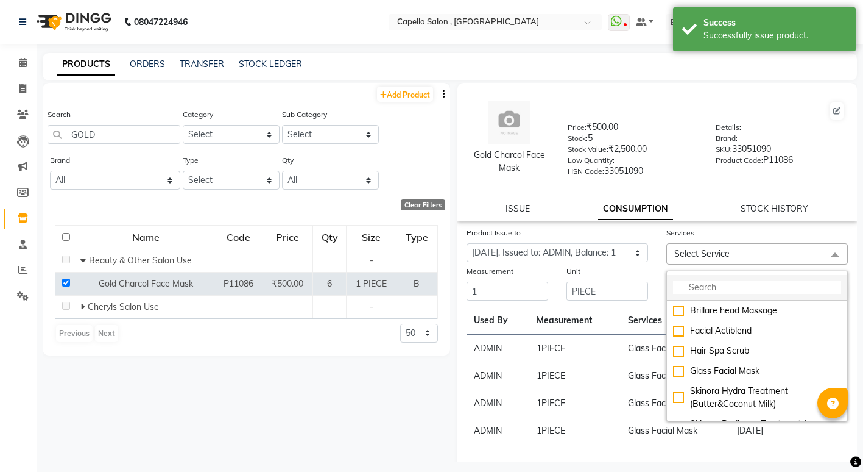
click at [692, 287] on input "multiselect-search" at bounding box center [757, 287] width 168 height 13
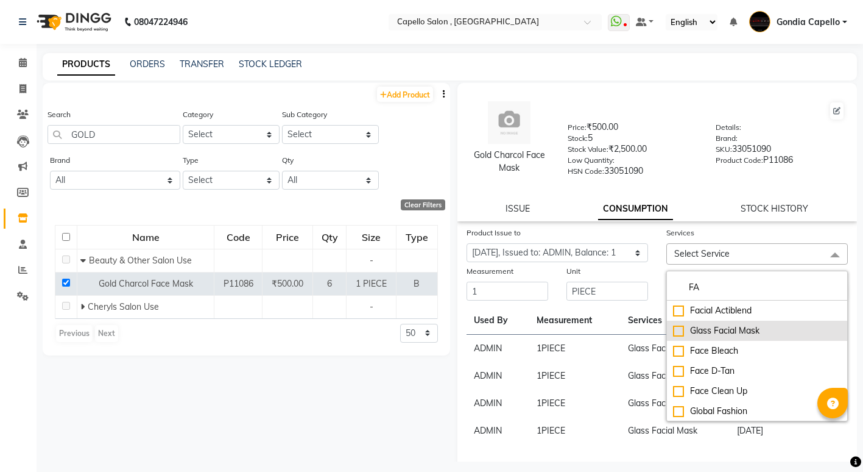
type input "FA"
click at [681, 333] on div "Glass Facial Mask" at bounding box center [757, 330] width 168 height 13
checkbox input "true"
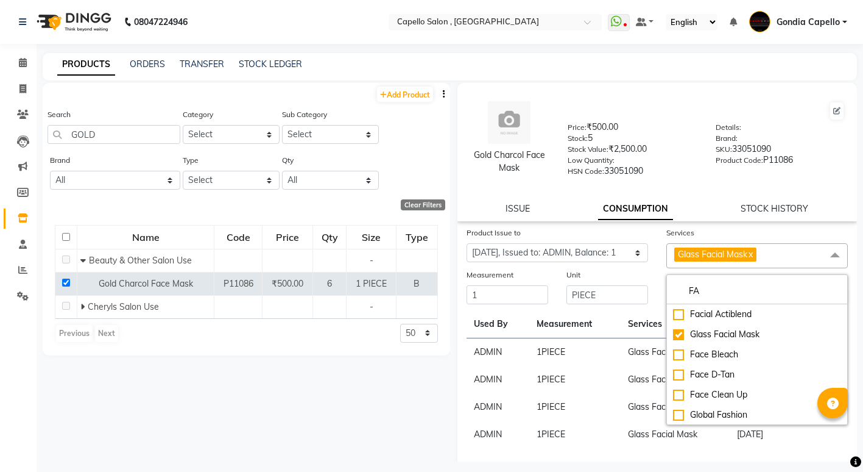
click at [671, 150] on div "Stock Value: ₹2,500.00" at bounding box center [632, 151] width 129 height 17
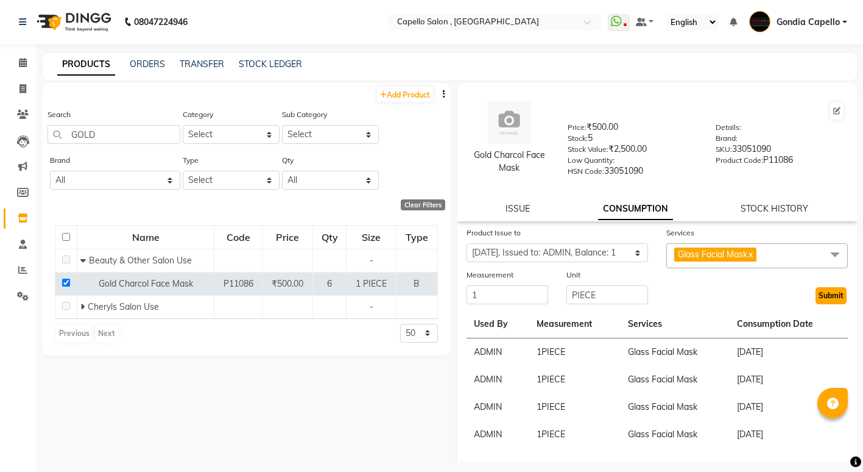
click at [823, 293] on button "Submit" at bounding box center [831, 295] width 31 height 17
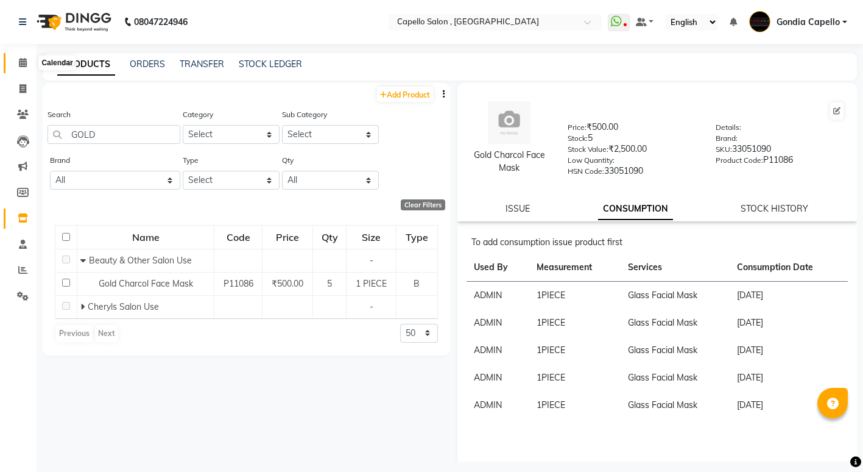
click at [19, 62] on icon at bounding box center [23, 62] width 8 height 9
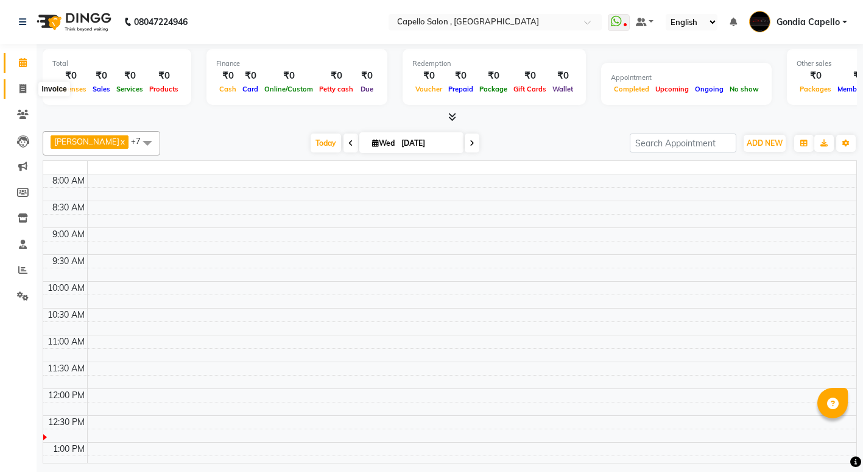
click at [26, 91] on icon at bounding box center [22, 88] width 7 height 9
select select "service"
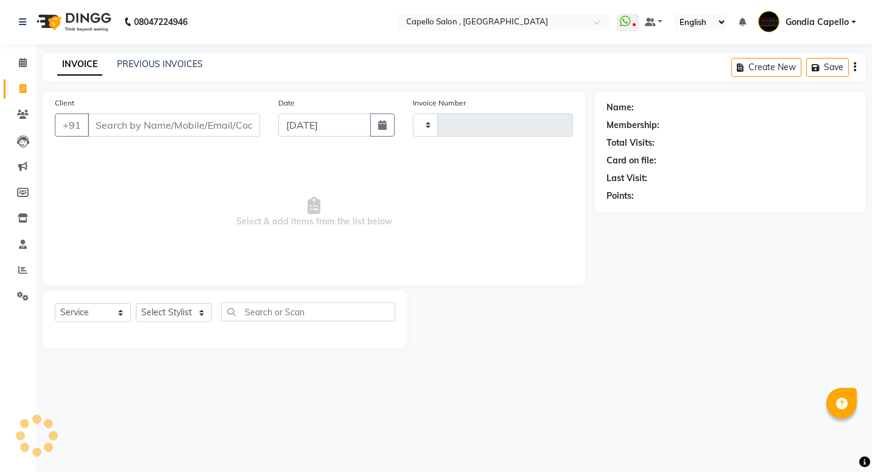
type input "2203"
select select "853"
click at [166, 313] on select "Select Stylist ADMIN [PERSON_NAME] [PERSON_NAME] [PERSON_NAME] Gondia [PERSON_N…" at bounding box center [174, 312] width 76 height 19
click at [136, 303] on select "Select Stylist ADMIN [PERSON_NAME] [PERSON_NAME] [PERSON_NAME] Gondia [PERSON_N…" at bounding box center [174, 312] width 76 height 19
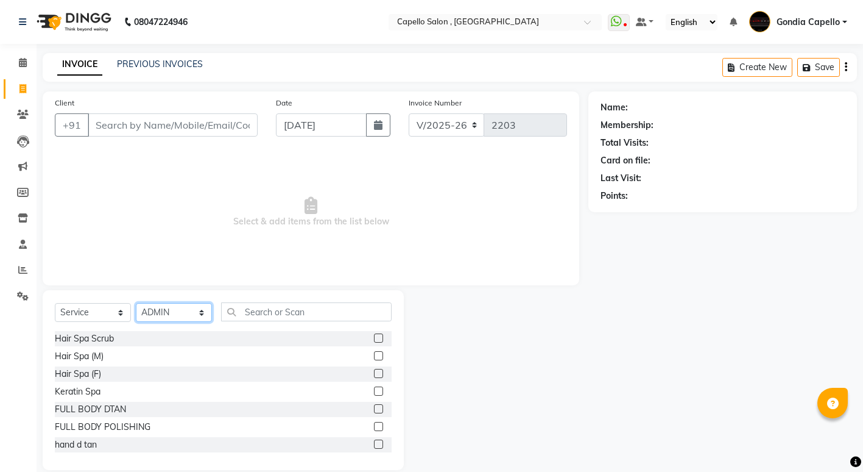
click at [165, 308] on select "Select Stylist ADMIN [PERSON_NAME] [PERSON_NAME] [PERSON_NAME] Gondia [PERSON_N…" at bounding box center [174, 312] width 76 height 19
select select "14375"
click at [136, 303] on select "Select Stylist ADMIN [PERSON_NAME] [PERSON_NAME] [PERSON_NAME] Gondia [PERSON_N…" at bounding box center [174, 312] width 76 height 19
click at [265, 316] on input "text" at bounding box center [306, 311] width 171 height 19
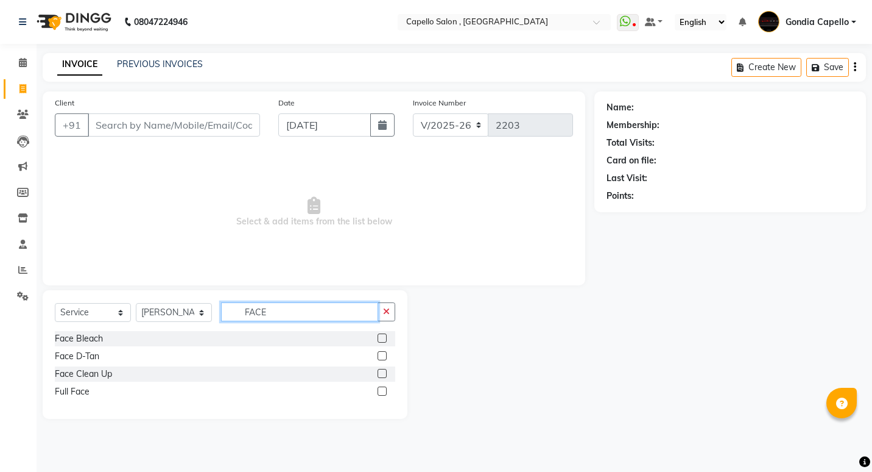
type input "FACE"
click at [380, 359] on label at bounding box center [382, 355] width 9 height 9
click at [380, 359] on input "checkbox" at bounding box center [382, 356] width 8 height 8
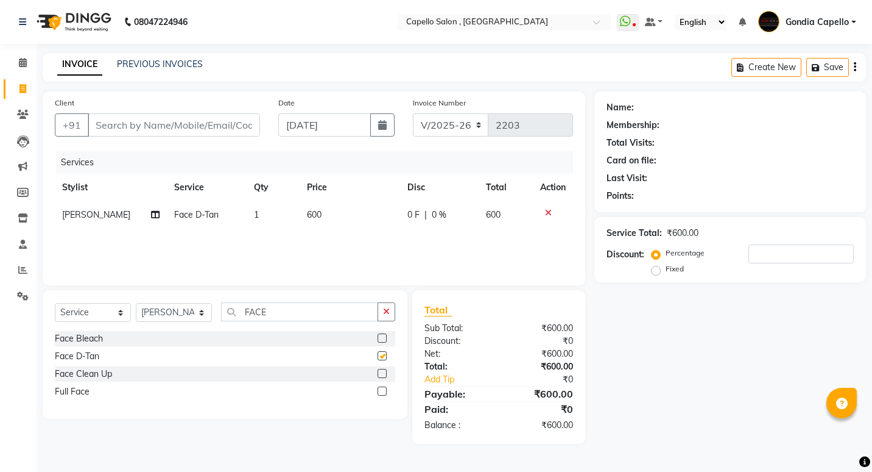
checkbox input "false"
click at [216, 124] on input "Client" at bounding box center [174, 124] width 172 height 23
click at [238, 129] on input "Client" at bounding box center [174, 124] width 172 height 23
drag, startPoint x: 275, startPoint y: 310, endPoint x: 292, endPoint y: 297, distance: 21.8
click at [288, 303] on input "FACE" at bounding box center [299, 311] width 157 height 19
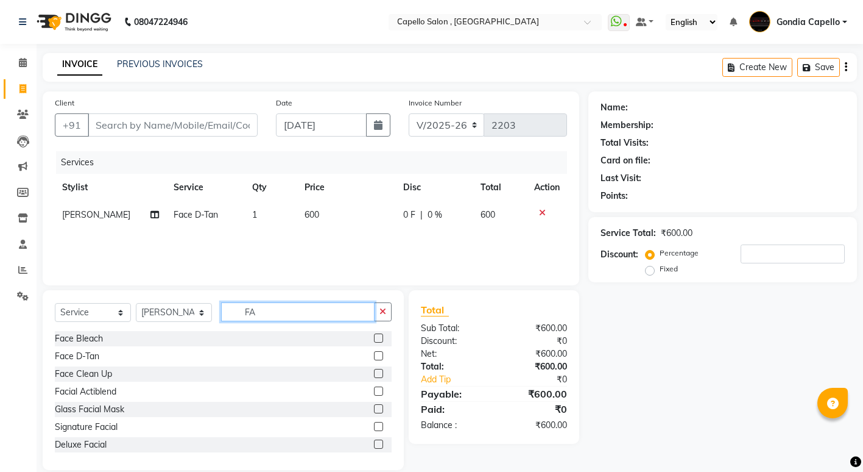
type input "F"
click at [276, 314] on input "FULL" at bounding box center [298, 311] width 154 height 19
type input "F"
type input "HA"
click at [374, 389] on label at bounding box center [378, 390] width 9 height 9
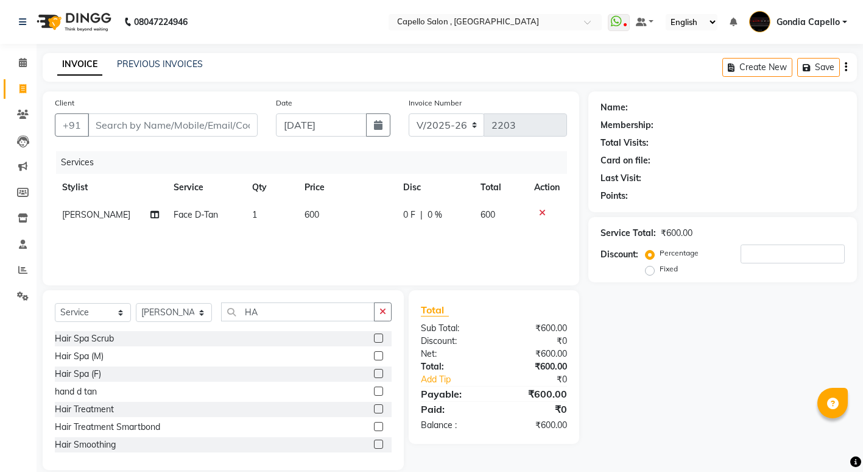
click at [374, 389] on input "checkbox" at bounding box center [378, 392] width 8 height 8
checkbox input "false"
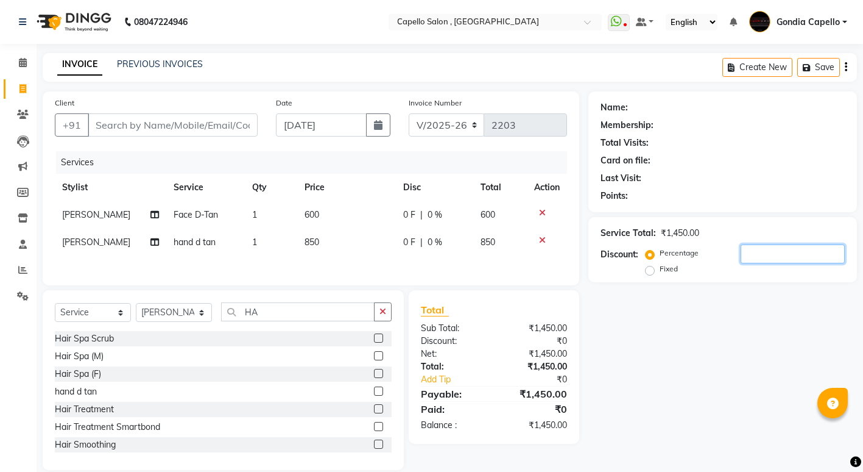
click at [771, 257] on input "number" at bounding box center [793, 253] width 104 height 19
click at [735, 356] on div "Name: Membership: Total Visits: Card on file: Last Visit: Points: Service Total…" at bounding box center [728, 280] width 278 height 378
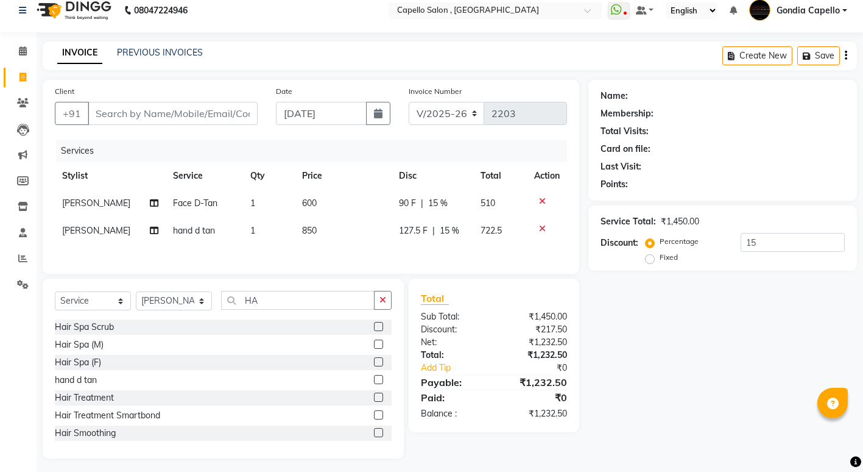
scroll to position [18, 0]
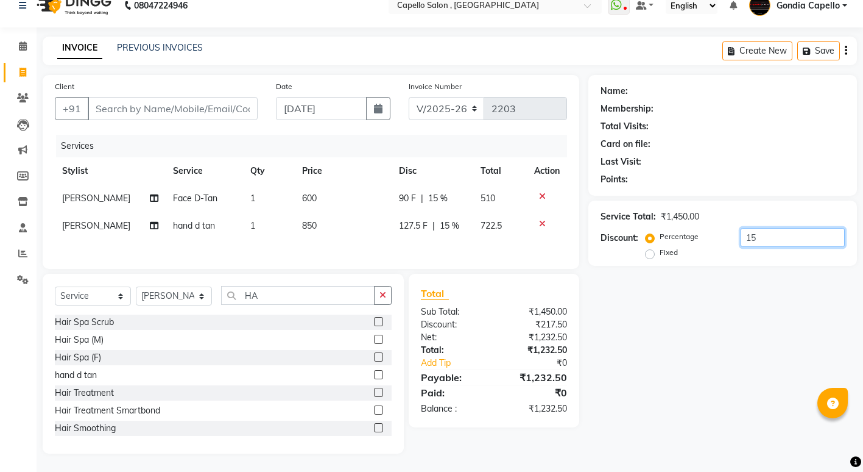
click at [777, 238] on input "15" at bounding box center [793, 237] width 104 height 19
type input "1"
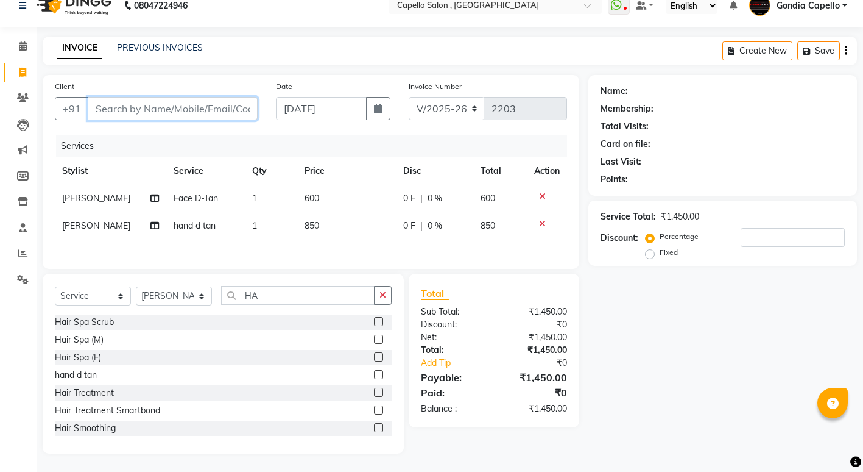
click at [154, 104] on input "Client" at bounding box center [173, 108] width 170 height 23
type input "9"
type input "0"
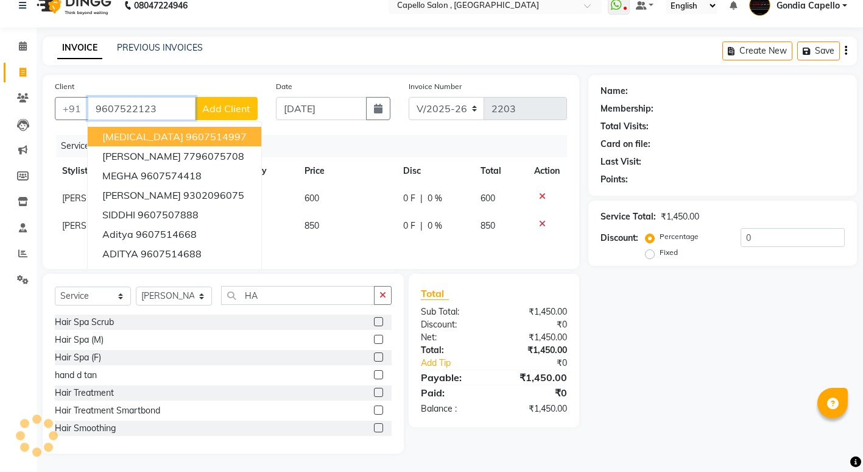
type input "9607522123"
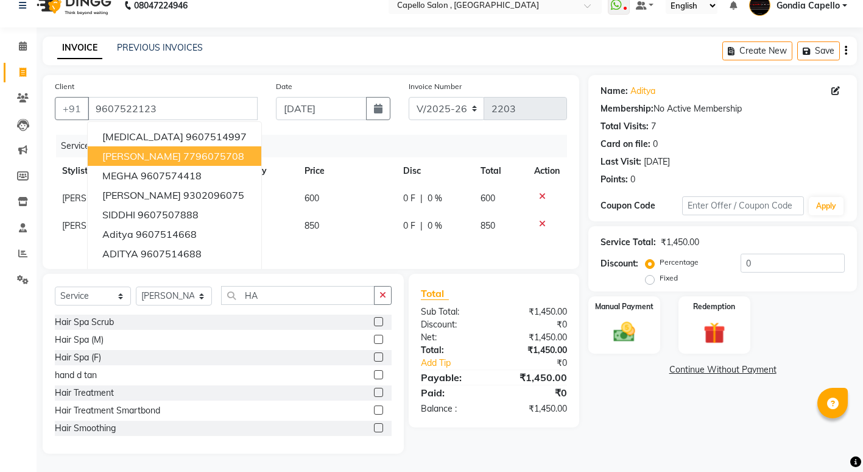
click at [642, 409] on div "Name: Aditya Membership: No Active Membership Total Visits: 7 Card on file: 0 L…" at bounding box center [728, 264] width 278 height 378
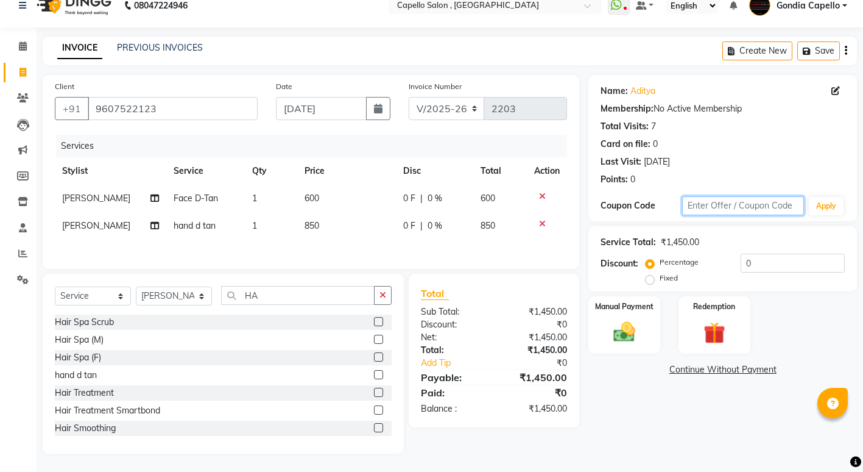
click at [740, 206] on input "text" at bounding box center [743, 205] width 122 height 19
type input "1"
click at [767, 262] on input "0" at bounding box center [793, 262] width 104 height 19
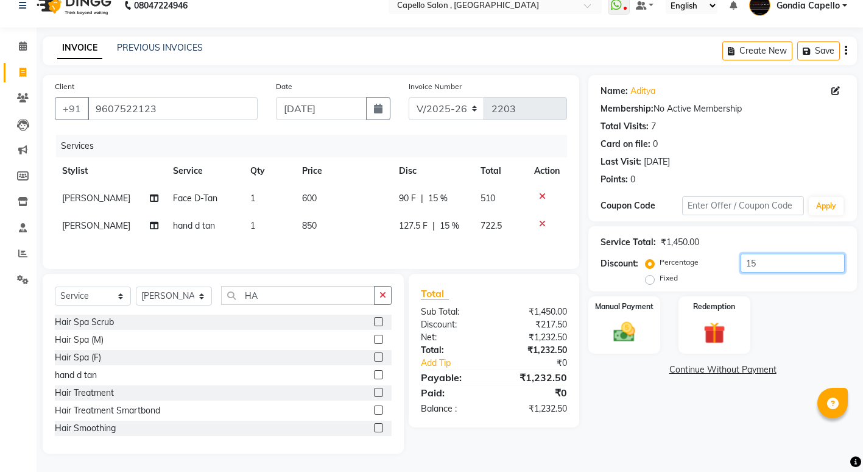
type input "15"
click at [678, 408] on div "Name: Aditya Membership: No Active Membership Total Visits: 7 Card on file: 0 L…" at bounding box center [728, 264] width 278 height 378
click at [613, 330] on img at bounding box center [624, 332] width 37 height 26
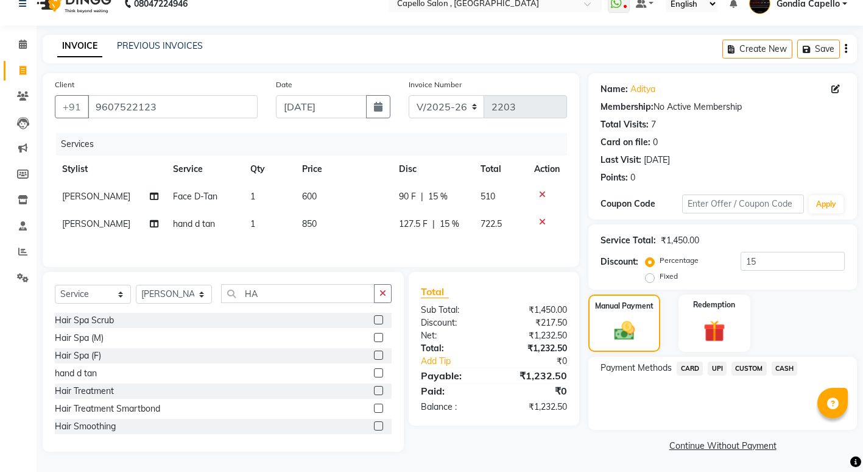
click at [716, 366] on span "UPI" at bounding box center [717, 368] width 19 height 14
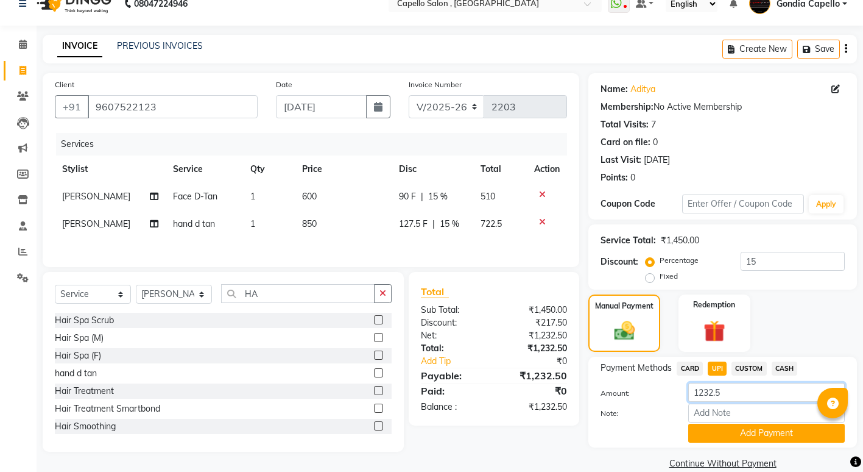
click at [730, 388] on input "1232.5" at bounding box center [766, 392] width 157 height 19
type input "1"
type input "800"
click at [731, 430] on button "Add Payment" at bounding box center [766, 432] width 157 height 19
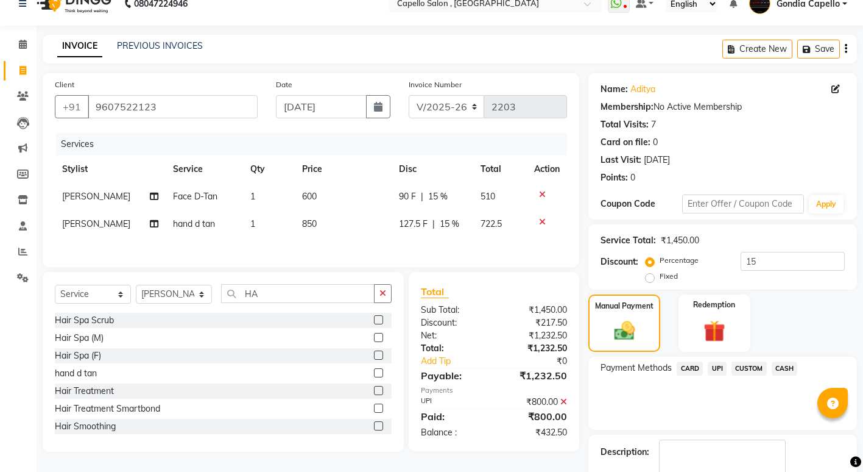
click at [790, 367] on span "CASH" at bounding box center [785, 368] width 26 height 14
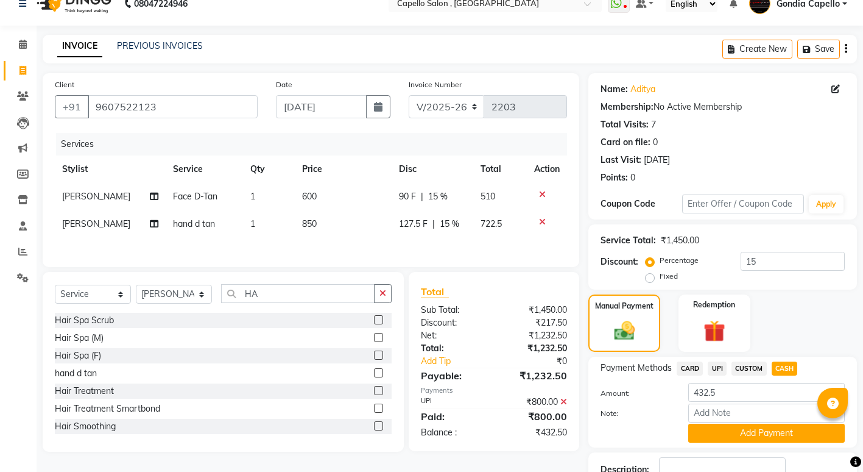
scroll to position [79, 0]
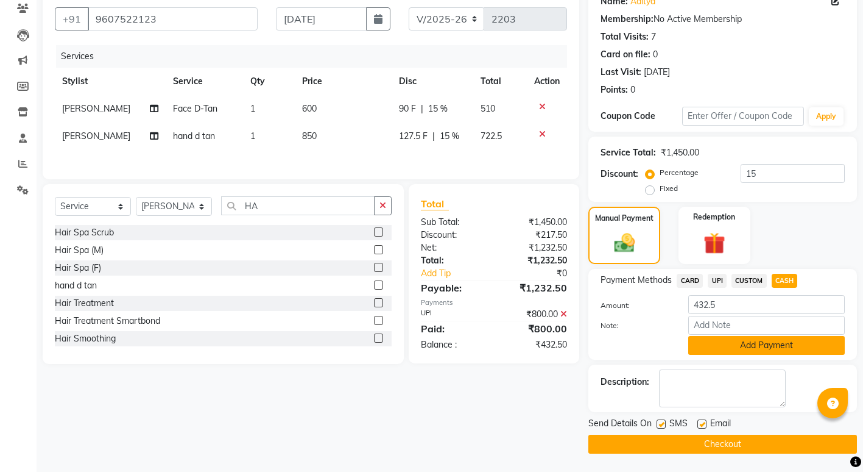
click at [764, 342] on button "Add Payment" at bounding box center [766, 345] width 157 height 19
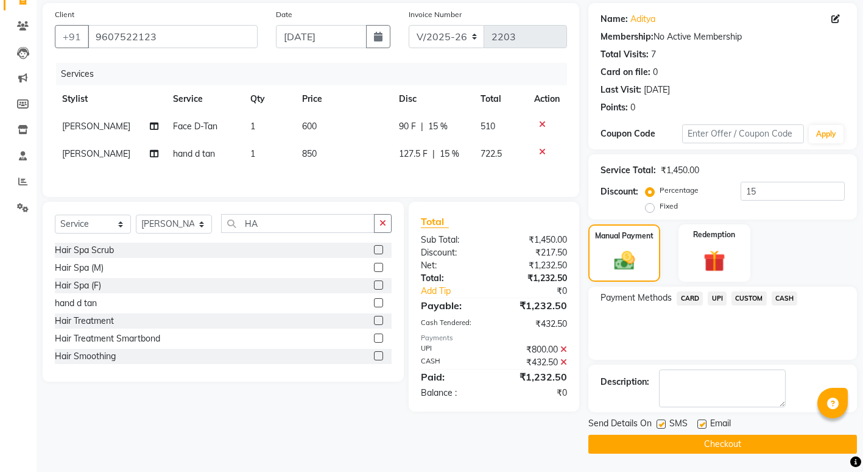
scroll to position [88, 0]
click at [659, 441] on button "Checkout" at bounding box center [723, 443] width 269 height 19
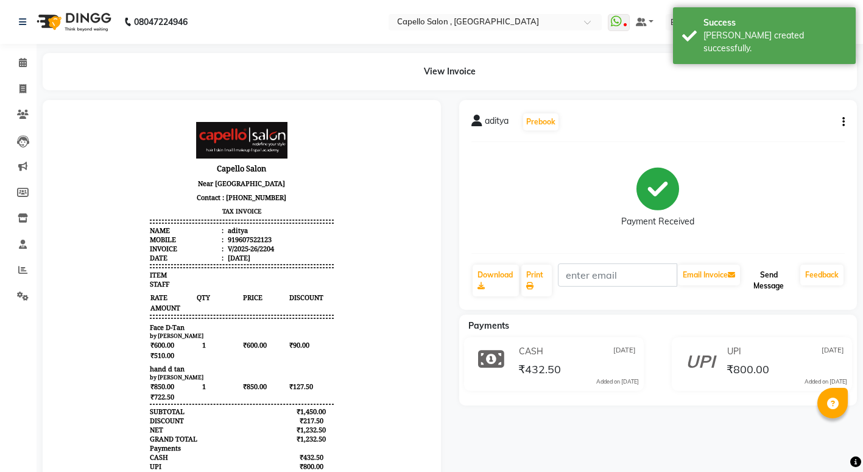
click at [767, 280] on button "Send Message" at bounding box center [769, 280] width 53 height 32
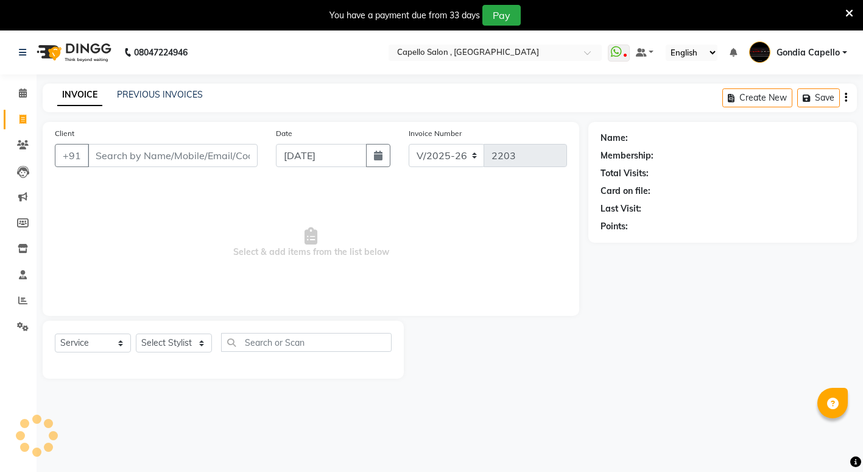
select select "853"
select select "service"
drag, startPoint x: 0, startPoint y: 0, endPoint x: 169, endPoint y: 344, distance: 383.1
click at [168, 343] on select "Select Stylist ADMIN [PERSON_NAME] [PERSON_NAME] [PERSON_NAME] Gondia [PERSON_N…" at bounding box center [174, 342] width 76 height 19
select select "14375"
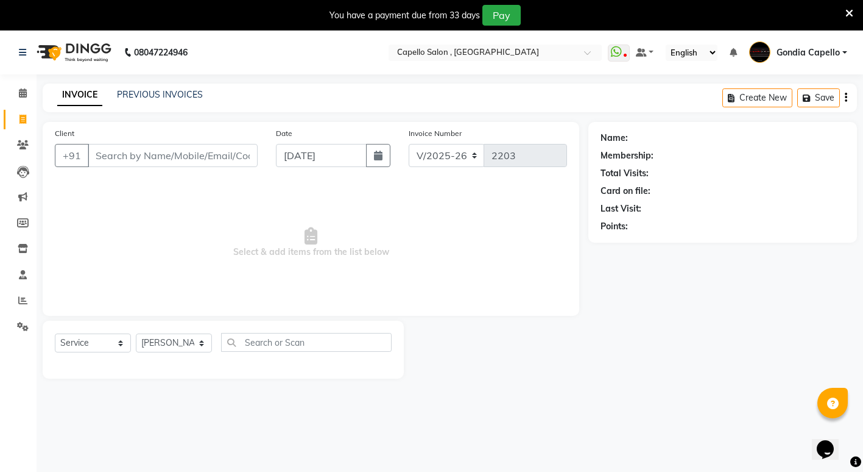
click at [136, 333] on select "Select Stylist ADMIN [PERSON_NAME] [PERSON_NAME] [PERSON_NAME] Gondia [PERSON_N…" at bounding box center [174, 342] width 76 height 19
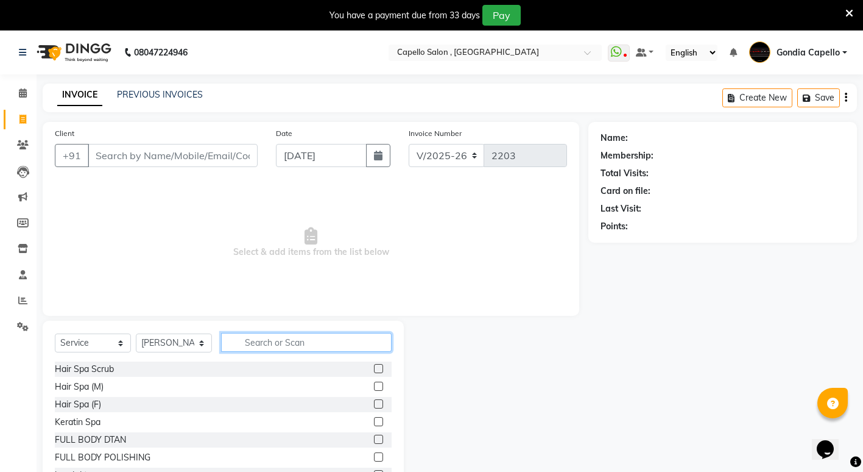
click at [247, 345] on input "text" at bounding box center [306, 342] width 171 height 19
type input "R"
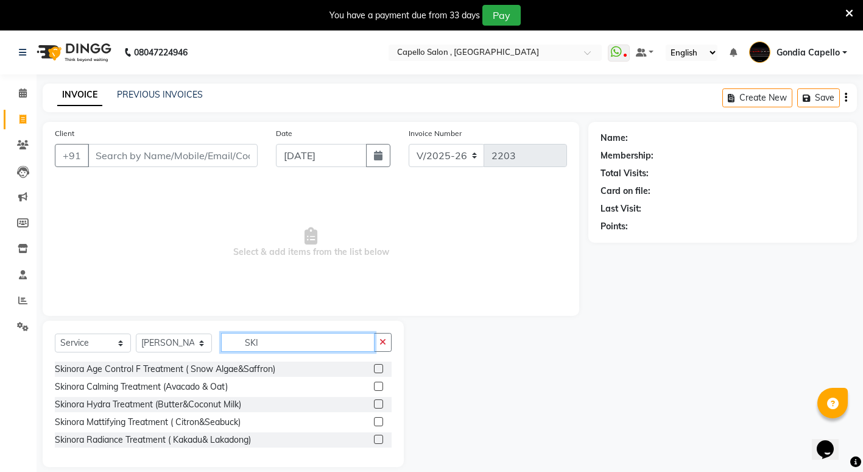
type input "SKI"
click at [380, 438] on label at bounding box center [378, 438] width 9 height 9
click at [380, 438] on input "checkbox" at bounding box center [378, 440] width 8 height 8
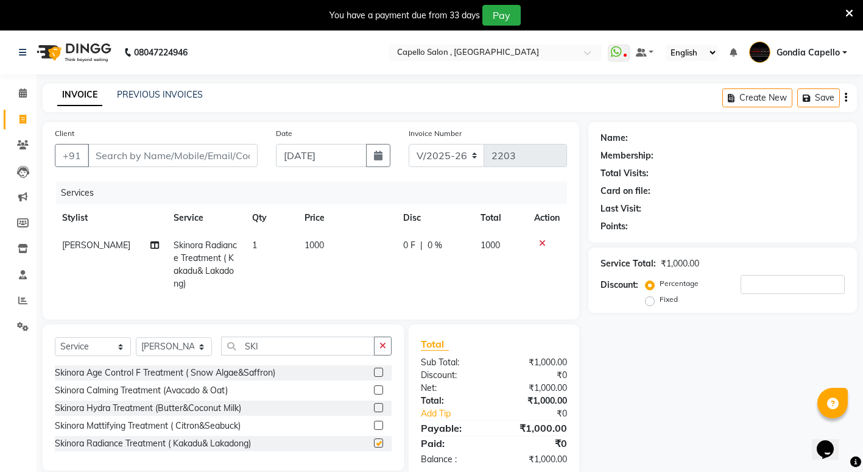
checkbox input "false"
click at [302, 355] on input "SKI" at bounding box center [298, 345] width 154 height 19
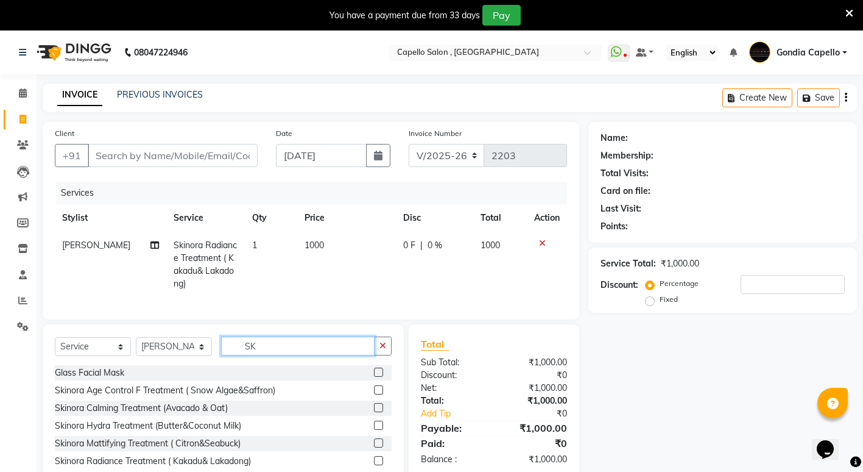
type input "S"
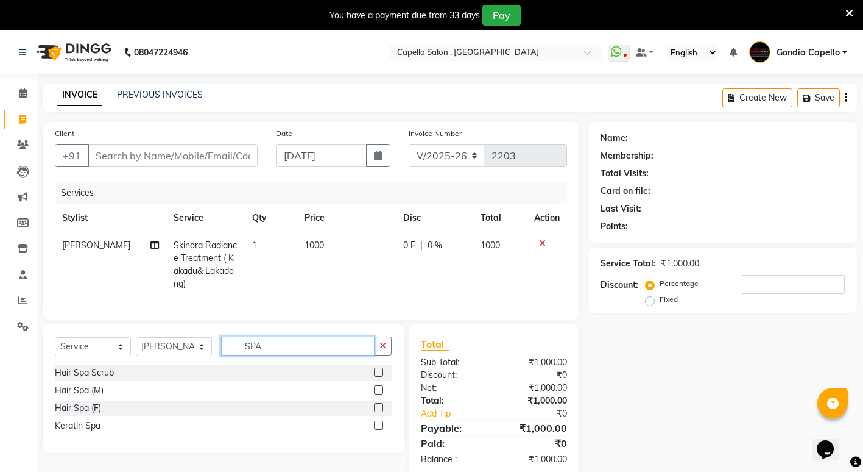
type input "SPA"
click at [380, 394] on label at bounding box center [378, 389] width 9 height 9
click at [380, 394] on input "checkbox" at bounding box center [378, 390] width 8 height 8
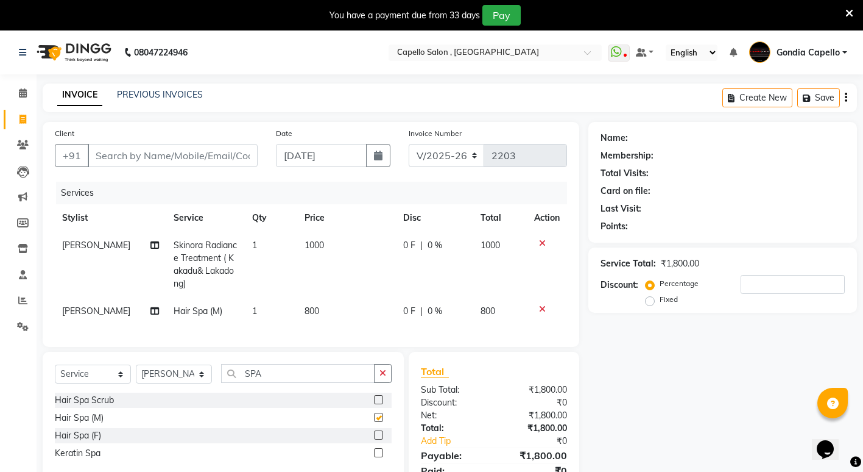
checkbox input "false"
click at [336, 311] on td "800" at bounding box center [346, 310] width 99 height 27
select select "14375"
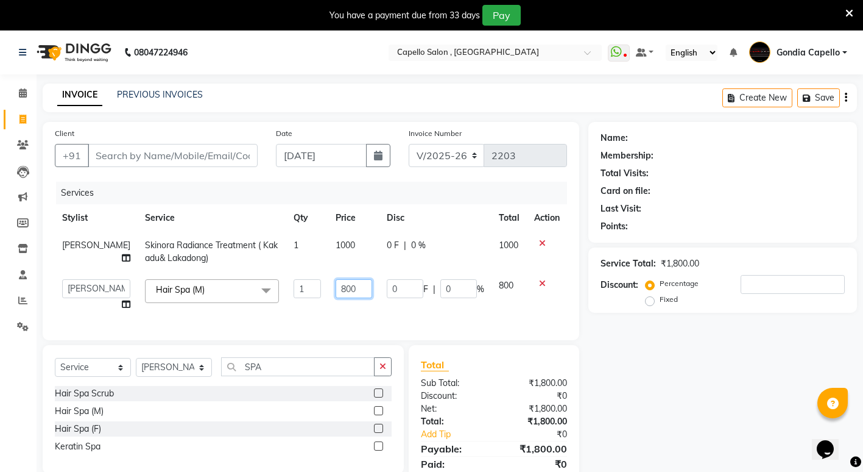
click at [355, 289] on input "800" at bounding box center [354, 288] width 37 height 19
type input "8"
type input "1000"
drag, startPoint x: 278, startPoint y: 377, endPoint x: 267, endPoint y: 374, distance: 11.4
click at [272, 376] on input "SPA" at bounding box center [298, 366] width 154 height 19
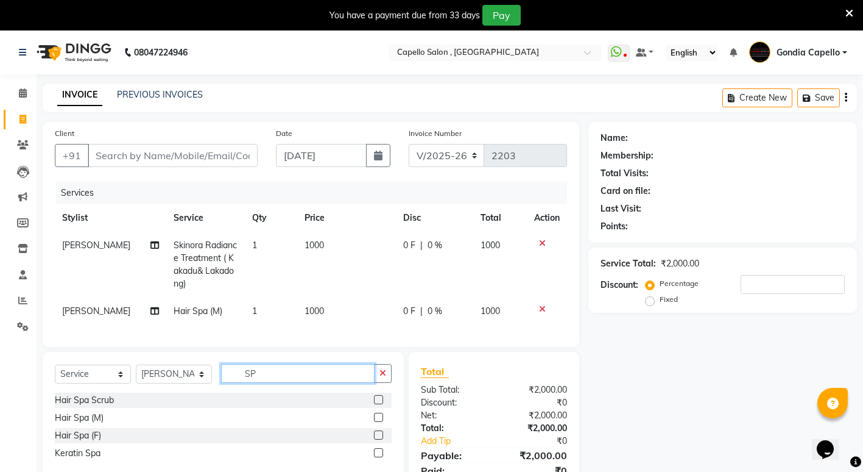
type input "S"
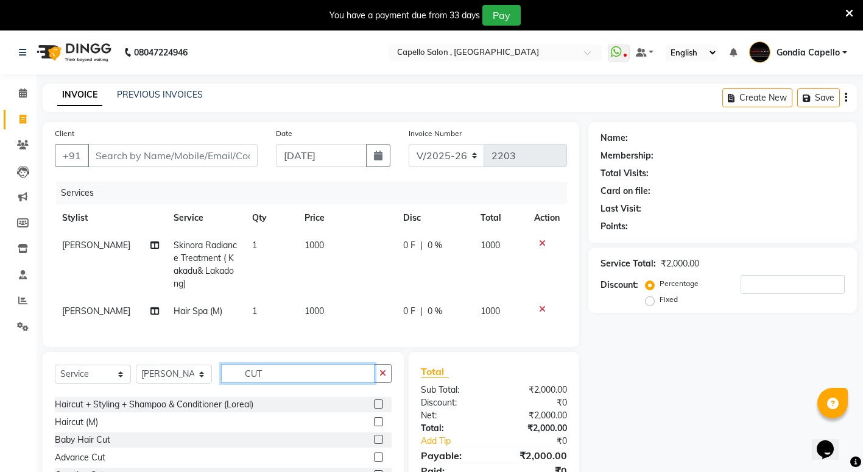
scroll to position [73, 0]
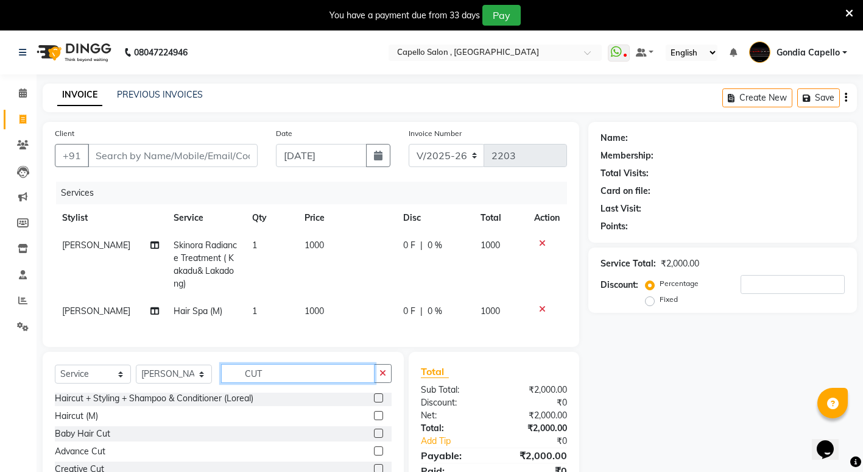
type input "CUT"
click at [374, 420] on label at bounding box center [378, 415] width 9 height 9
click at [374, 420] on input "checkbox" at bounding box center [378, 416] width 8 height 8
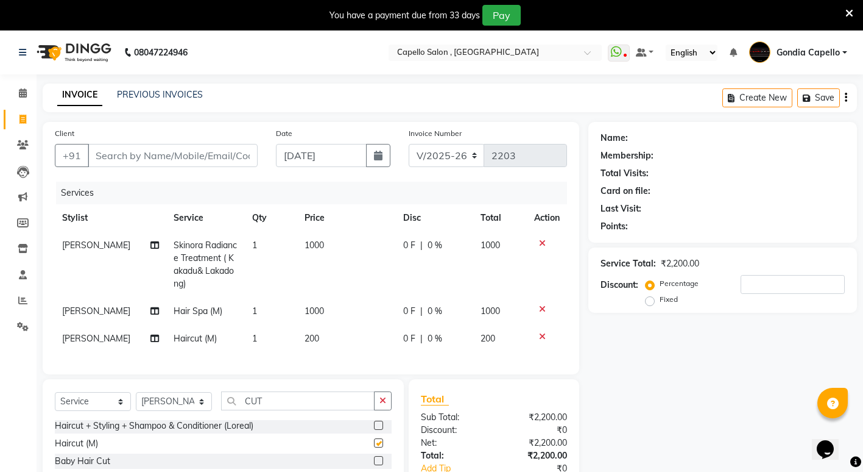
checkbox input "false"
click at [277, 408] on input "CUT" at bounding box center [298, 400] width 154 height 19
type input "C"
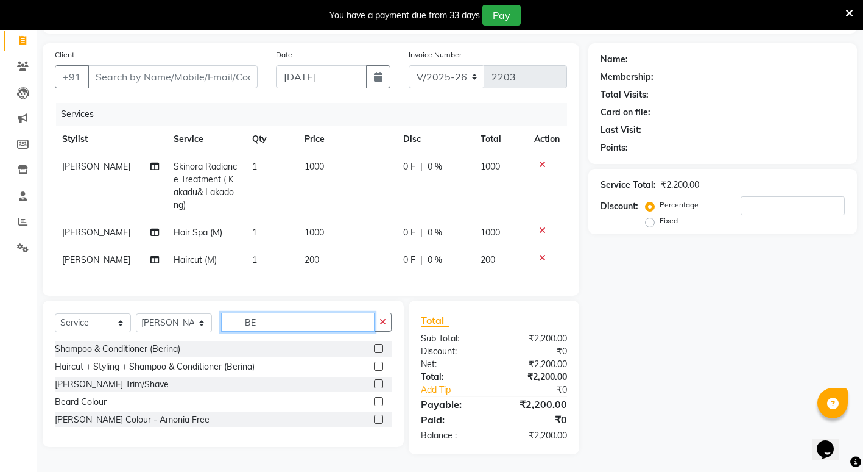
scroll to position [88, 0]
type input "BE"
click at [380, 381] on label at bounding box center [378, 382] width 9 height 9
click at [380, 381] on input "checkbox" at bounding box center [378, 384] width 8 height 8
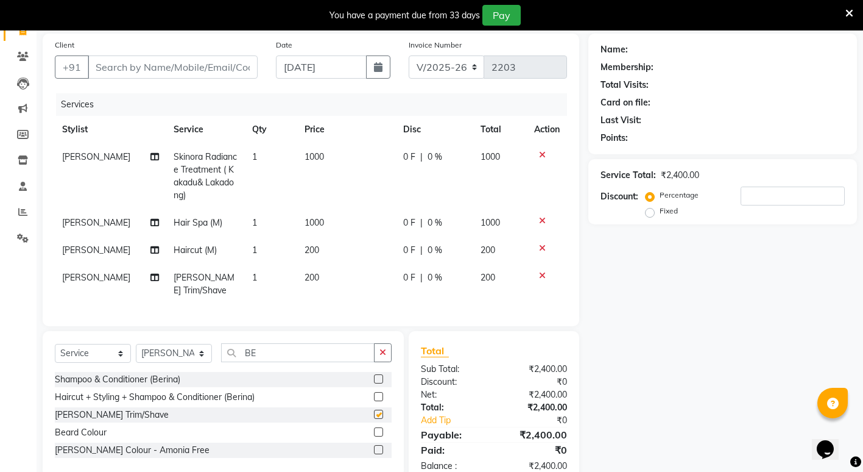
checkbox input "false"
click at [180, 74] on input "Client" at bounding box center [173, 66] width 170 height 23
type input "7"
type input "0"
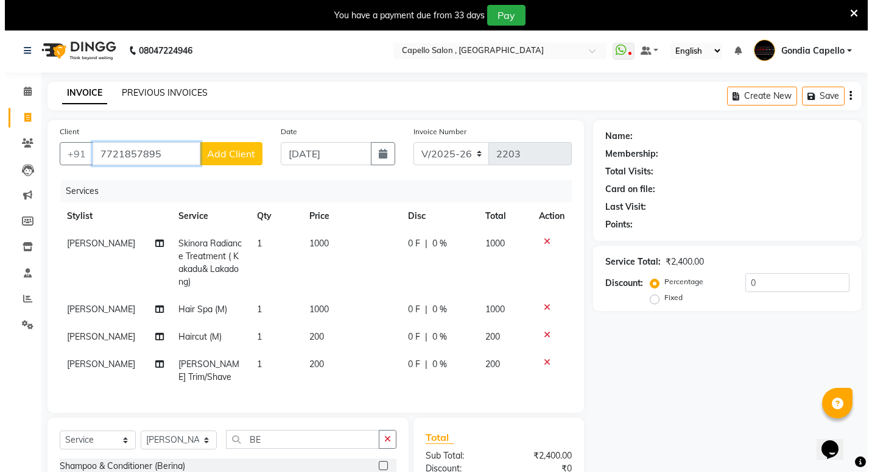
scroll to position [0, 0]
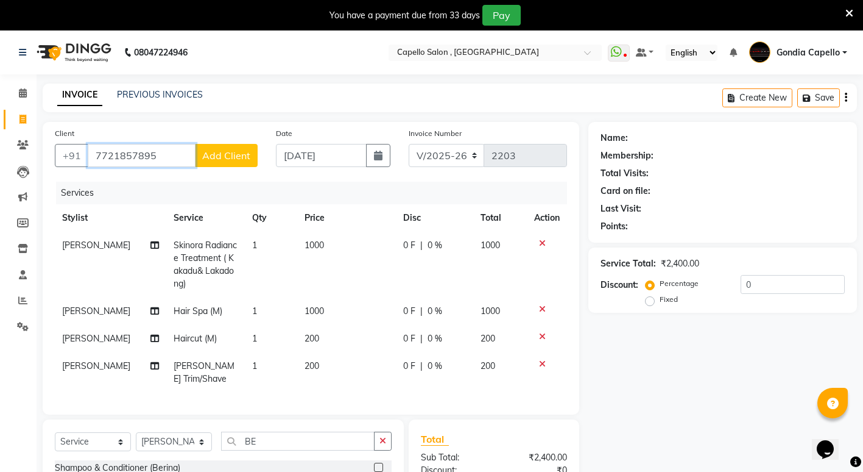
type input "7721857895"
click at [237, 156] on span "Add Client" at bounding box center [226, 155] width 48 height 12
select select "22"
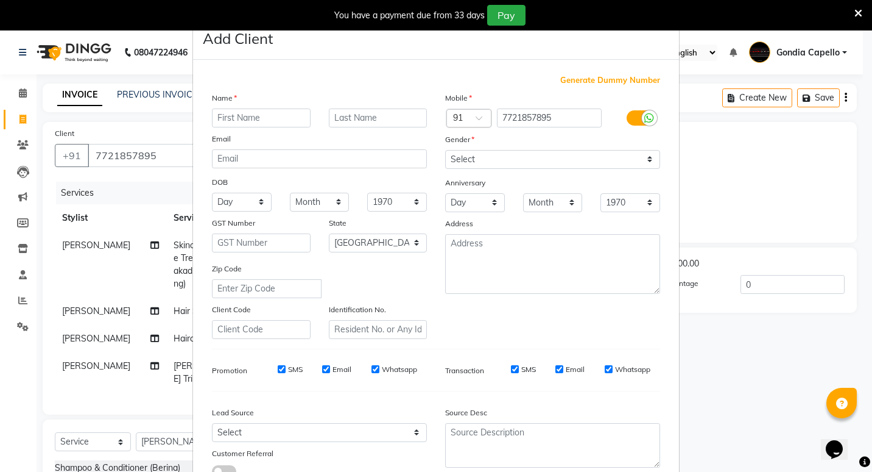
click at [280, 121] on input "text" at bounding box center [261, 117] width 99 height 19
type input "[PERSON_NAME]"
click at [461, 160] on select "Select [DEMOGRAPHIC_DATA] [DEMOGRAPHIC_DATA] Other Prefer Not To Say" at bounding box center [552, 159] width 215 height 19
select select "[DEMOGRAPHIC_DATA]"
click at [445, 150] on select "Select [DEMOGRAPHIC_DATA] [DEMOGRAPHIC_DATA] Other Prefer Not To Say" at bounding box center [552, 159] width 215 height 19
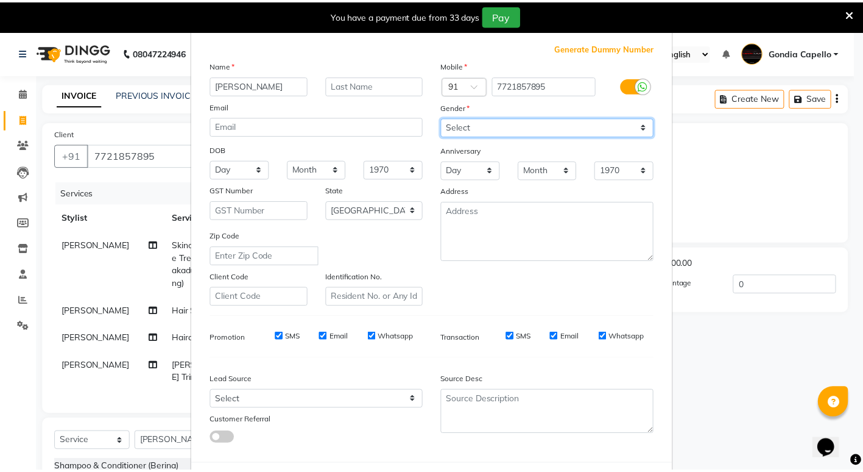
scroll to position [91, 0]
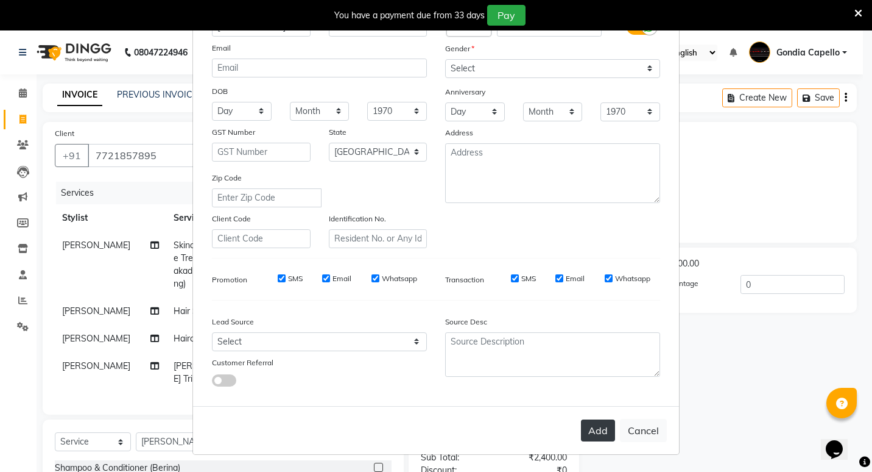
click at [593, 421] on button "Add" at bounding box center [598, 430] width 34 height 22
select select
select select "null"
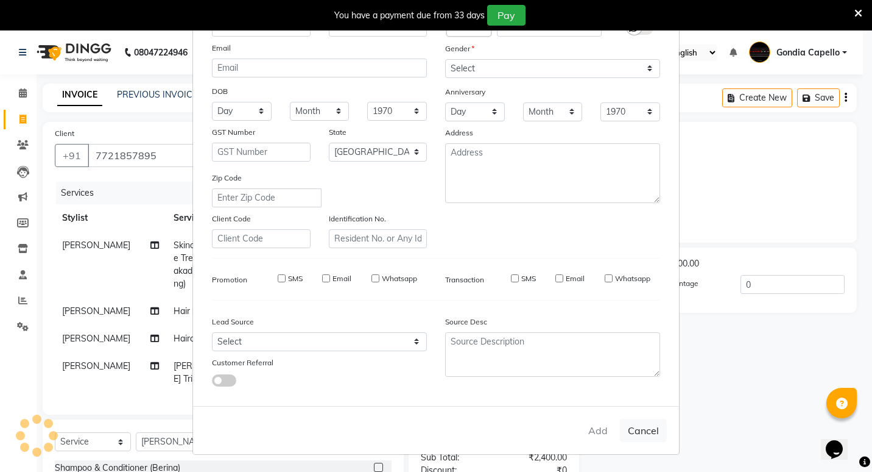
select select
checkbox input "false"
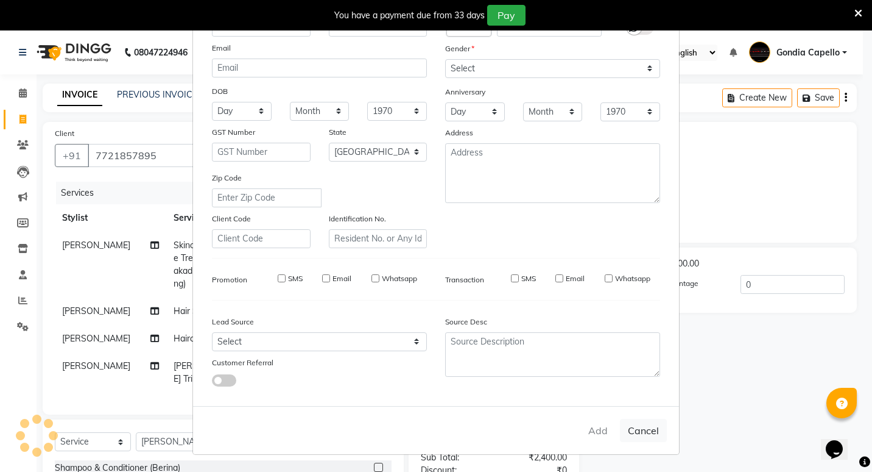
checkbox input "false"
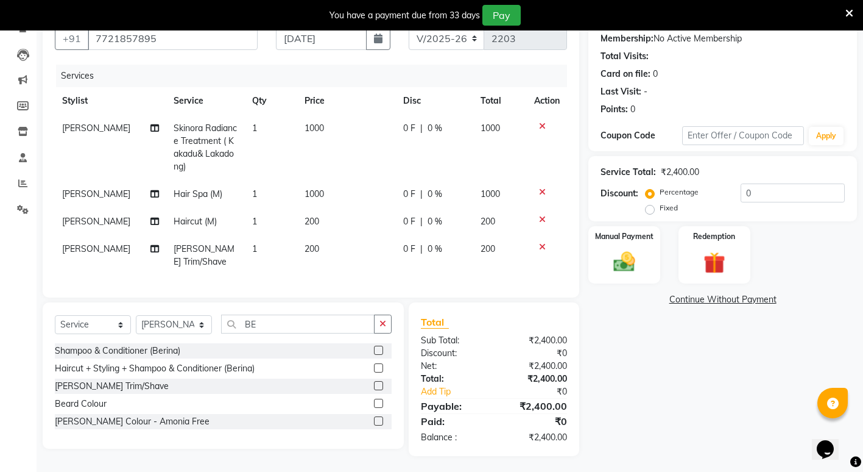
scroll to position [129, 0]
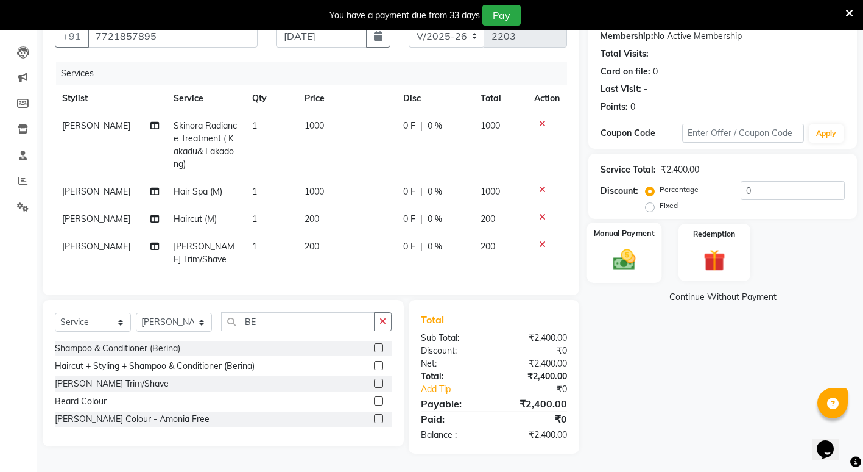
click at [629, 260] on img at bounding box center [624, 259] width 37 height 26
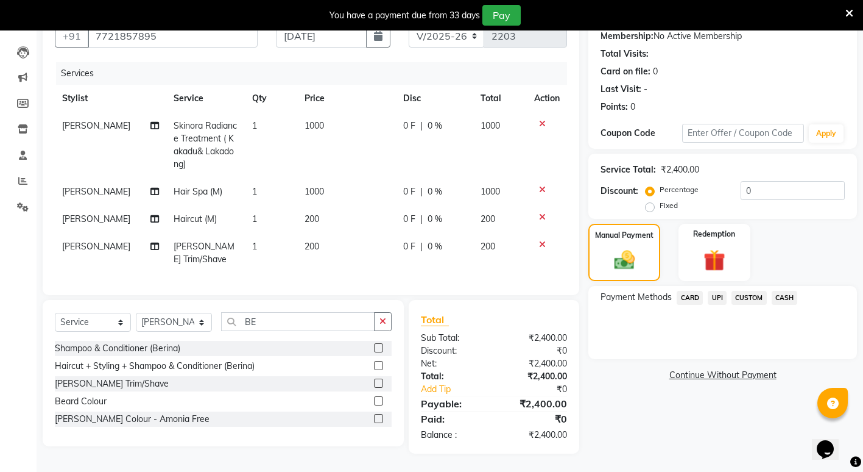
click at [712, 291] on span "UPI" at bounding box center [717, 298] width 19 height 14
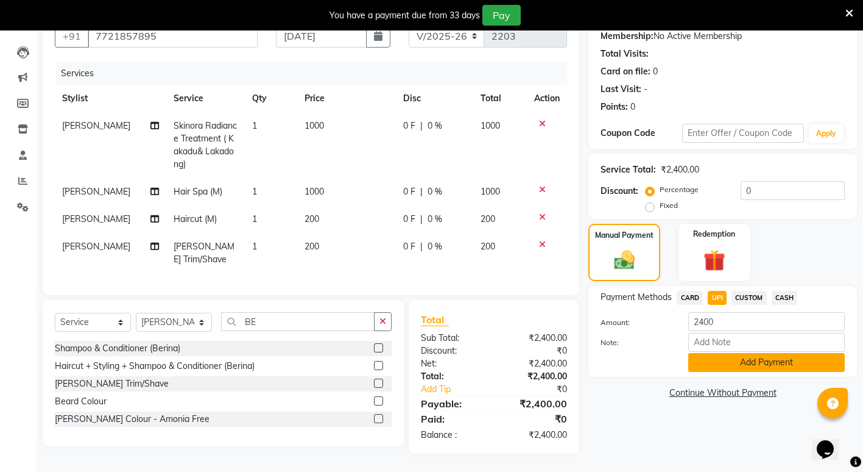
click at [737, 353] on button "Add Payment" at bounding box center [766, 362] width 157 height 19
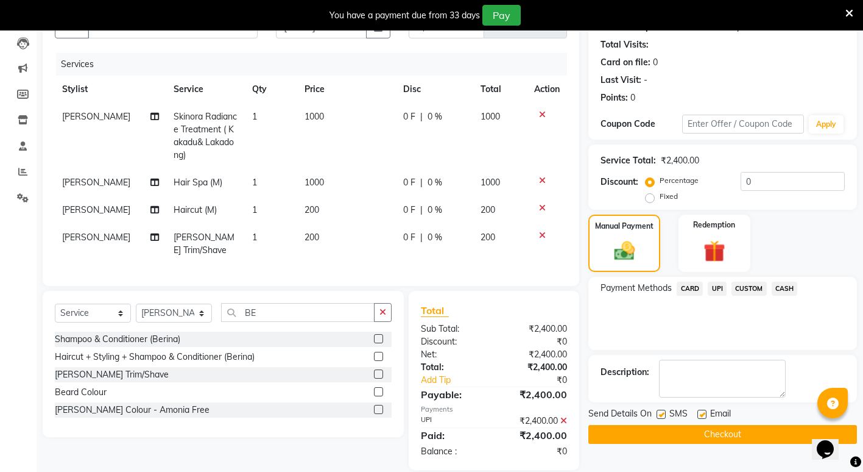
scroll to position [154, 0]
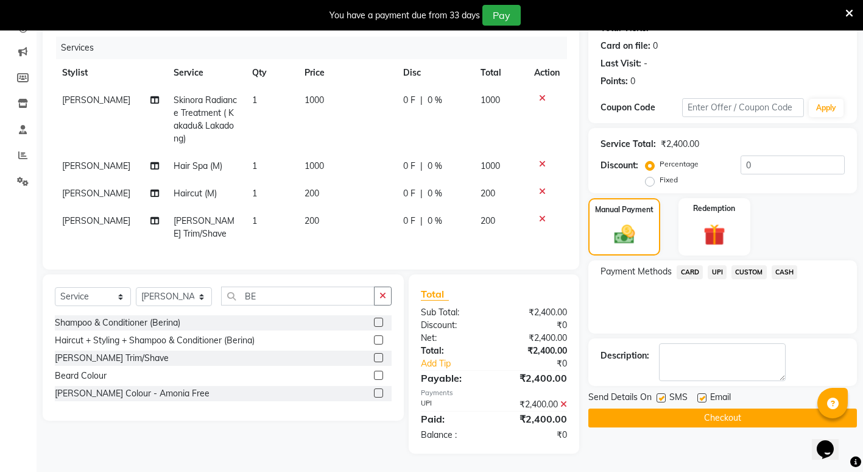
click at [730, 408] on button "Checkout" at bounding box center [723, 417] width 269 height 19
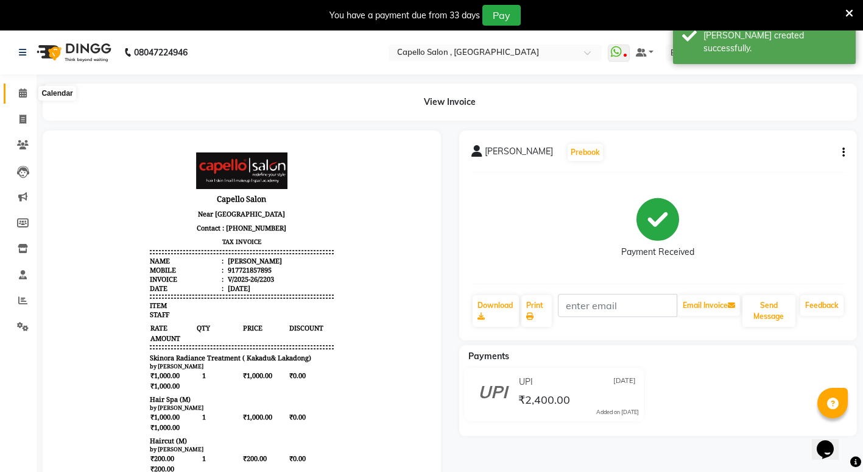
click at [19, 94] on icon at bounding box center [23, 92] width 8 height 9
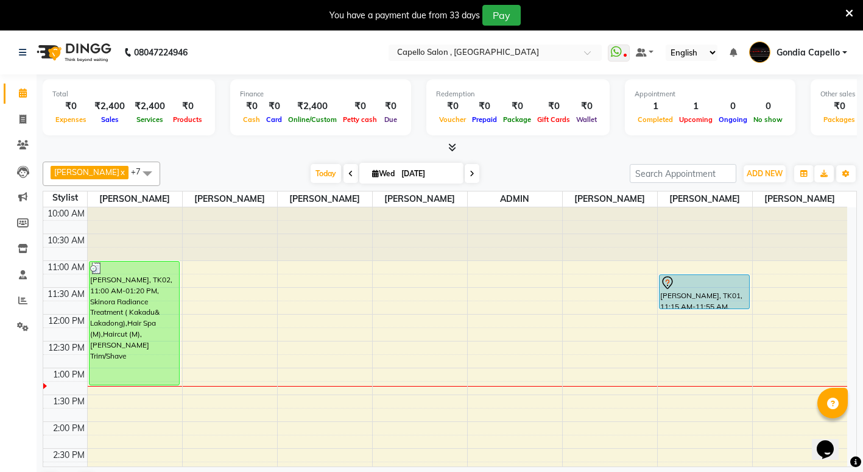
click at [11, 94] on link "Calendar" at bounding box center [18, 93] width 29 height 20
click at [19, 93] on icon at bounding box center [23, 92] width 8 height 9
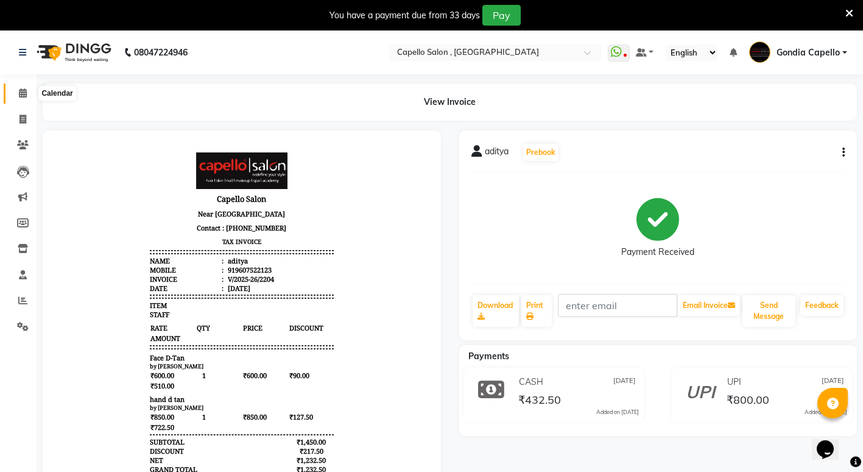
click at [24, 92] on icon at bounding box center [23, 92] width 8 height 9
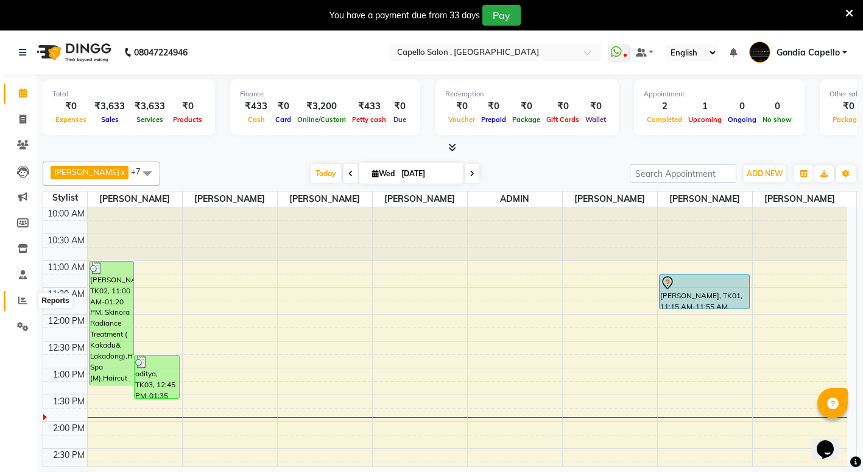
click at [23, 300] on icon at bounding box center [22, 300] width 9 height 9
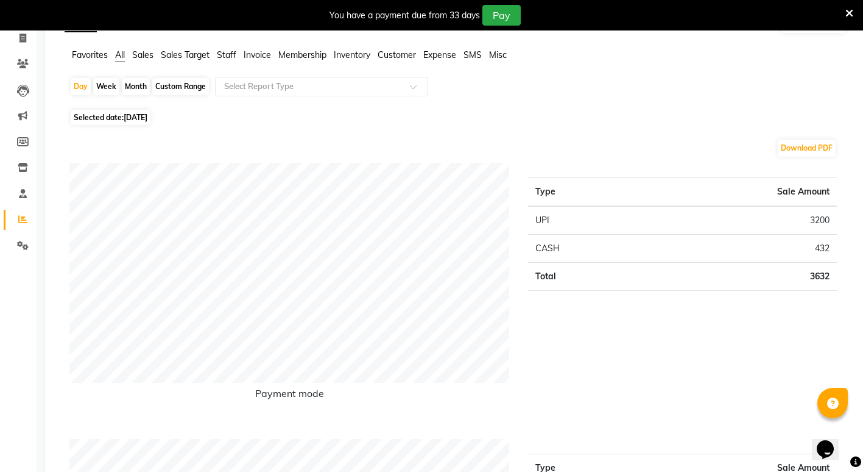
scroll to position [61, 0]
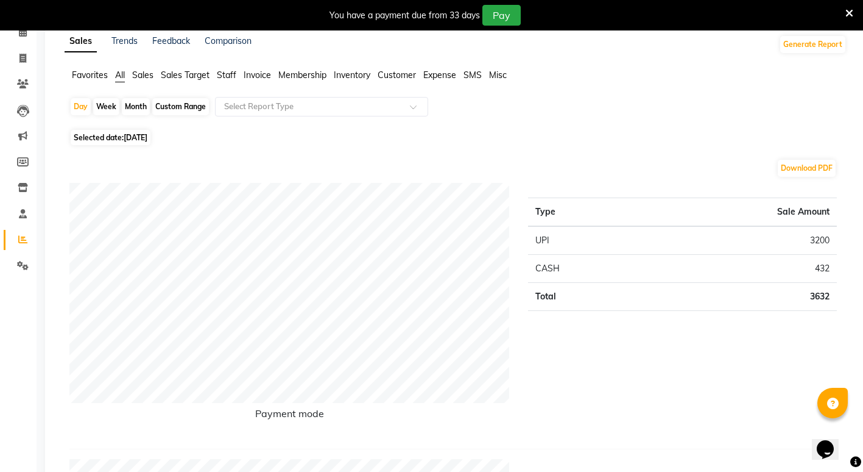
click at [146, 108] on div "Month" at bounding box center [136, 106] width 28 height 17
select select "9"
select select "2025"
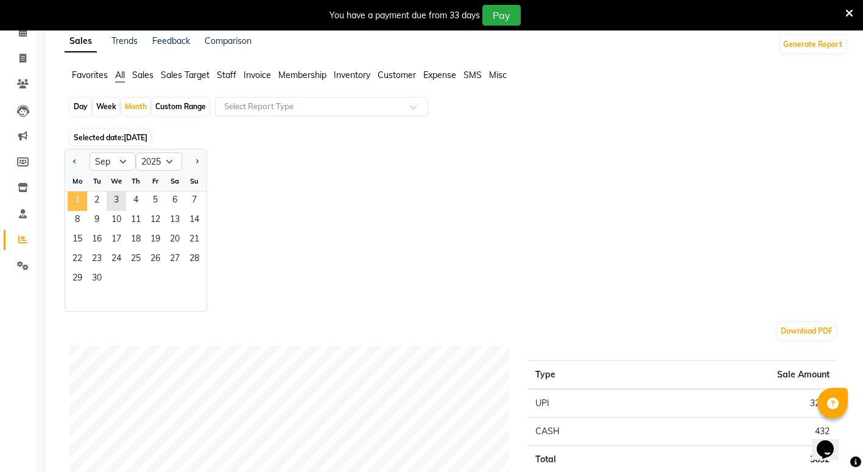
click at [82, 205] on span "1" at bounding box center [77, 200] width 19 height 19
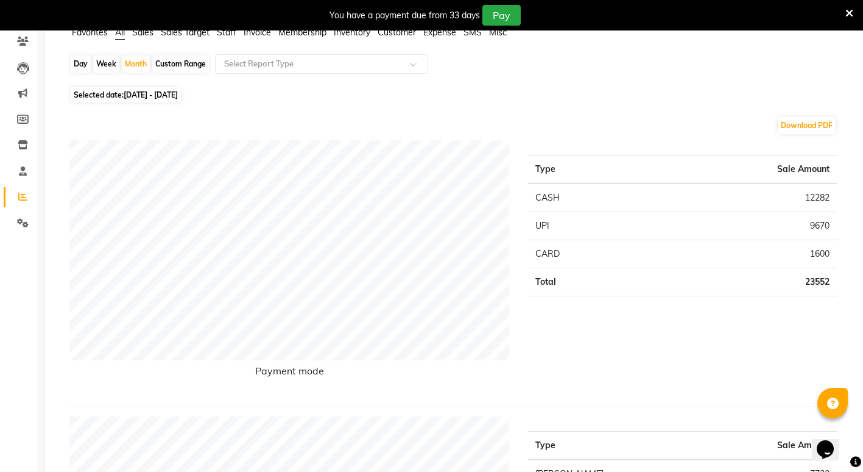
scroll to position [0, 0]
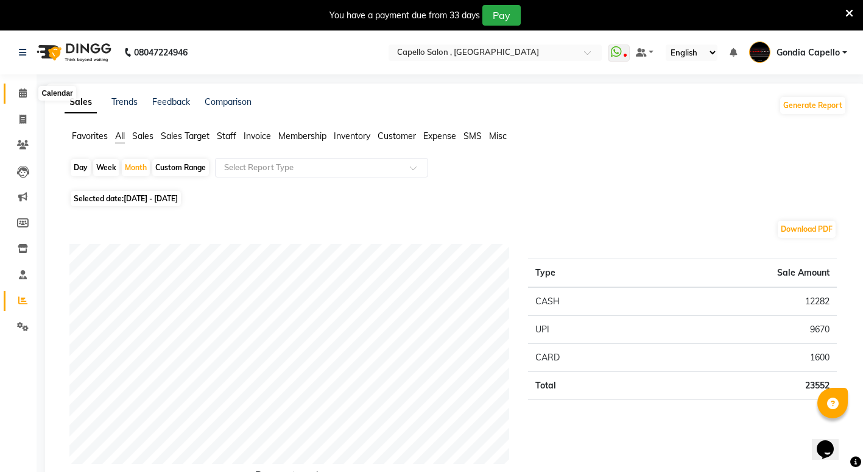
click at [22, 91] on icon at bounding box center [23, 92] width 8 height 9
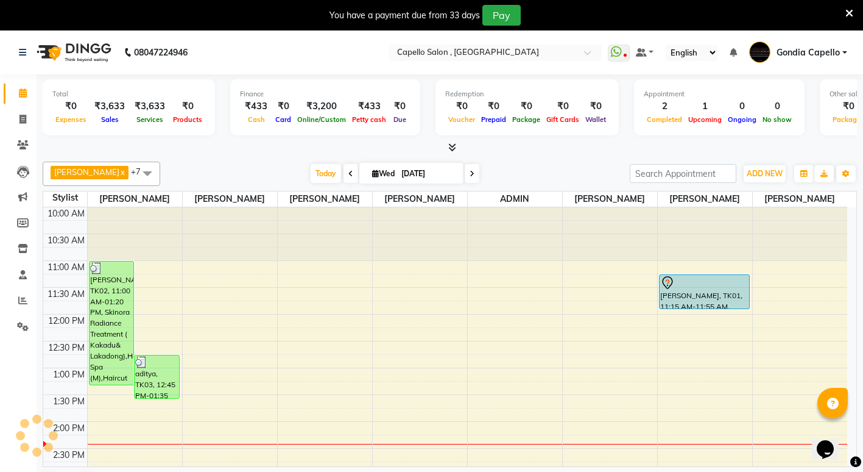
scroll to position [215, 0]
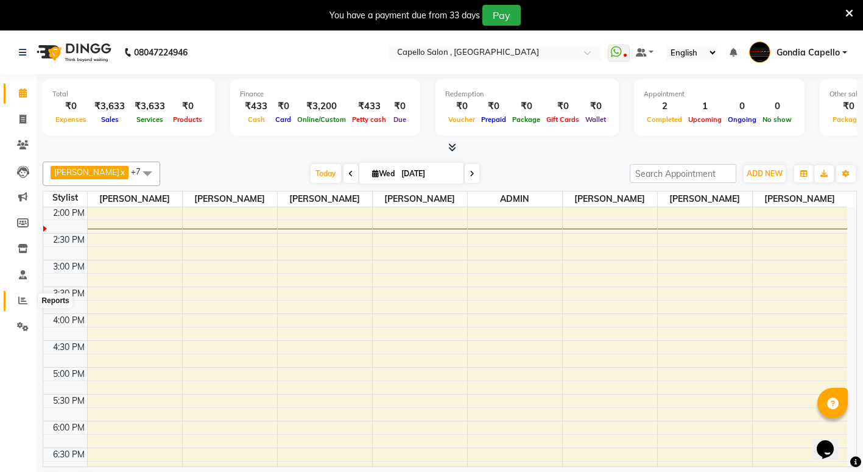
click at [19, 303] on icon at bounding box center [22, 300] width 9 height 9
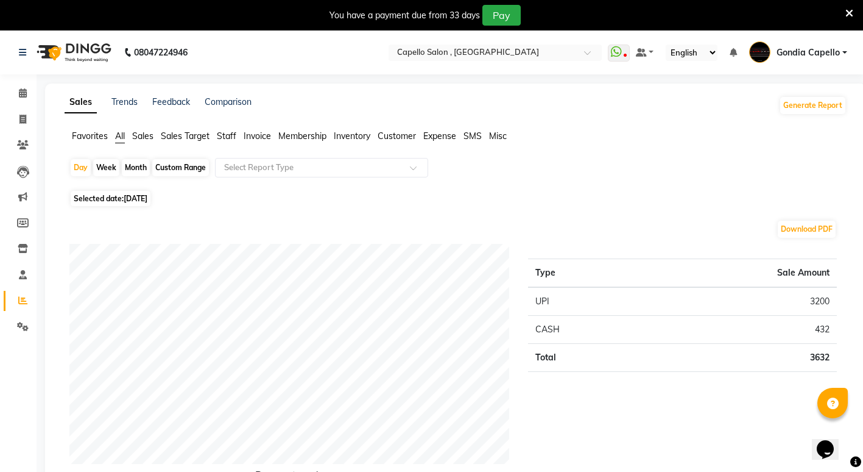
click at [144, 158] on div "Day Week Month Custom Range Select Report Type" at bounding box center [455, 172] width 773 height 29
click at [135, 164] on div "Month" at bounding box center [136, 167] width 28 height 17
select select "9"
select select "2025"
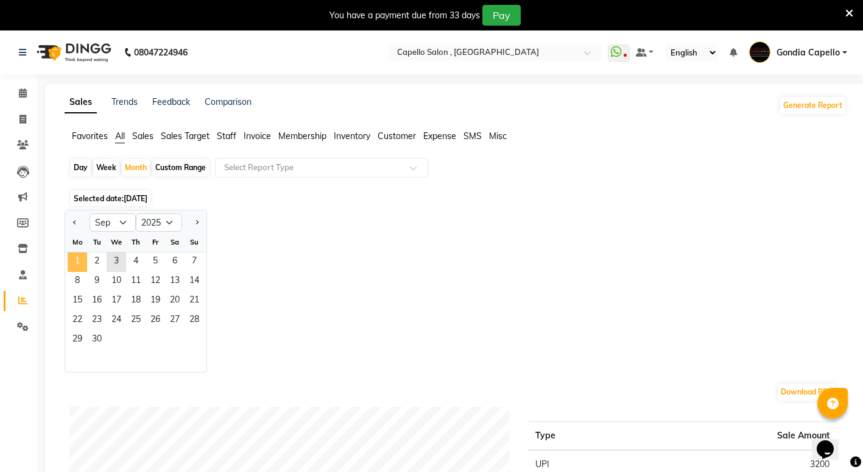
click at [75, 259] on span "1" at bounding box center [77, 261] width 19 height 19
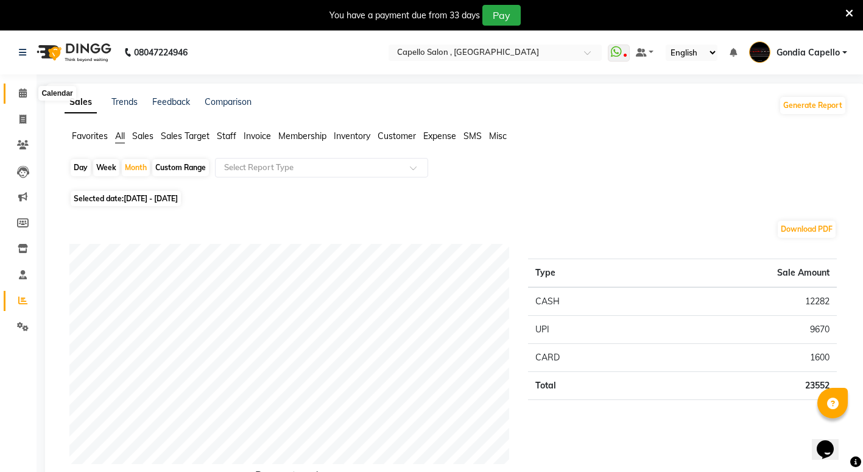
click at [29, 93] on span at bounding box center [22, 94] width 21 height 14
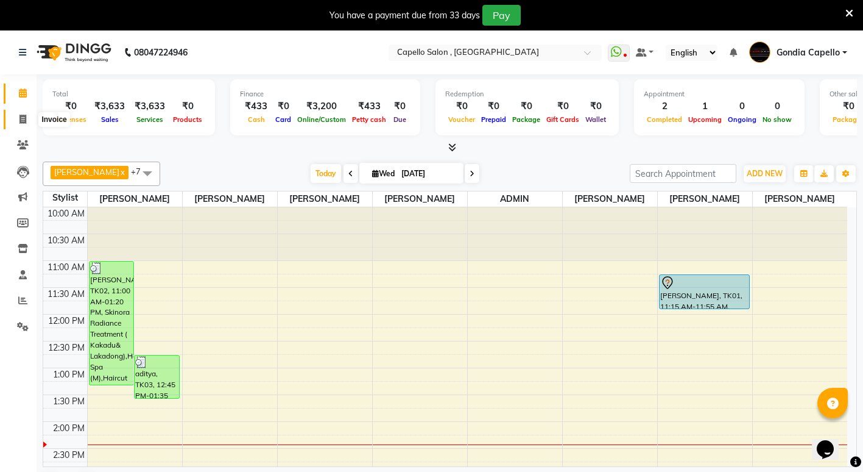
click at [23, 119] on icon at bounding box center [22, 119] width 7 height 9
select select "service"
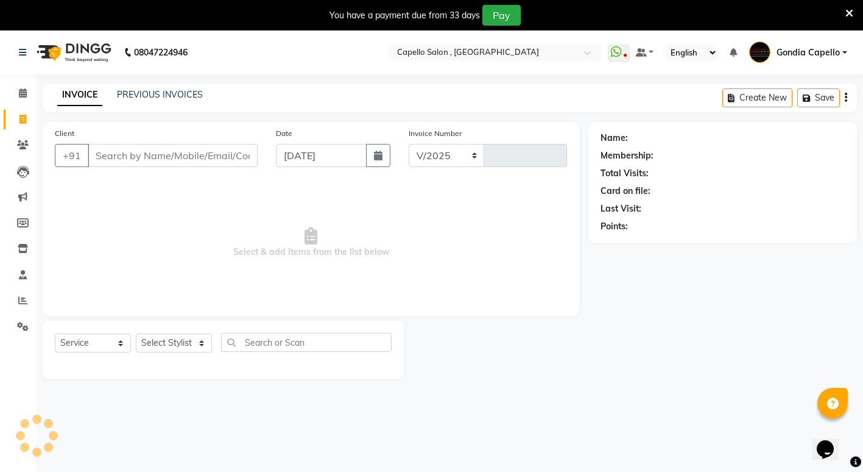
select select "853"
type input "2205"
click at [155, 342] on select "Select Stylist" at bounding box center [174, 342] width 76 height 19
select select "16500"
click at [136, 333] on select "Select Stylist ADMIN [PERSON_NAME] [PERSON_NAME] [PERSON_NAME] Gondia [PERSON_N…" at bounding box center [174, 342] width 76 height 19
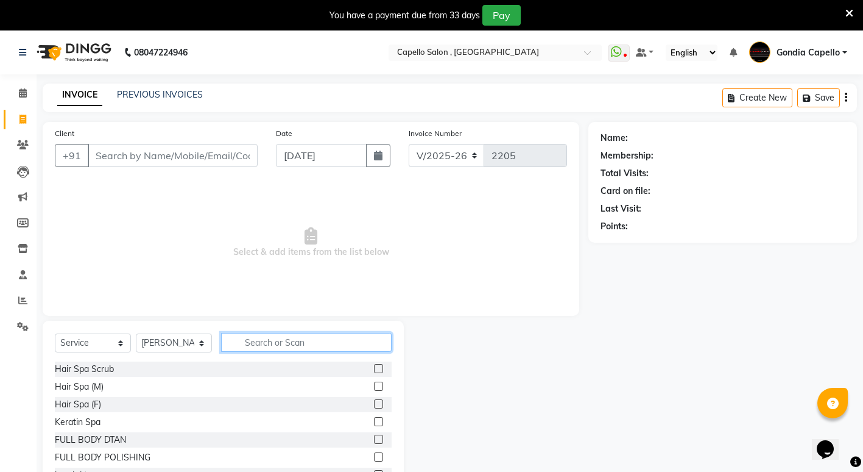
click at [246, 345] on input "text" at bounding box center [306, 342] width 171 height 19
type input "KE"
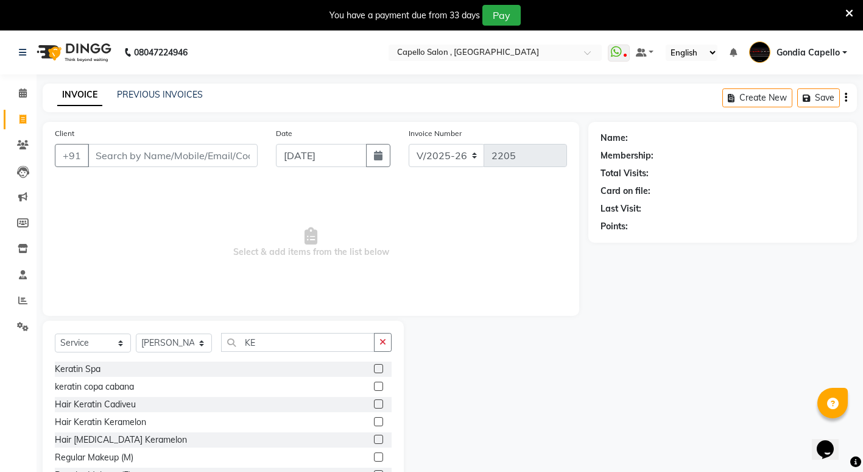
click at [374, 370] on label at bounding box center [378, 368] width 9 height 9
click at [374, 370] on input "checkbox" at bounding box center [378, 369] width 8 height 8
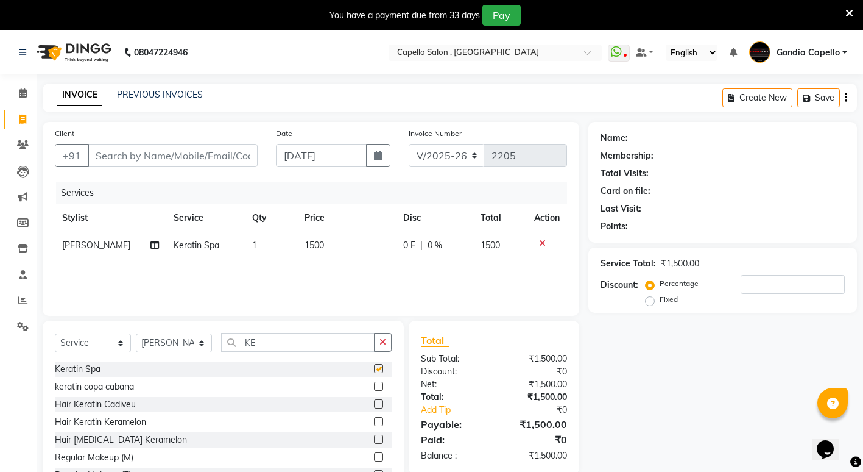
checkbox input "false"
click at [327, 246] on td "1500" at bounding box center [346, 245] width 99 height 27
select select "16500"
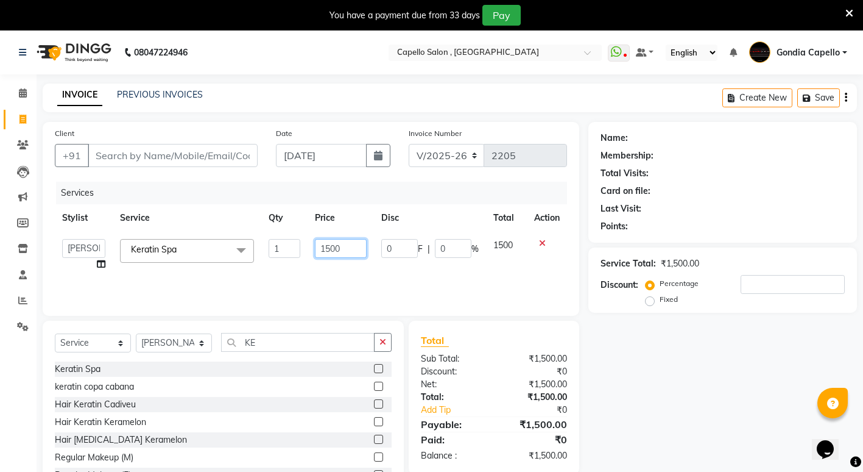
click at [350, 250] on input "1500" at bounding box center [341, 248] width 52 height 19
type input "1"
type input "2000"
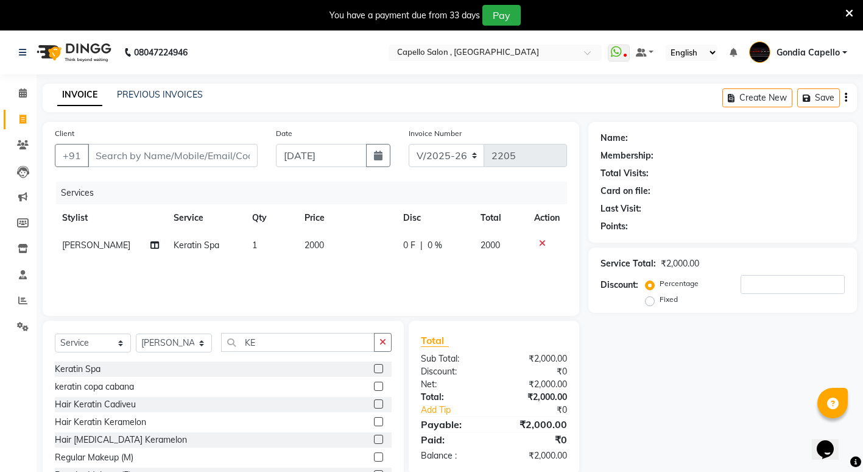
click at [690, 403] on div "Name: Membership: Total Visits: Card on file: Last Visit: Points: Service Total…" at bounding box center [728, 311] width 278 height 378
click at [197, 163] on input "Client" at bounding box center [173, 155] width 170 height 23
type input "8"
type input "0"
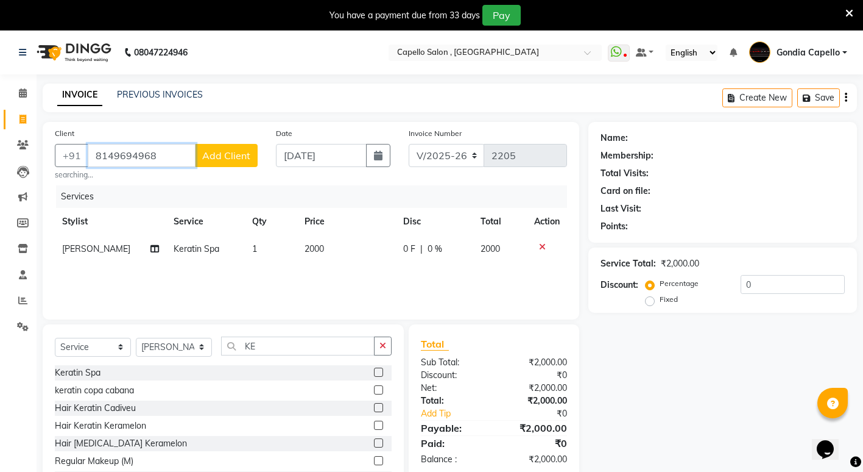
type input "8149694968"
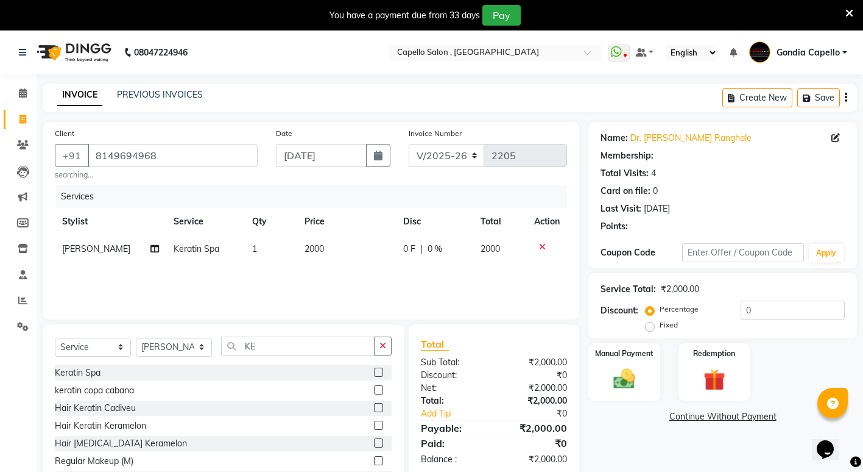
select select "1: Object"
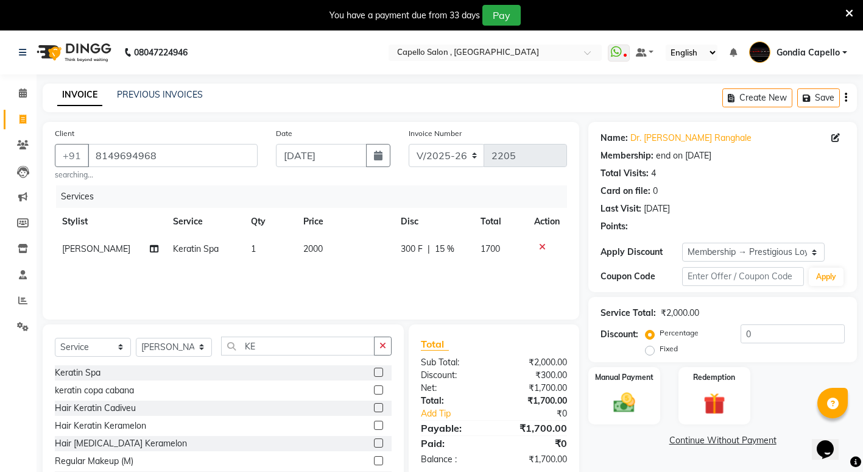
type input "15"
click at [701, 250] on select "Select Membership → Prestigious Loyalty Membership" at bounding box center [753, 251] width 143 height 19
select select "0:"
click at [682, 242] on select "Select Membership → Prestigious Loyalty Membership" at bounding box center [753, 251] width 143 height 19
type input "0"
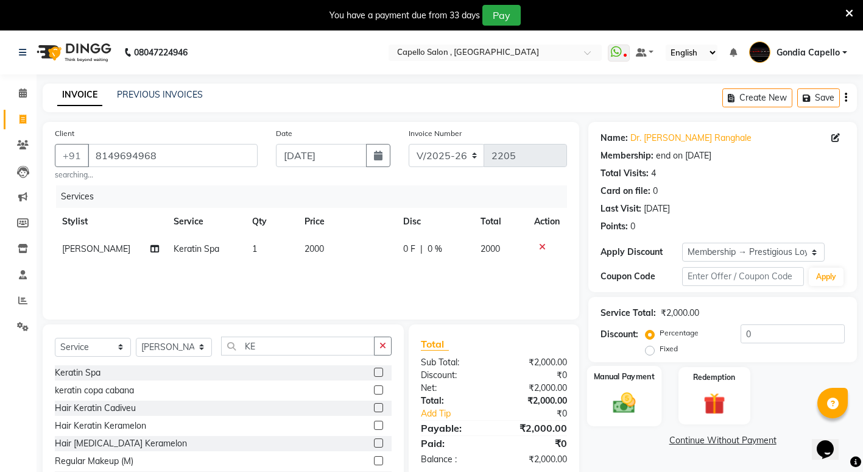
click at [626, 404] on img at bounding box center [624, 402] width 37 height 26
click at [724, 442] on span "UPI" at bounding box center [717, 441] width 19 height 14
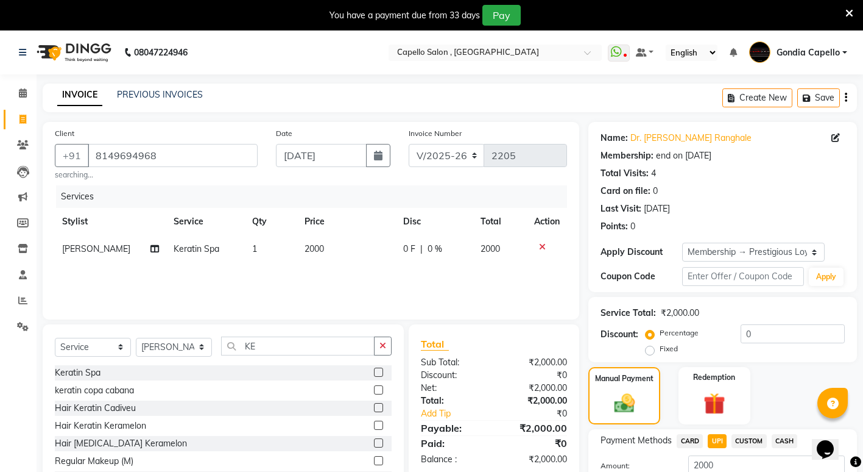
scroll to position [61, 0]
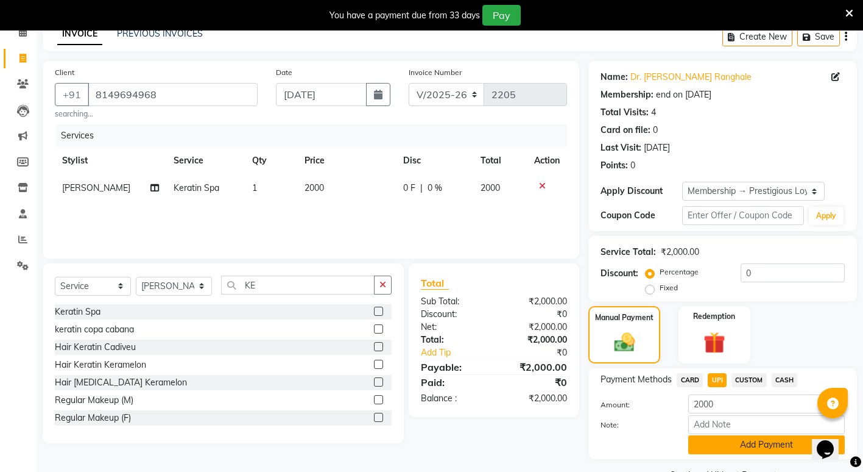
click at [721, 442] on button "Add Payment" at bounding box center [766, 444] width 157 height 19
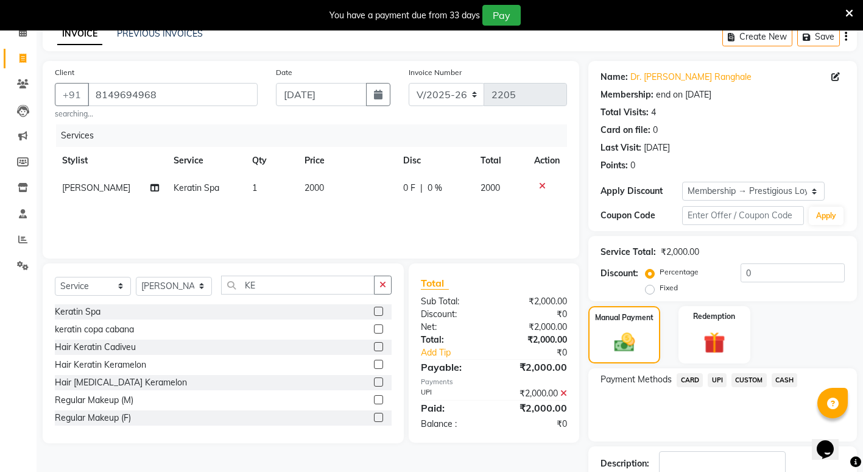
scroll to position [143, 0]
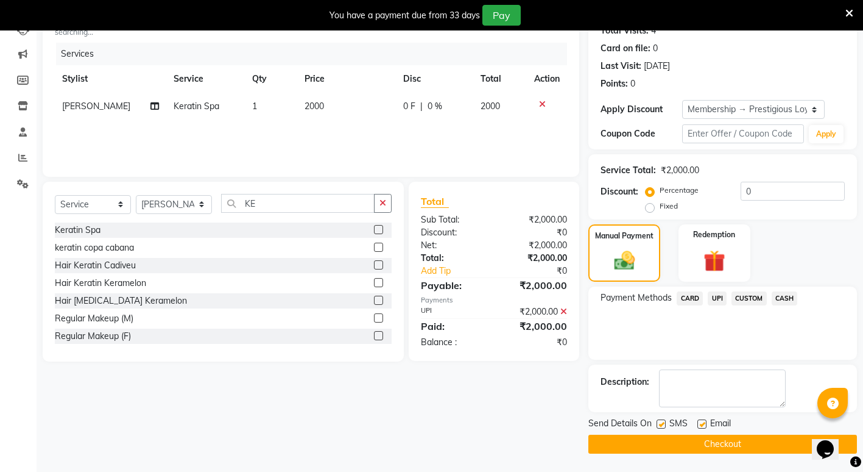
click at [720, 444] on button "Checkout" at bounding box center [723, 443] width 269 height 19
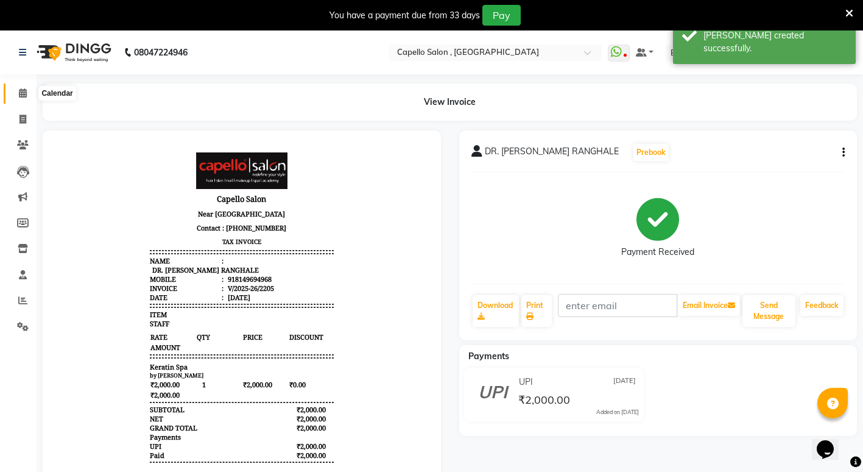
click at [19, 93] on icon at bounding box center [23, 92] width 8 height 9
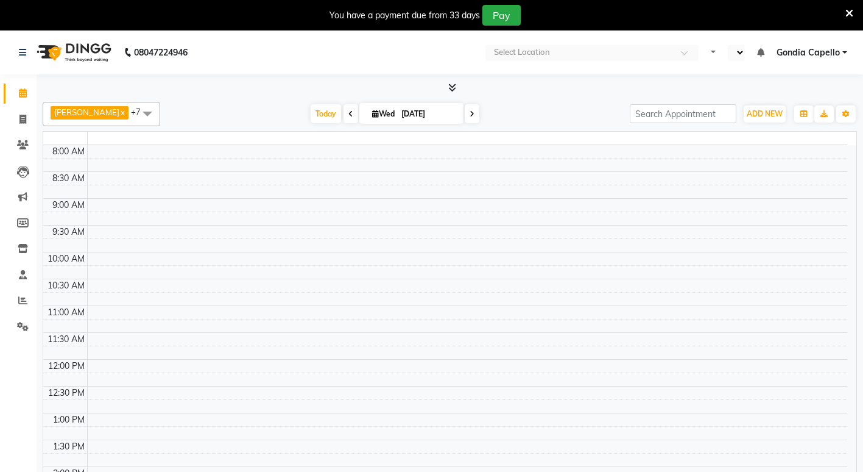
select select "en"
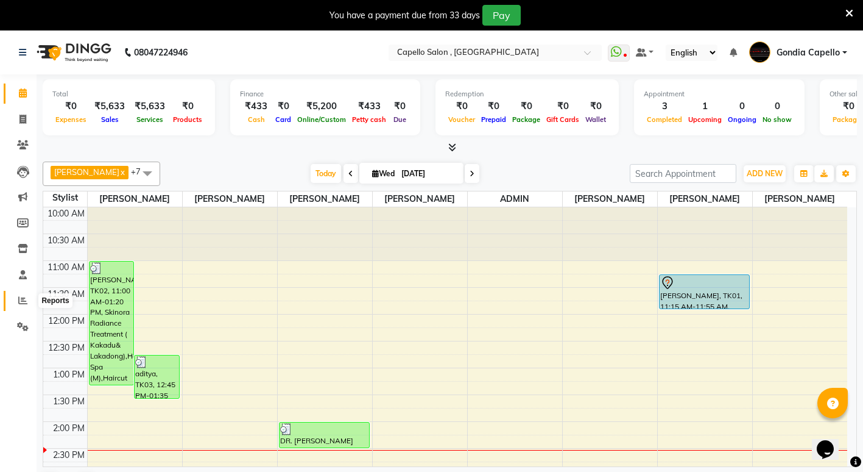
click at [18, 298] on span at bounding box center [22, 301] width 21 height 14
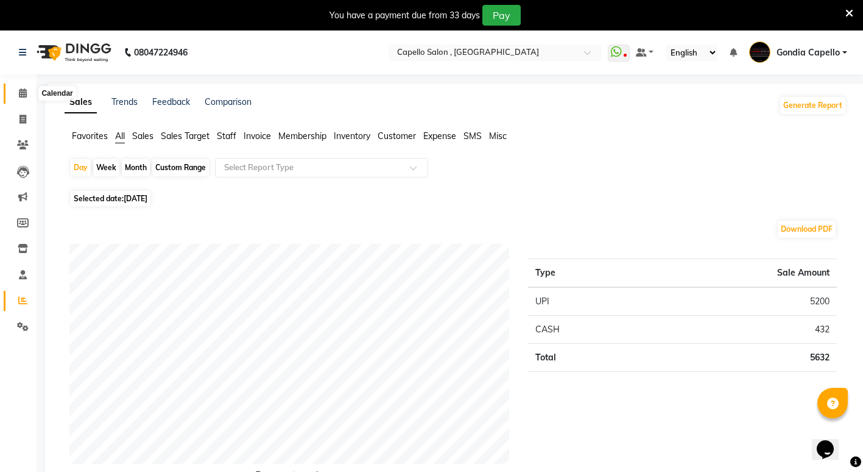
click at [23, 98] on span at bounding box center [22, 94] width 21 height 14
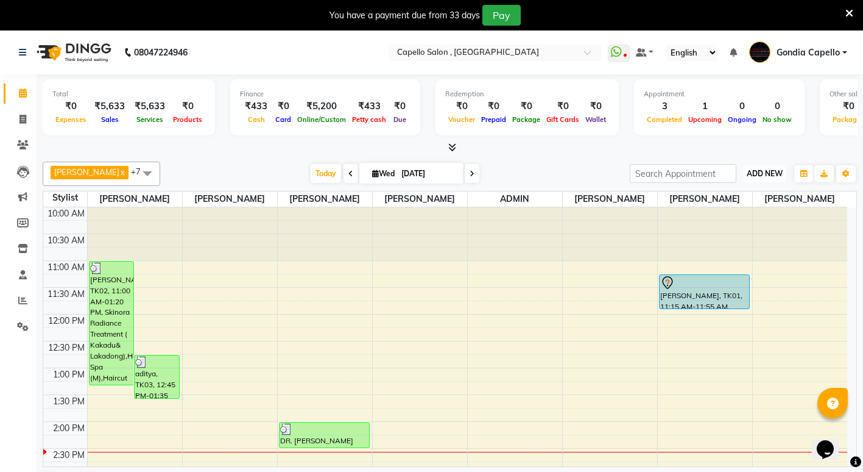
click at [768, 169] on span "ADD NEW" at bounding box center [765, 173] width 36 height 9
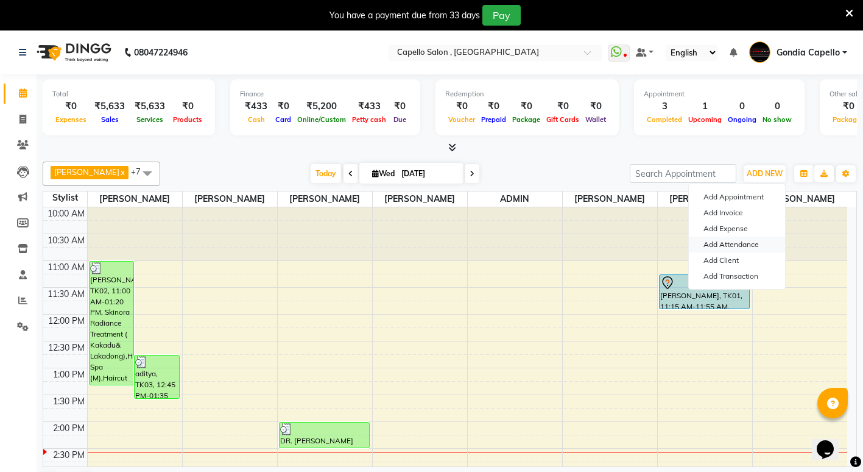
click at [746, 241] on link "Add Attendance" at bounding box center [737, 244] width 96 height 16
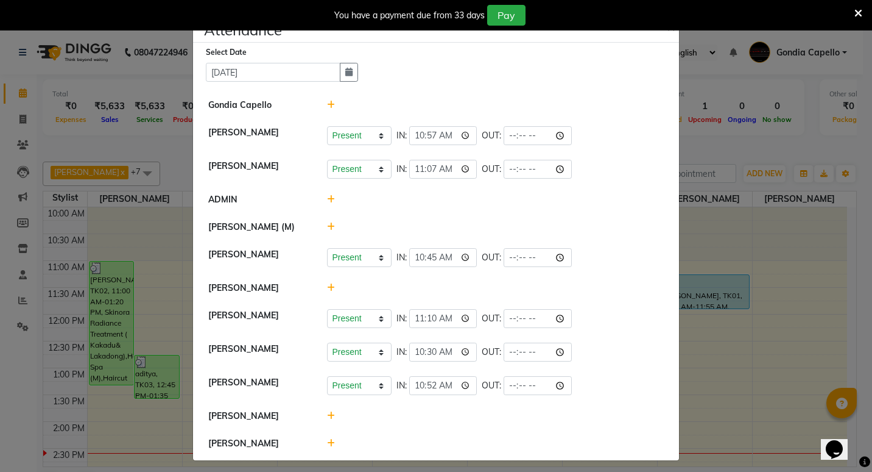
click at [858, 12] on icon at bounding box center [859, 13] width 8 height 11
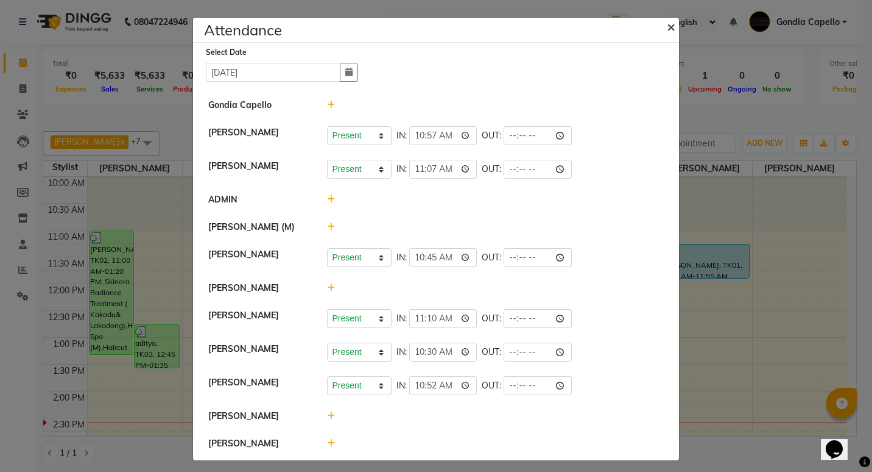
click at [668, 26] on span "×" at bounding box center [671, 26] width 9 height 18
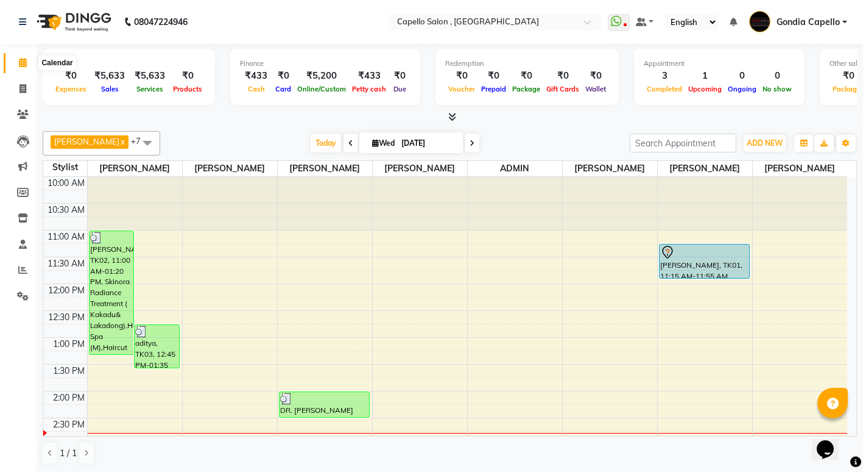
click at [29, 67] on span at bounding box center [22, 63] width 21 height 14
click at [27, 65] on icon at bounding box center [23, 62] width 8 height 9
click at [26, 116] on icon at bounding box center [23, 114] width 12 height 9
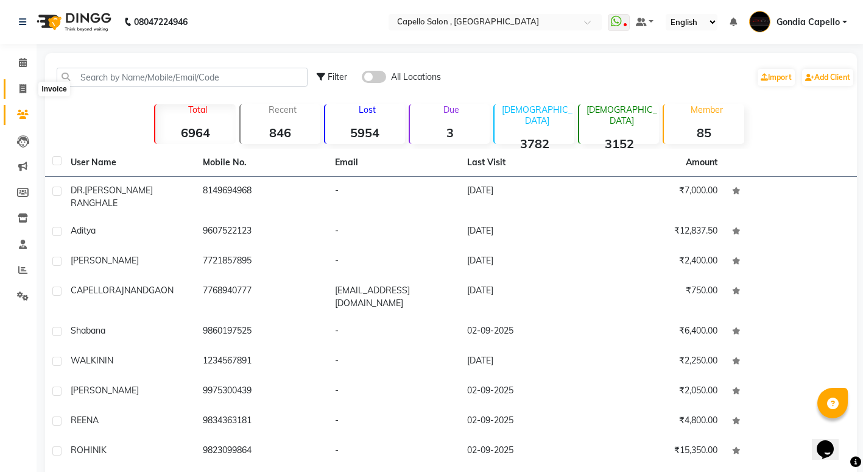
click at [26, 92] on icon at bounding box center [22, 88] width 7 height 9
select select "service"
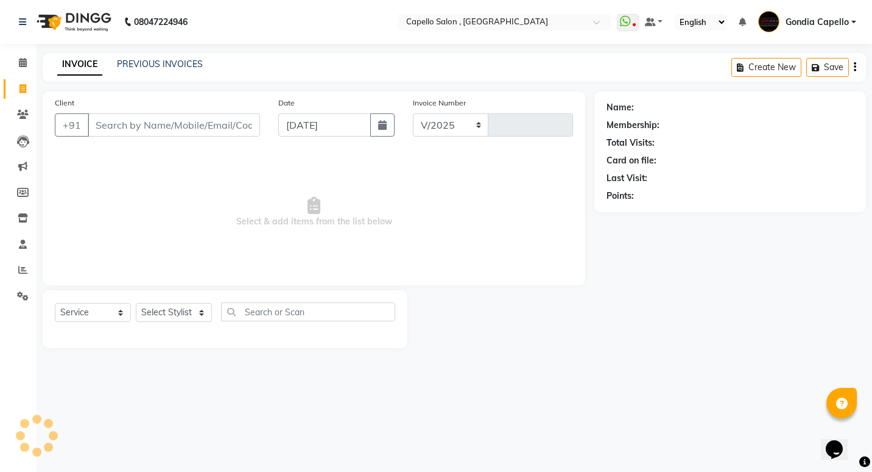
select select "853"
type input "2206"
type input "866852920"
click at [233, 126] on span "Add Client" at bounding box center [229, 125] width 48 height 12
select select "22"
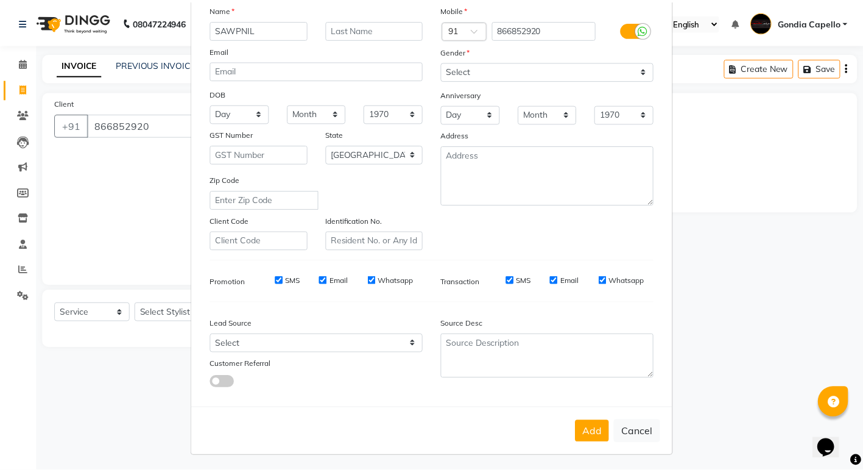
scroll to position [91, 0]
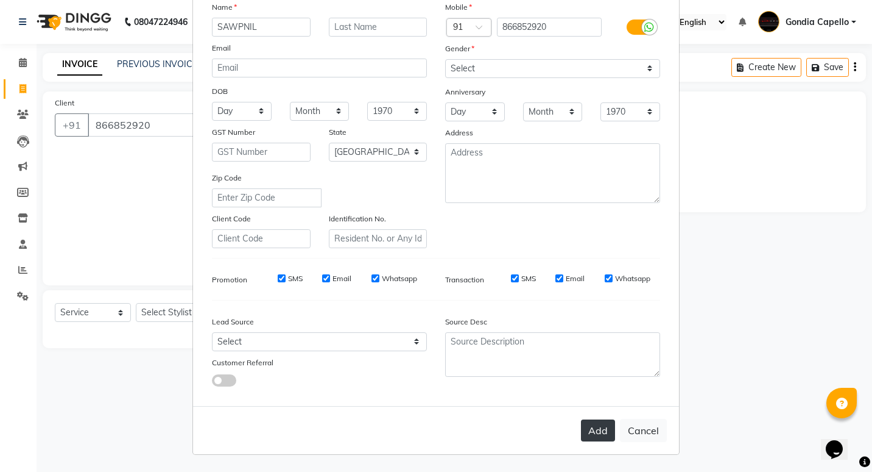
type input "SAWPNIL"
click at [607, 431] on button "Add" at bounding box center [598, 430] width 34 height 22
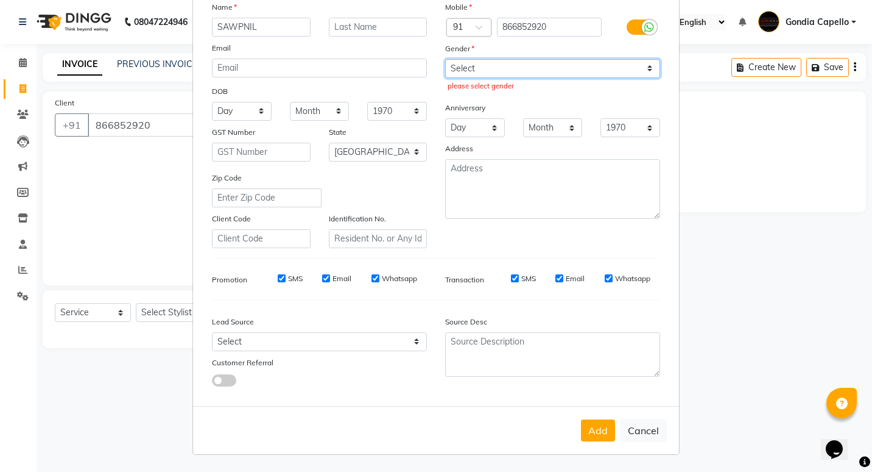
click at [501, 60] on select "Select [DEMOGRAPHIC_DATA] [DEMOGRAPHIC_DATA] Other Prefer Not To Say" at bounding box center [552, 68] width 215 height 19
select select "[DEMOGRAPHIC_DATA]"
click at [445, 59] on select "Select [DEMOGRAPHIC_DATA] [DEMOGRAPHIC_DATA] Other Prefer Not To Say" at bounding box center [552, 68] width 215 height 19
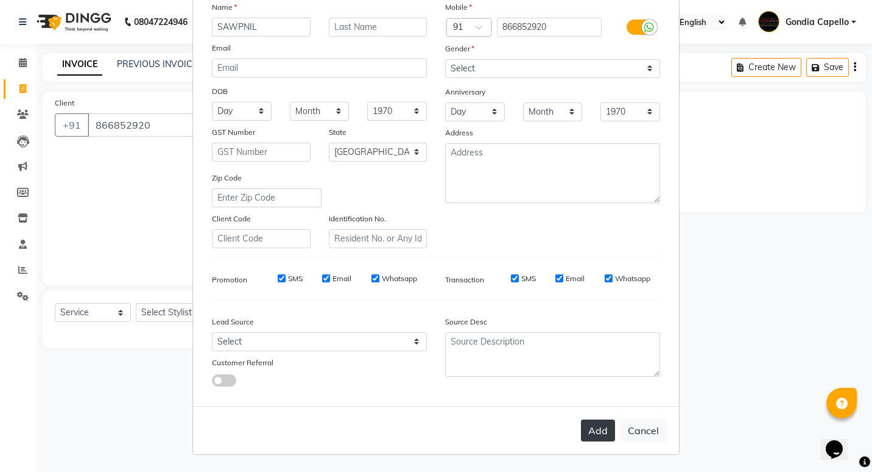
click at [603, 422] on button "Add" at bounding box center [598, 430] width 34 height 22
select select
select select "null"
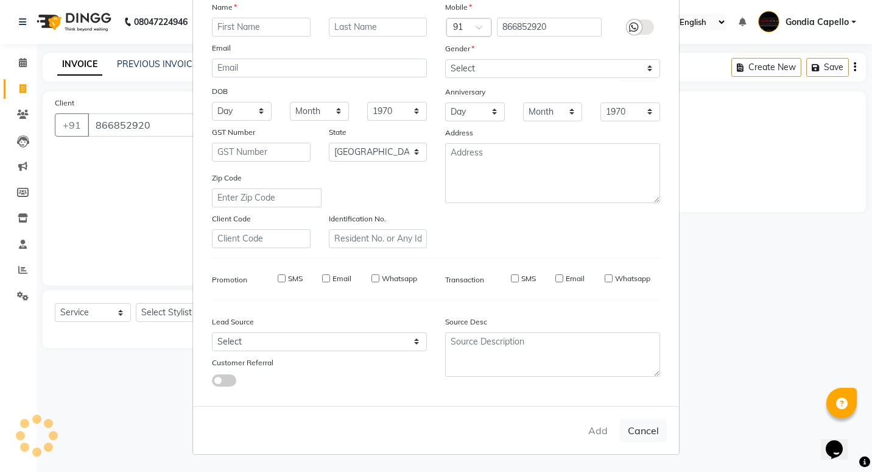
select select
checkbox input "false"
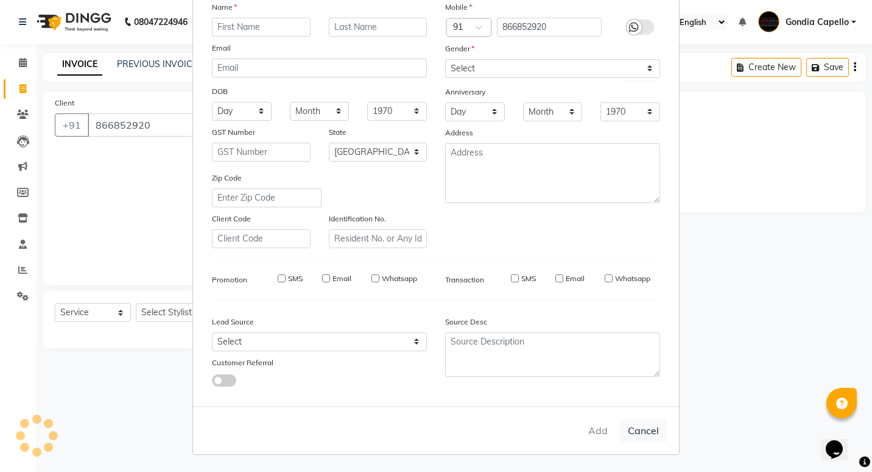
checkbox input "false"
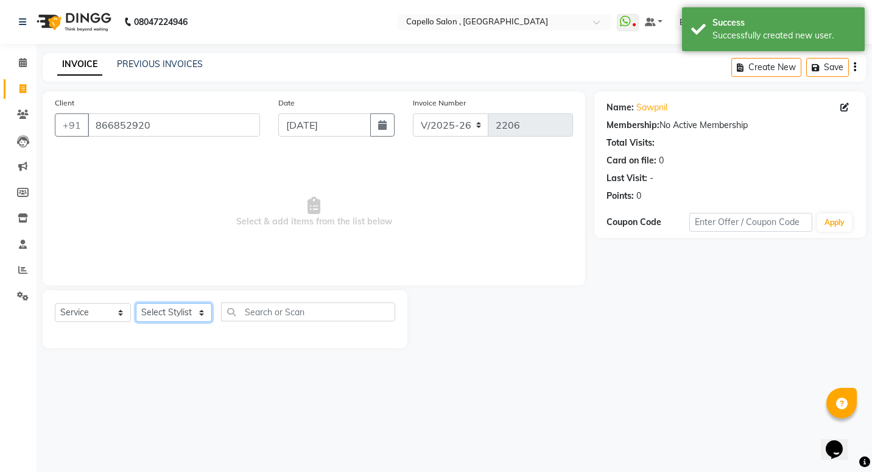
click at [189, 307] on select "Select Stylist ADMIN [PERSON_NAME] [PERSON_NAME] [PERSON_NAME] Gondia [PERSON_N…" at bounding box center [174, 312] width 76 height 19
select select "14375"
click at [136, 303] on select "Select Stylist ADMIN [PERSON_NAME] [PERSON_NAME] [PERSON_NAME] Gondia [PERSON_N…" at bounding box center [174, 312] width 76 height 19
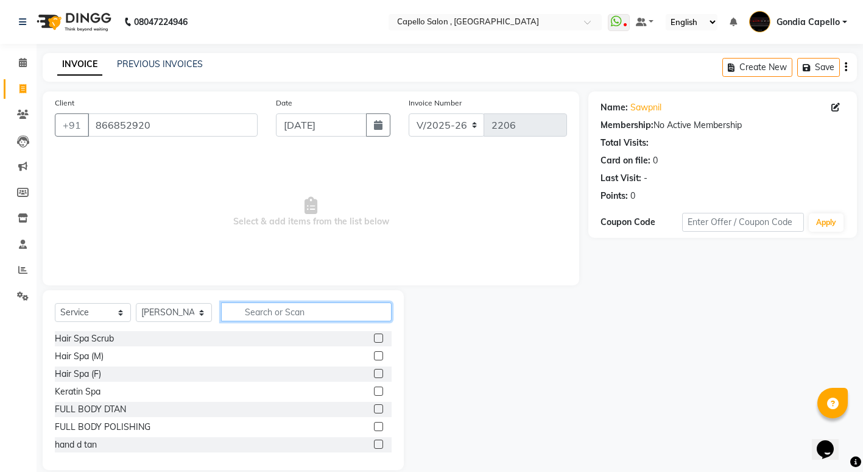
click at [255, 311] on input "text" at bounding box center [306, 311] width 171 height 19
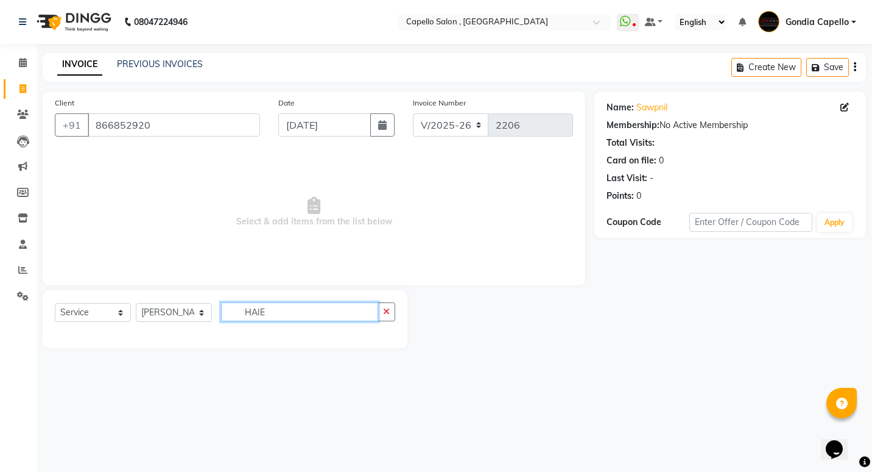
click at [325, 307] on input "HAIE" at bounding box center [299, 311] width 157 height 19
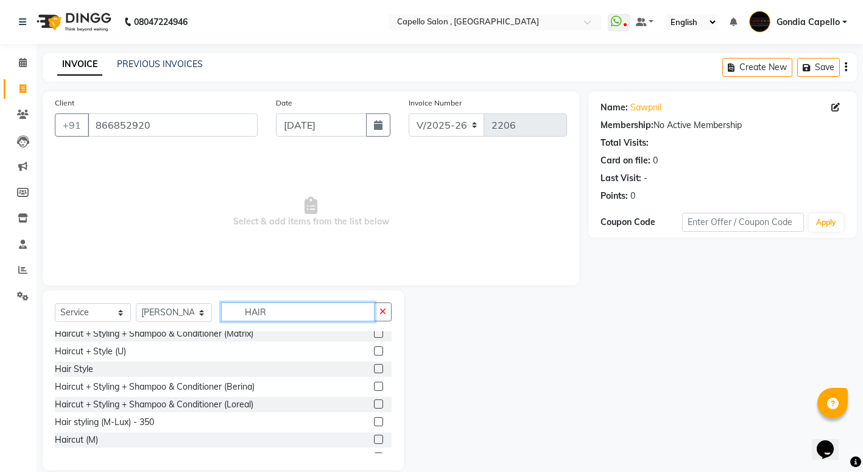
scroll to position [244, 0]
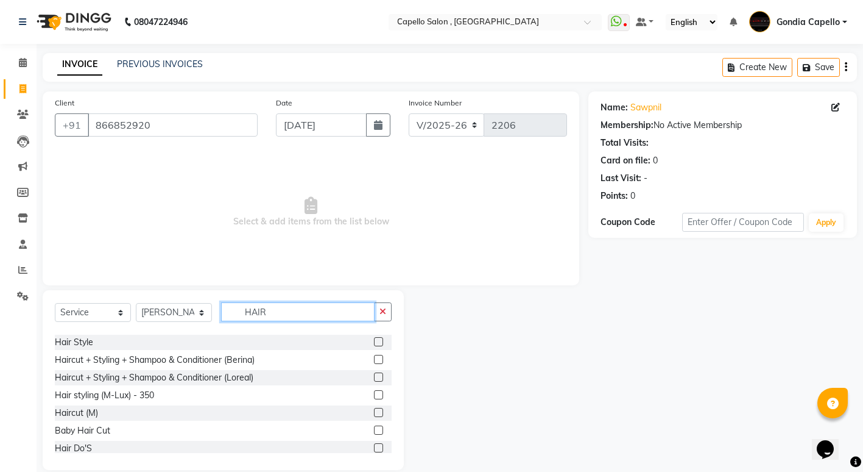
type input "HAIR"
click at [107, 410] on div "Haircut (M)" at bounding box center [223, 412] width 337 height 15
click at [374, 416] on div at bounding box center [378, 414] width 8 height 13
click at [374, 412] on label at bounding box center [378, 412] width 9 height 9
click at [374, 412] on input "checkbox" at bounding box center [378, 413] width 8 height 8
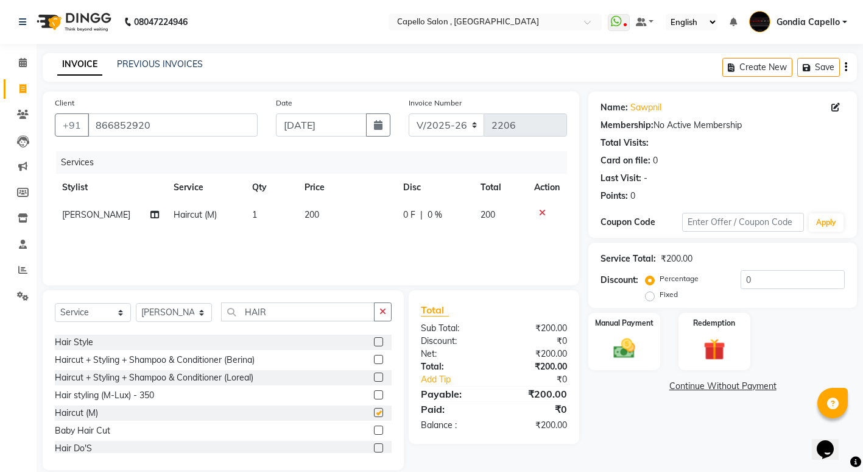
checkbox input "false"
click at [639, 347] on img at bounding box center [624, 348] width 37 height 26
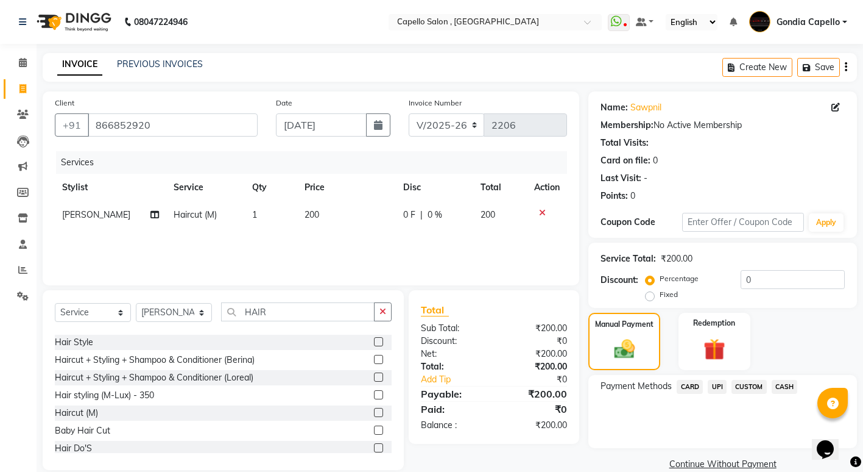
click at [714, 385] on span "UPI" at bounding box center [717, 387] width 19 height 14
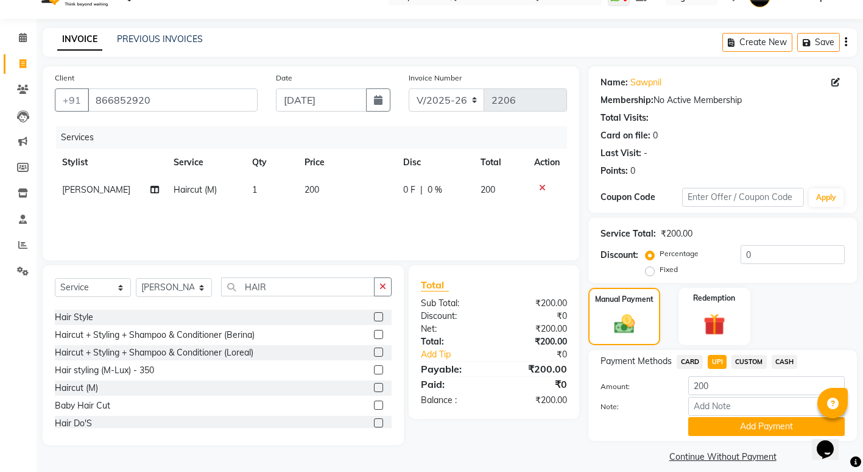
scroll to position [37, 0]
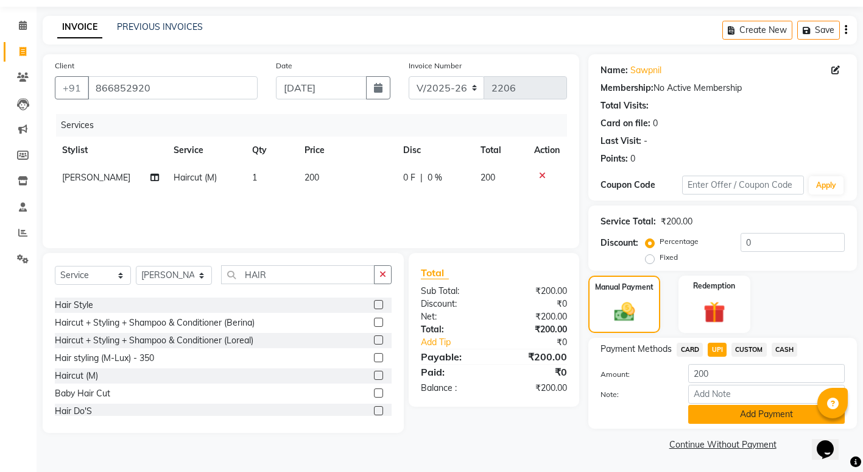
click at [721, 422] on button "Add Payment" at bounding box center [766, 414] width 157 height 19
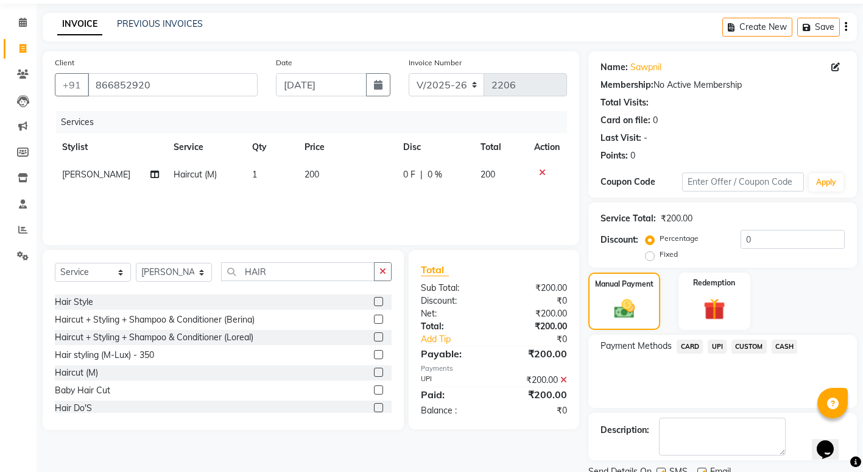
scroll to position [88, 0]
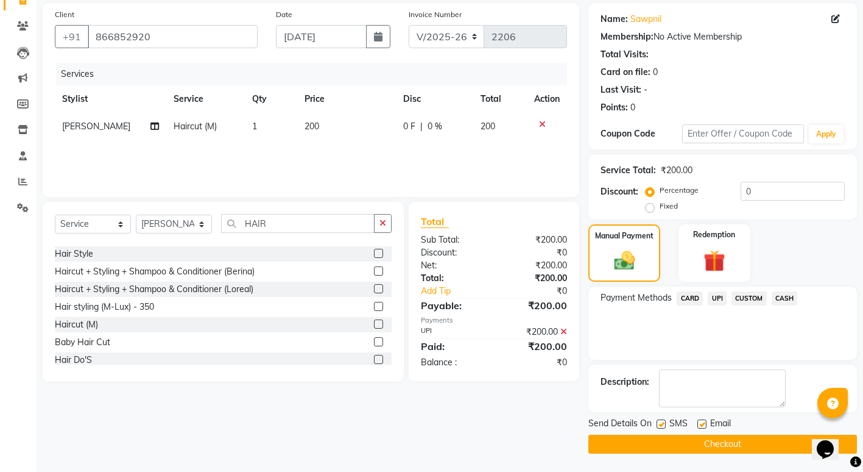
click at [685, 440] on button "Checkout" at bounding box center [723, 443] width 269 height 19
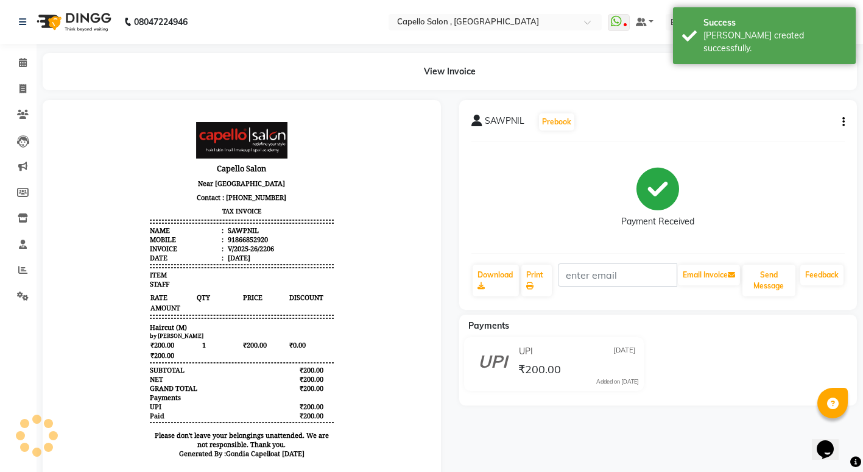
select select "service"
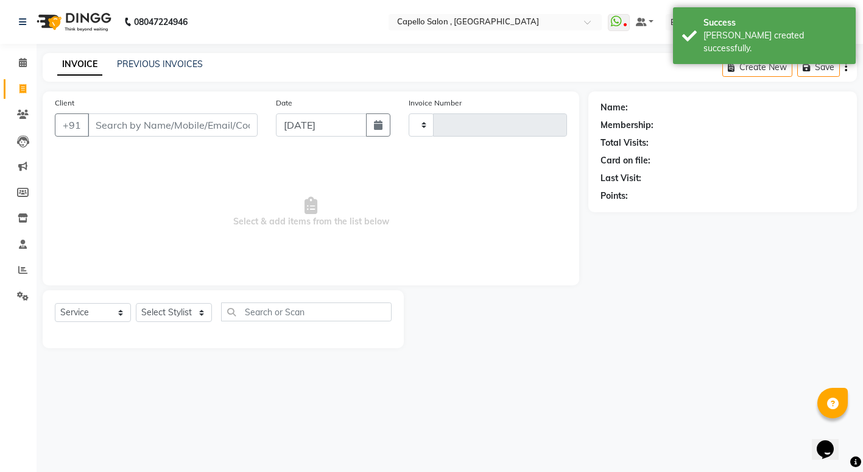
type input "2207"
select select "853"
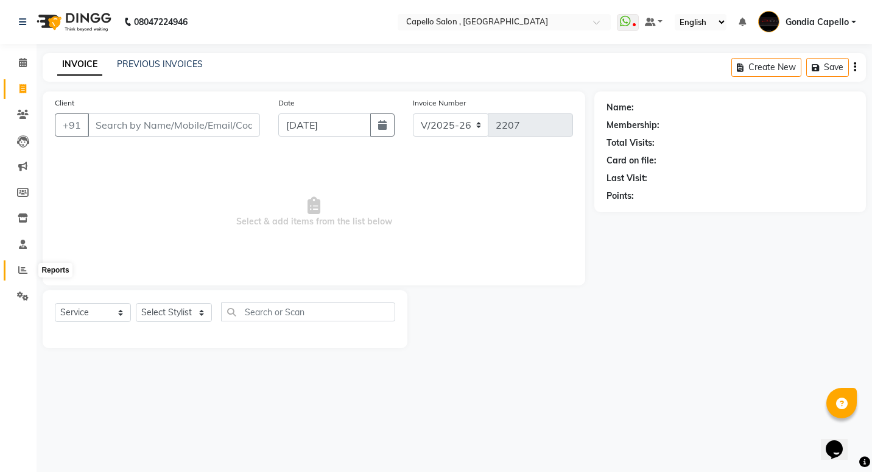
drag, startPoint x: 20, startPoint y: 272, endPoint x: 29, endPoint y: 257, distance: 17.8
click at [20, 272] on icon at bounding box center [22, 269] width 9 height 9
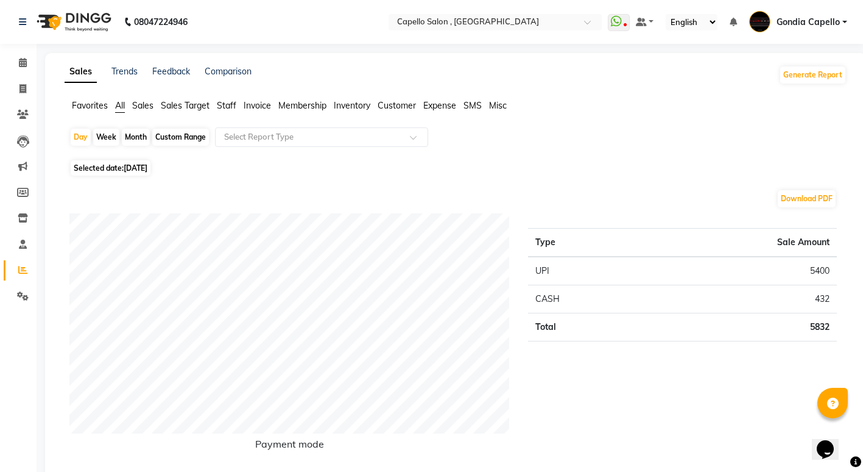
click at [130, 135] on div "Month" at bounding box center [136, 137] width 28 height 17
select select "9"
select select "2025"
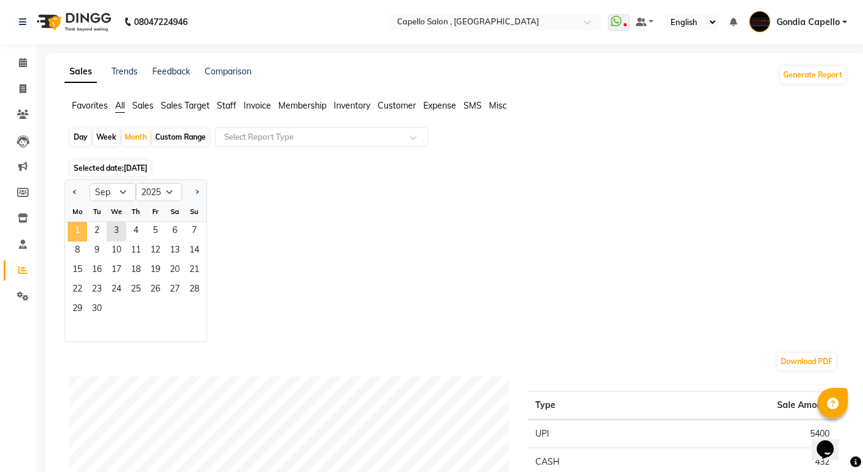
click at [72, 225] on span "1" at bounding box center [77, 231] width 19 height 19
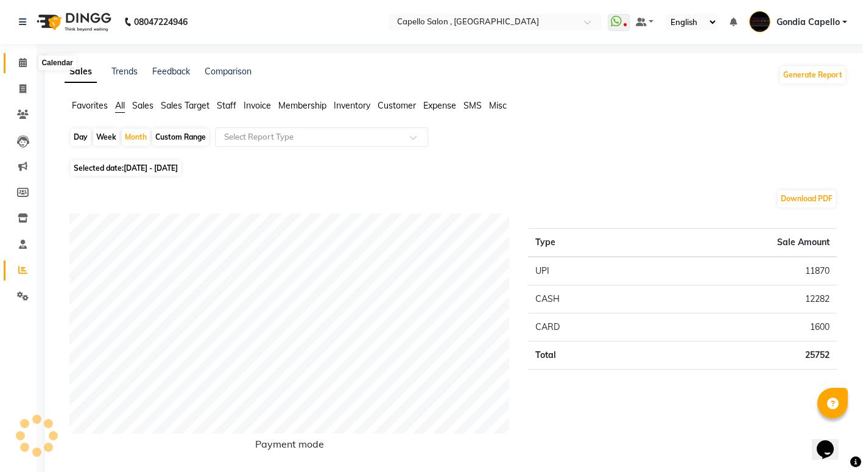
click at [30, 63] on span at bounding box center [22, 63] width 21 height 14
